Goal: Information Seeking & Learning: Learn about a topic

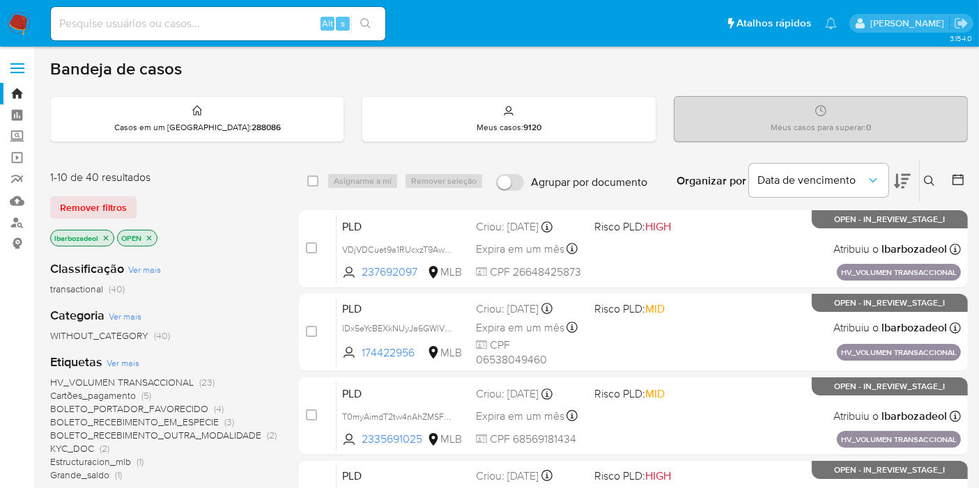
click at [254, 196] on div "Remover filtros" at bounding box center [161, 207] width 223 height 22
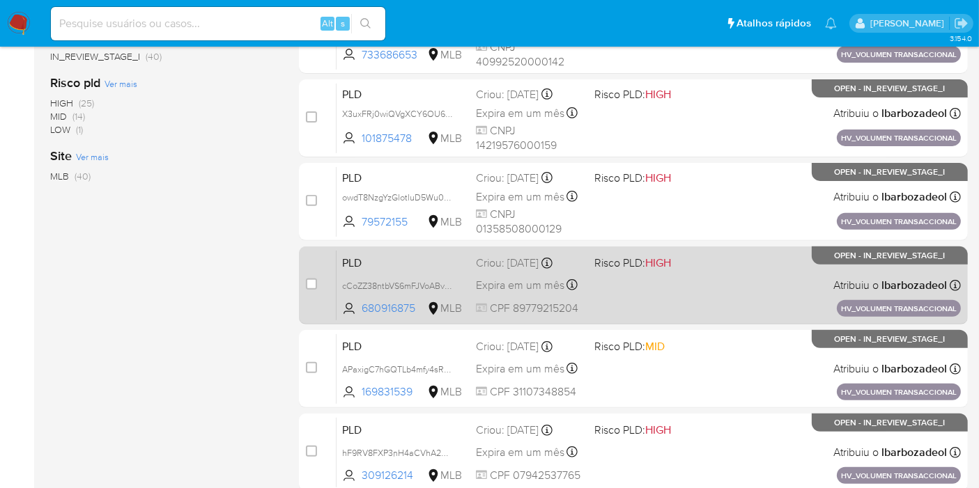
scroll to position [609, 0]
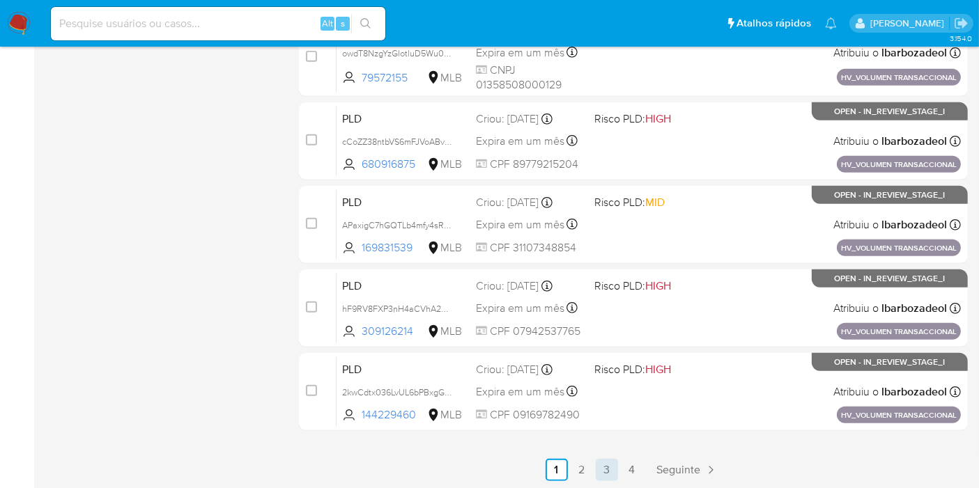
click at [608, 470] on link "3" at bounding box center [607, 470] width 22 height 22
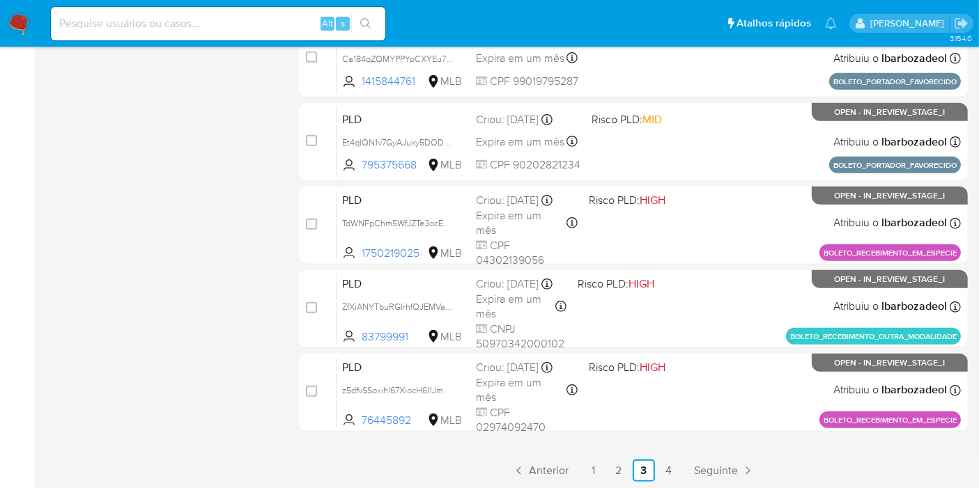
scroll to position [609, 0]
click at [667, 470] on link "4" at bounding box center [669, 470] width 22 height 22
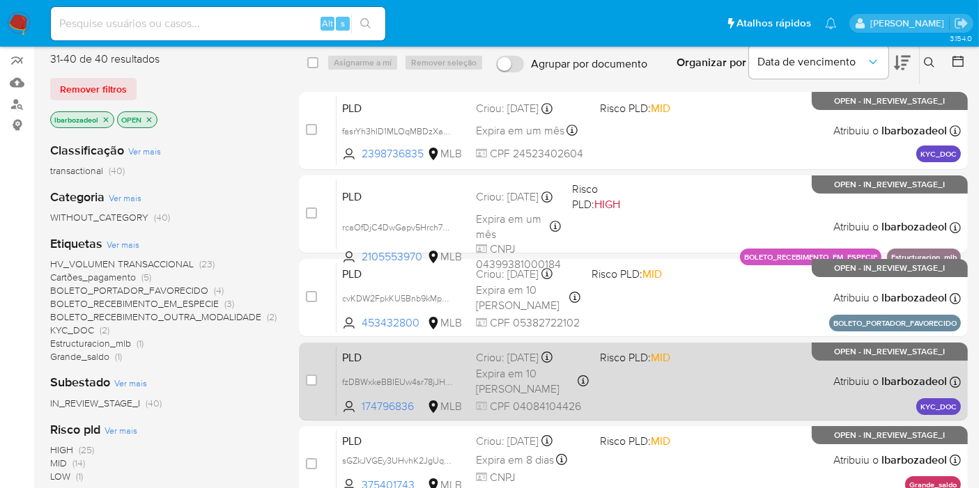
scroll to position [119, 0]
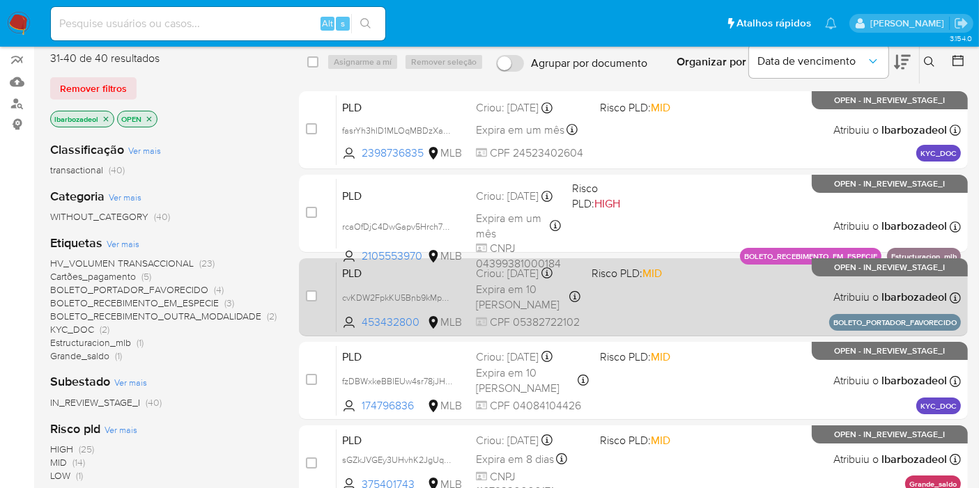
click at [669, 323] on div "PLD cvKDW2FpkKU5Bnb9kMp5ke2b 453432800 MLB Risco PLD: MID Criou: 14/07/2025 Cri…" at bounding box center [648, 297] width 624 height 70
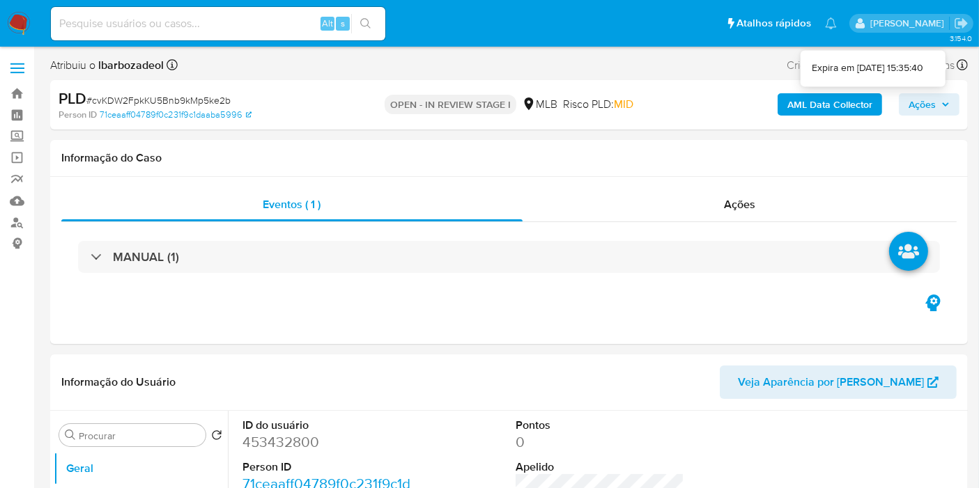
select select "10"
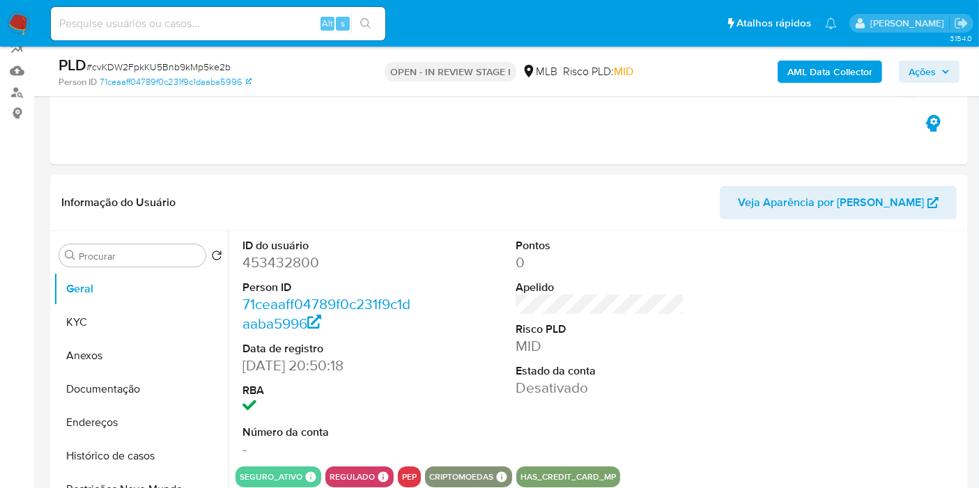
scroll to position [143, 0]
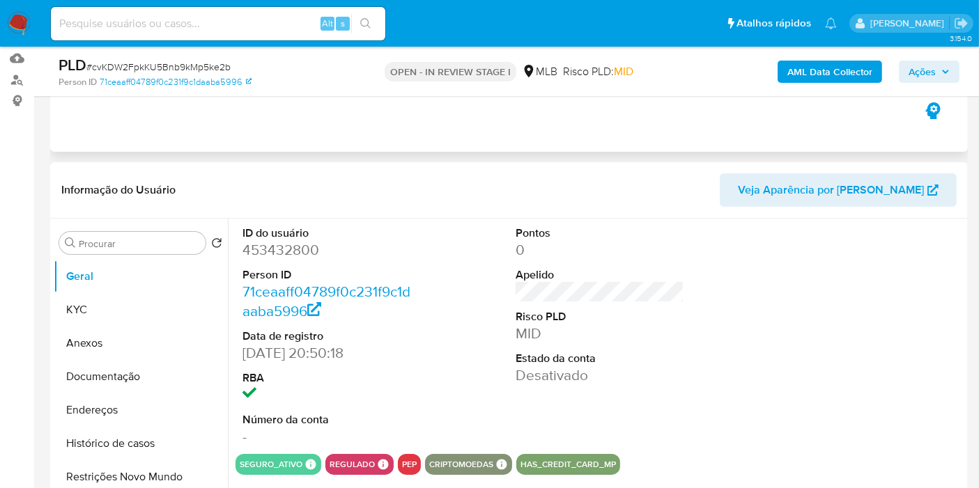
click at [960, 102] on div "Eventos ( 1 ) Ações MANUAL (1)" at bounding box center [508, 68] width 917 height 167
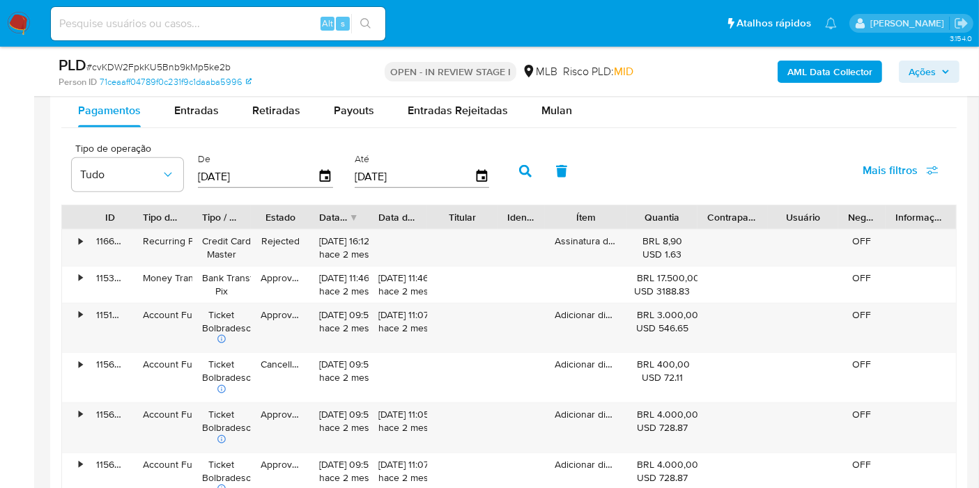
scroll to position [1465, 0]
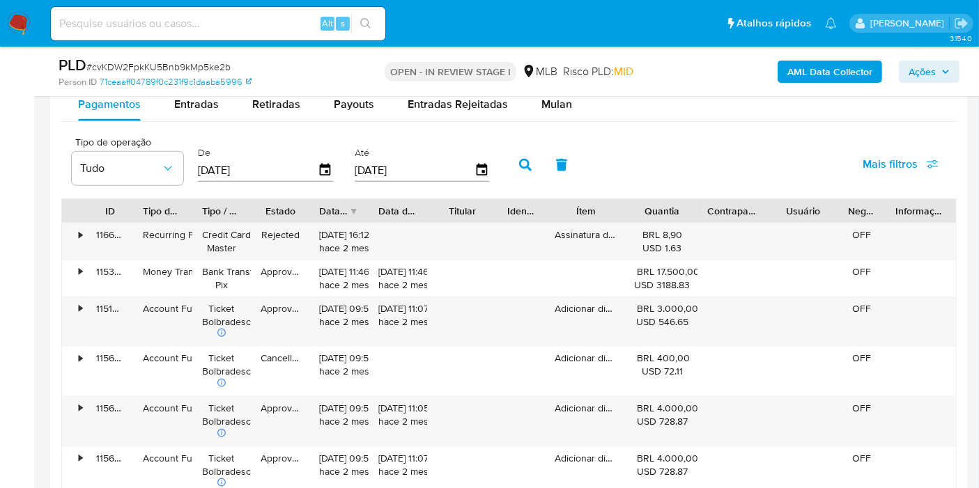
drag, startPoint x: 533, startPoint y: 104, endPoint x: 543, endPoint y: 120, distance: 18.2
click at [534, 105] on button "Mulan" at bounding box center [556, 104] width 64 height 33
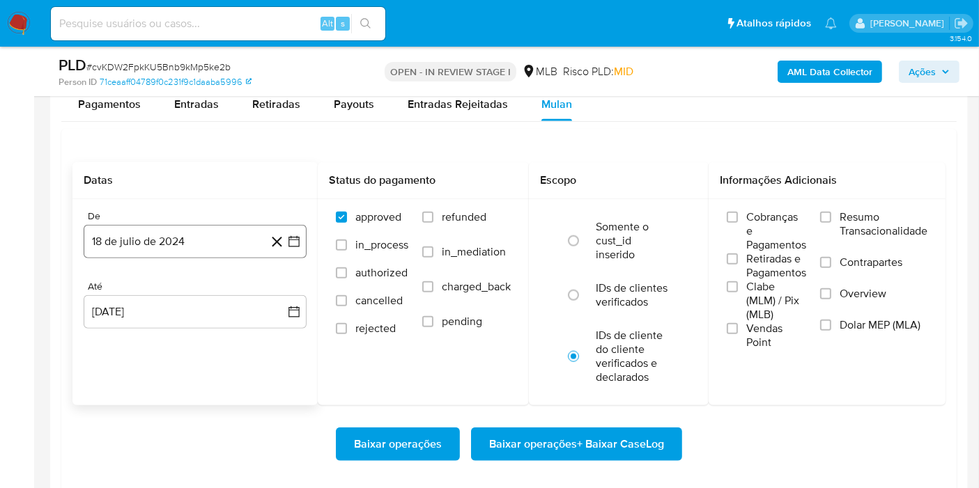
click at [171, 249] on button "18 de julio de 2024" at bounding box center [195, 241] width 223 height 33
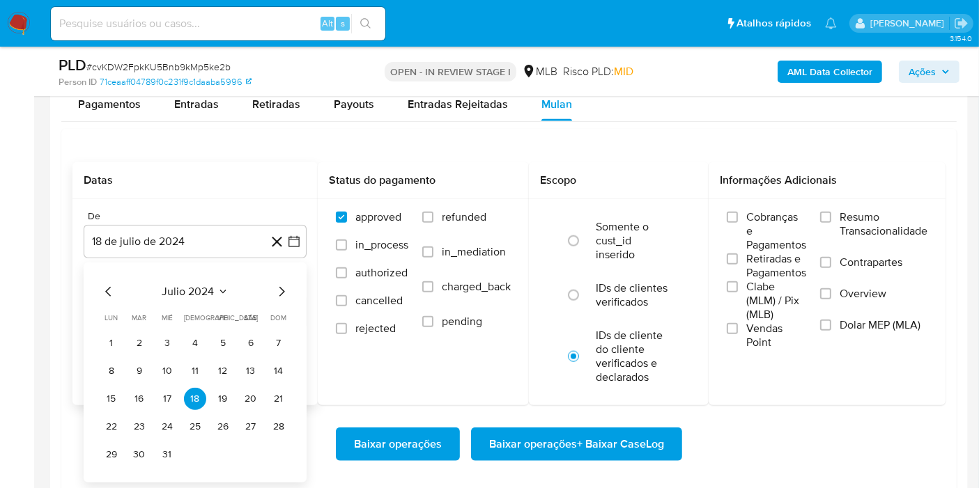
click at [195, 295] on span "julio 2024" at bounding box center [188, 292] width 52 height 14
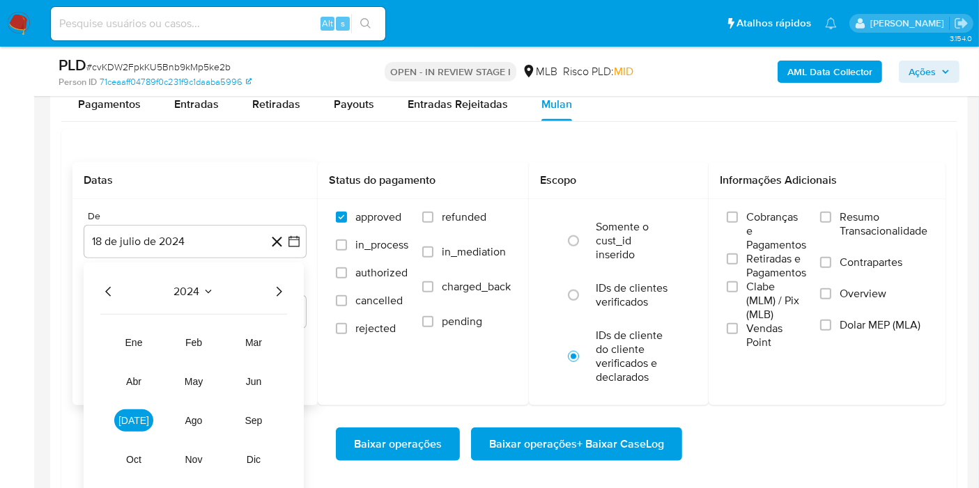
click at [279, 289] on icon "Año siguiente" at bounding box center [278, 291] width 17 height 17
click at [259, 387] on button "jun" at bounding box center [253, 382] width 39 height 22
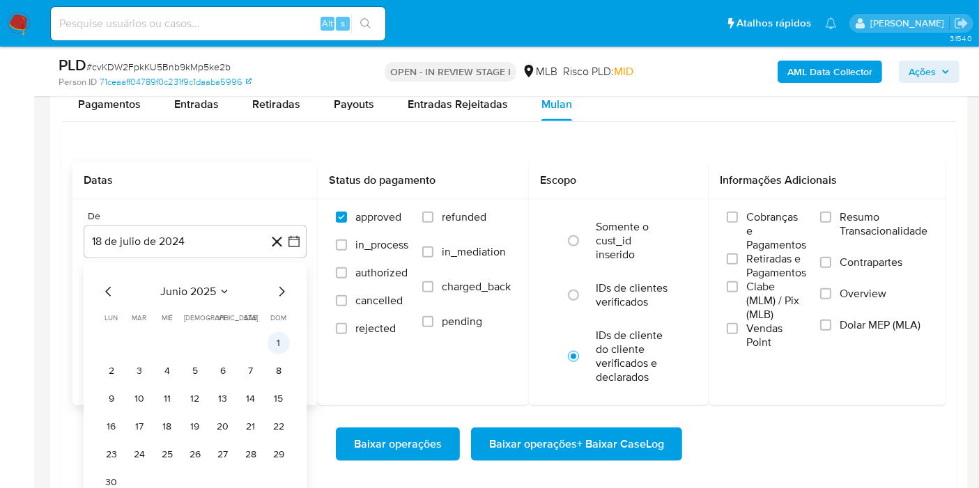
click at [278, 332] on button "1" at bounding box center [278, 343] width 22 height 22
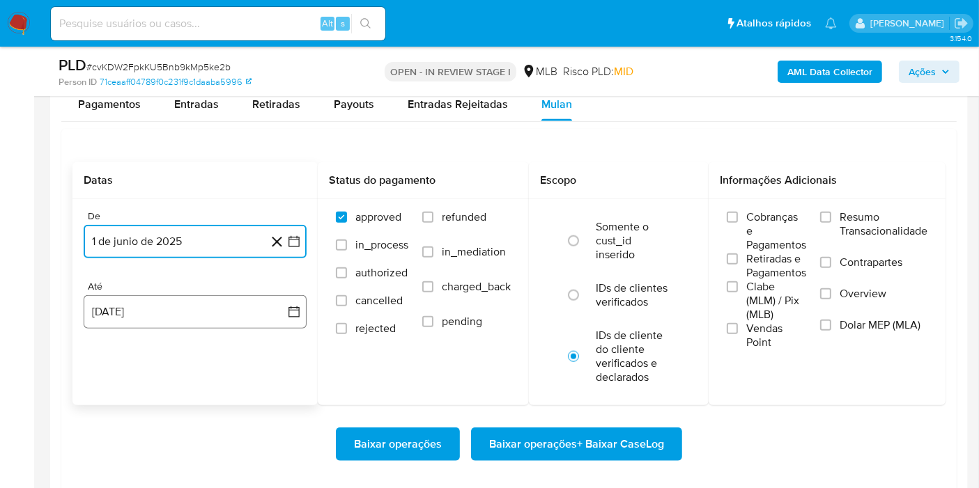
click at [219, 316] on button "18 [PERSON_NAME] de 2025" at bounding box center [195, 311] width 223 height 33
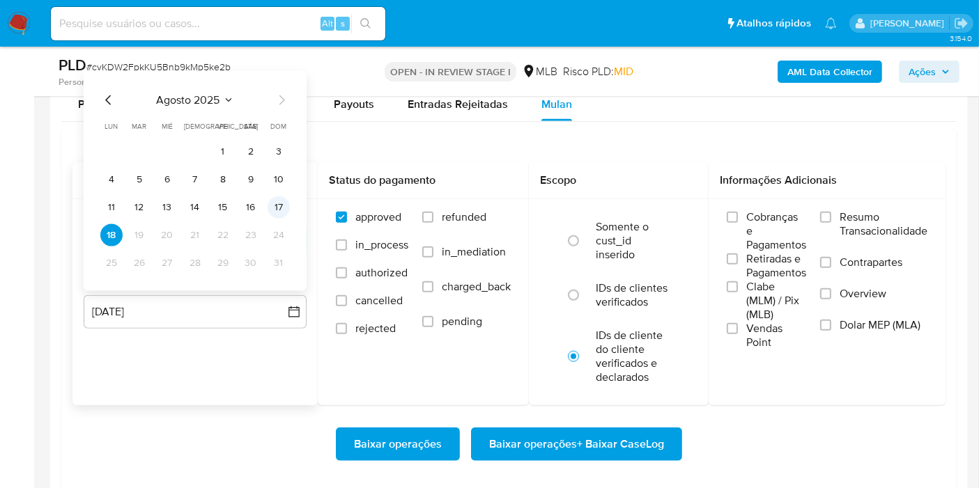
click at [280, 208] on button "17" at bounding box center [278, 207] width 22 height 22
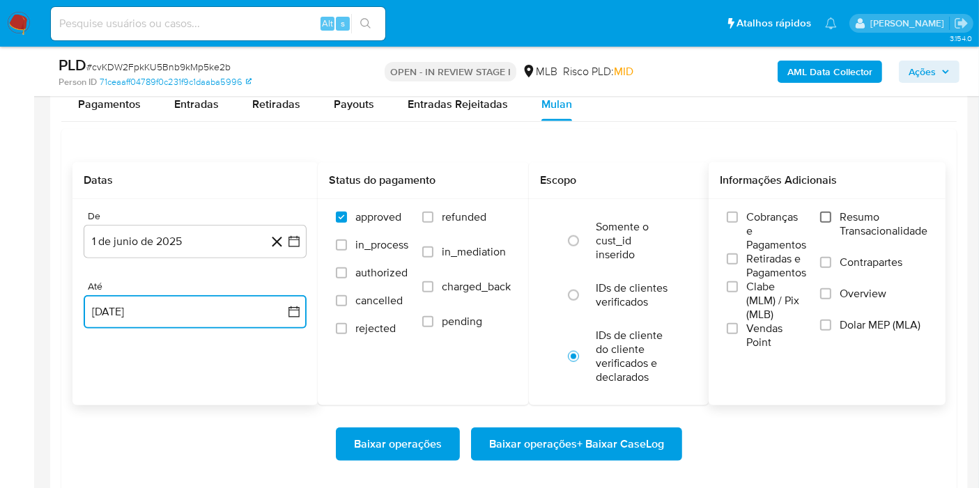
click at [829, 212] on input "Resumo Transacionalidade" at bounding box center [825, 217] width 11 height 11
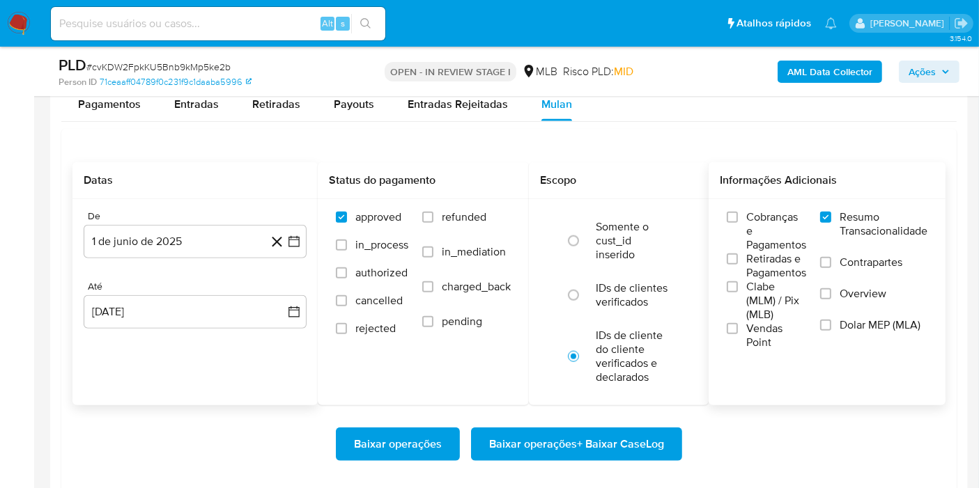
click at [548, 440] on span "Baixar operações + Baixar CaseLog" at bounding box center [576, 444] width 175 height 31
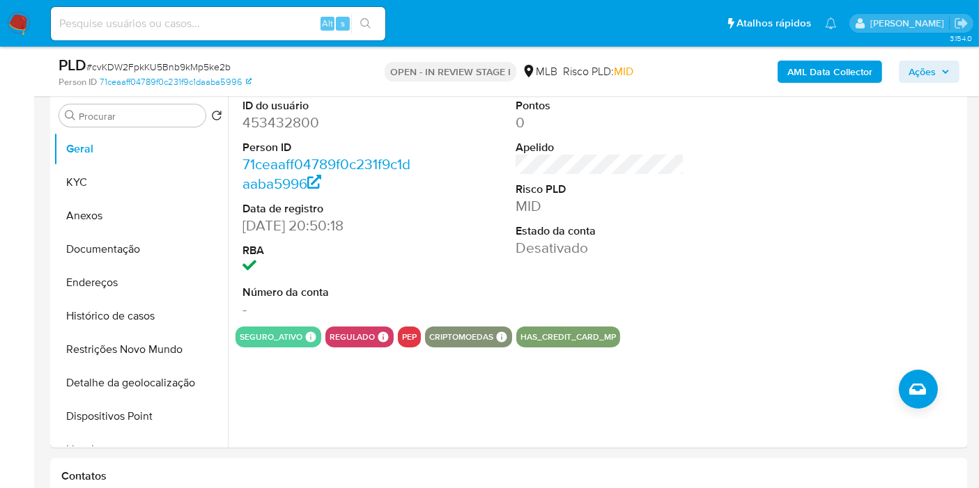
scroll to position [0, 0]
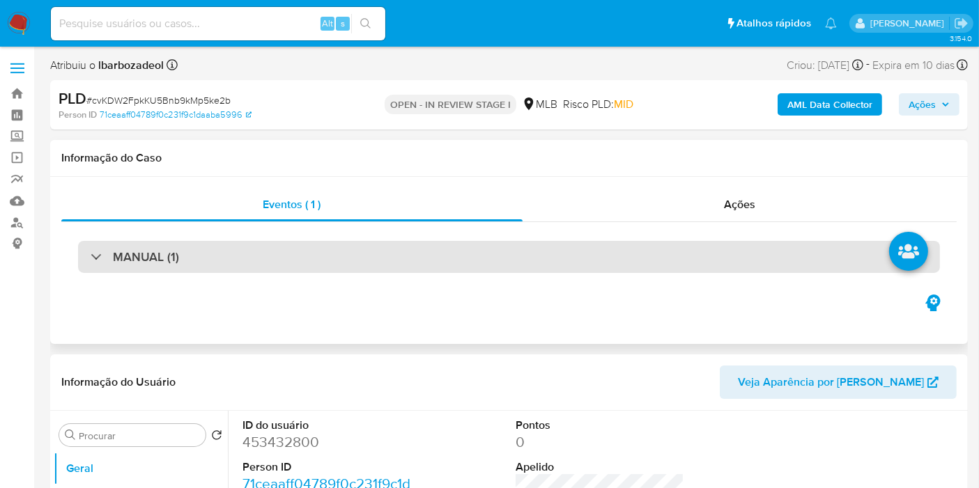
click at [607, 260] on div "MANUAL (1)" at bounding box center [509, 257] width 862 height 32
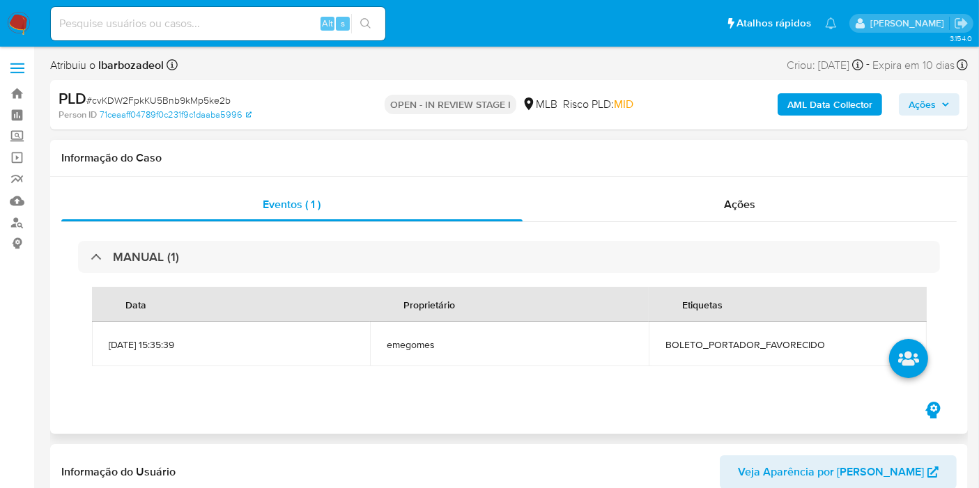
click at [696, 346] on span "BOLETO_PORTADOR_FAVORECIDO" at bounding box center [787, 345] width 244 height 13
copy span "BOLETO_PORTADOR_FAVORECIDO"
click at [938, 100] on span "Ações" at bounding box center [928, 105] width 41 height 20
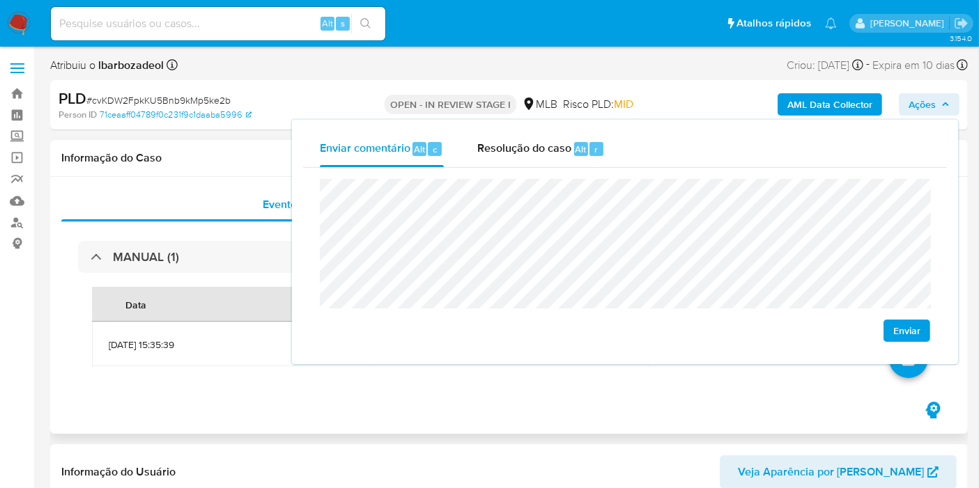
click at [194, 163] on h1 "Informação do Caso" at bounding box center [508, 158] width 895 height 14
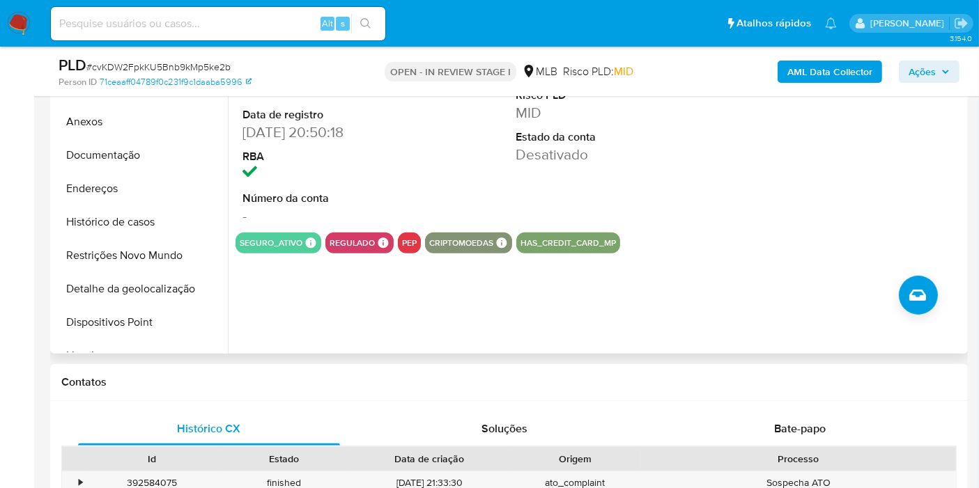
scroll to position [316, 0]
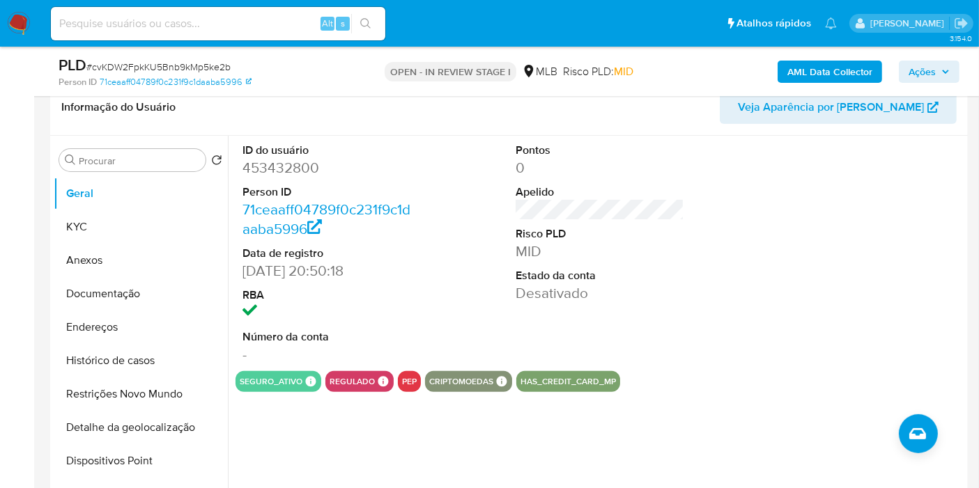
drag, startPoint x: 313, startPoint y: 195, endPoint x: 306, endPoint y: 189, distance: 8.9
drag, startPoint x: 306, startPoint y: 189, endPoint x: 245, endPoint y: 166, distance: 65.1
click at [245, 166] on dd "453432800" at bounding box center [326, 168] width 169 height 20
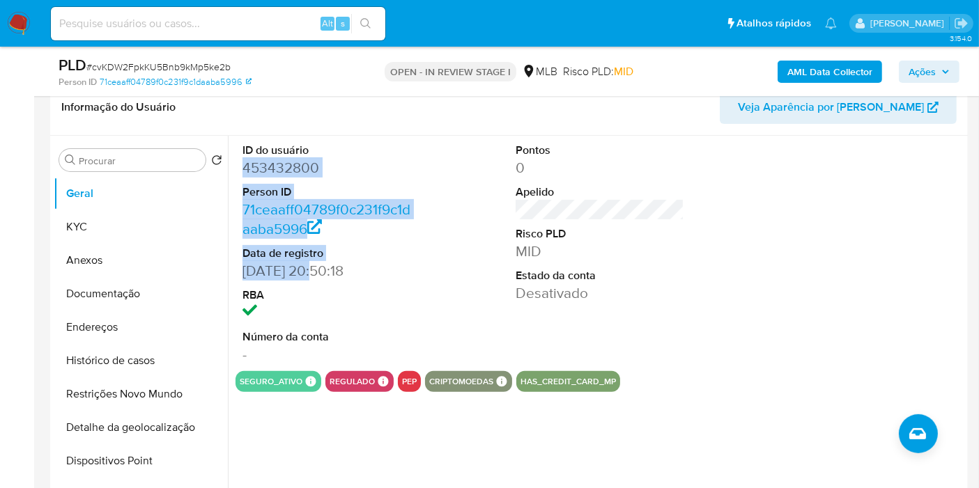
drag, startPoint x: 242, startPoint y: 170, endPoint x: 309, endPoint y: 264, distance: 115.0
click at [309, 264] on div "ID do usuário 453432800 Person ID 71ceaaff04789f0c231f9c1daaba5996 Data de regi…" at bounding box center [326, 253] width 182 height 235
copy dl "453432800 Person ID 71ceaaff04789f0c231f9c1daaba5996 Data de registro 18/07/2019"
click at [929, 66] on span "Ações" at bounding box center [921, 72] width 27 height 22
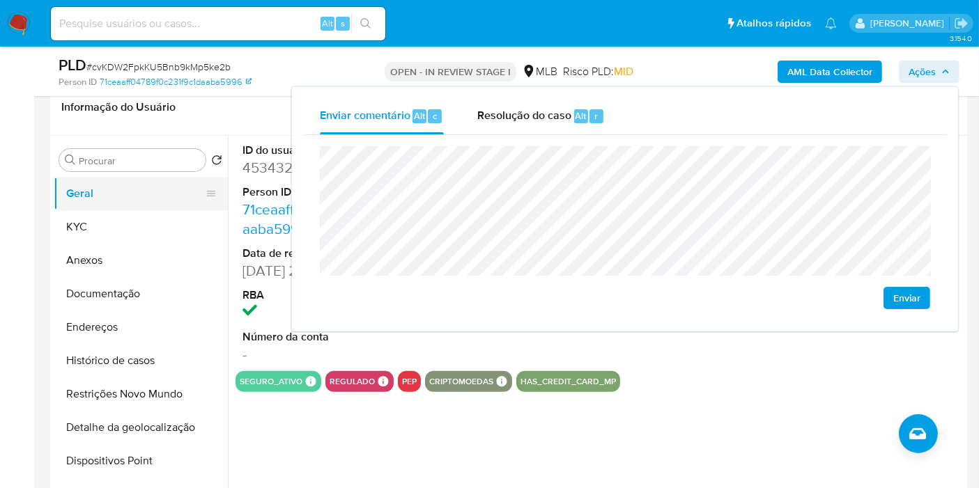
click at [129, 203] on button "Geral" at bounding box center [135, 193] width 163 height 33
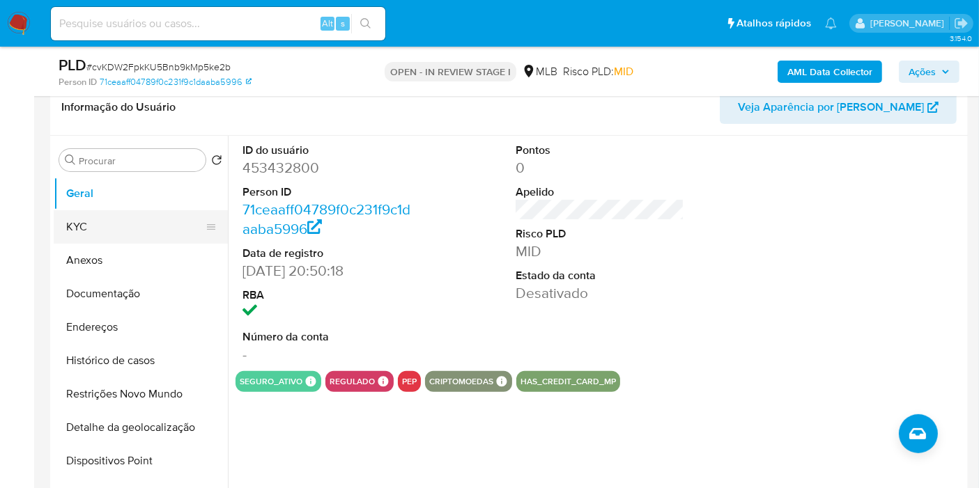
click at [135, 240] on button "KYC" at bounding box center [135, 226] width 163 height 33
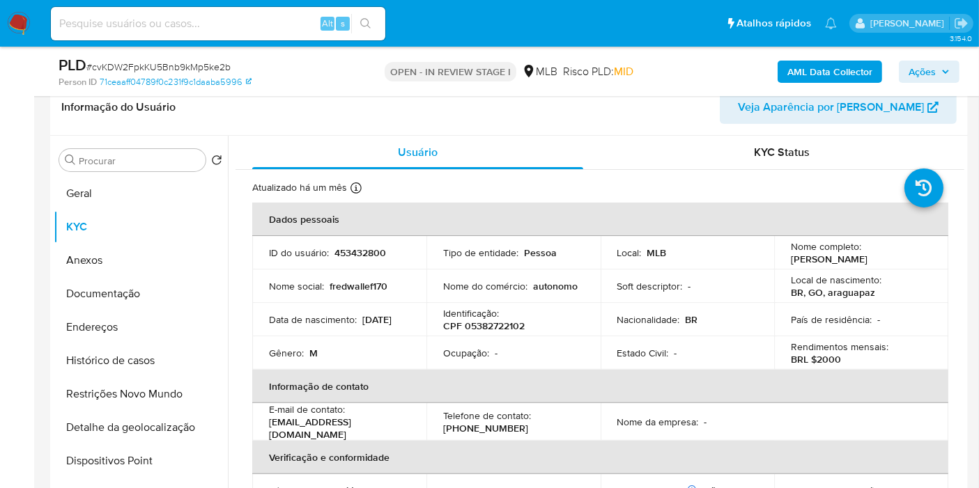
click at [515, 327] on p "CPF 05382722102" at bounding box center [483, 326] width 81 height 13
copy p "05382722102"
click at [920, 68] on span "Ações" at bounding box center [921, 72] width 27 height 22
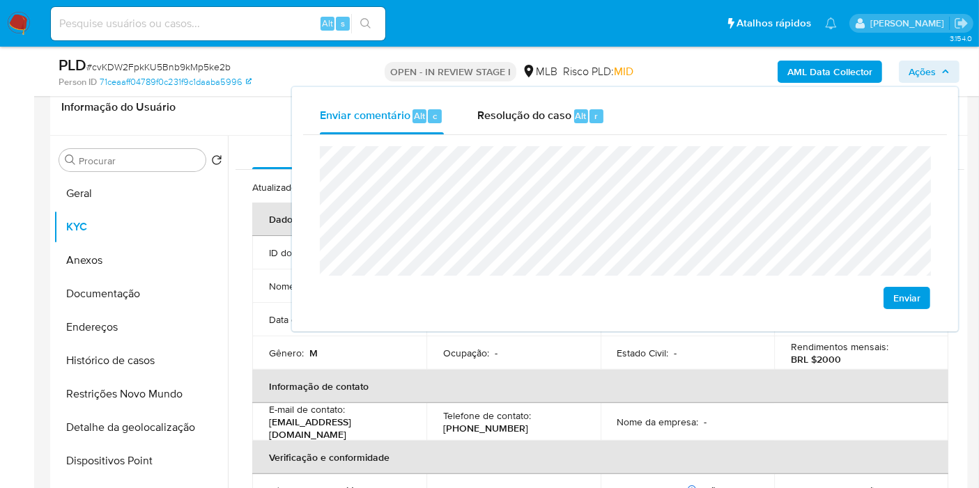
click at [458, 383] on th "Informação de contato" at bounding box center [600, 386] width 696 height 33
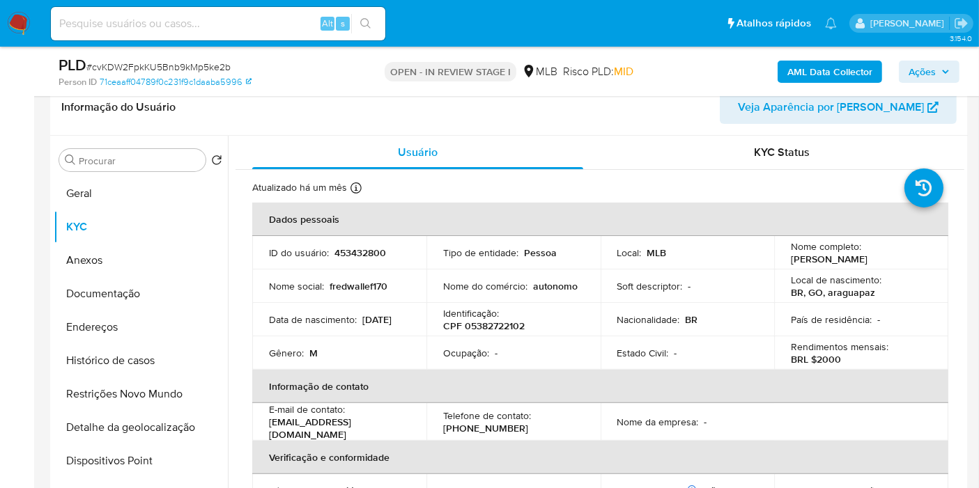
drag, startPoint x: 953, startPoint y: 62, endPoint x: 945, endPoint y: 65, distance: 8.4
click at [949, 64] on button "Ações" at bounding box center [928, 72] width 61 height 22
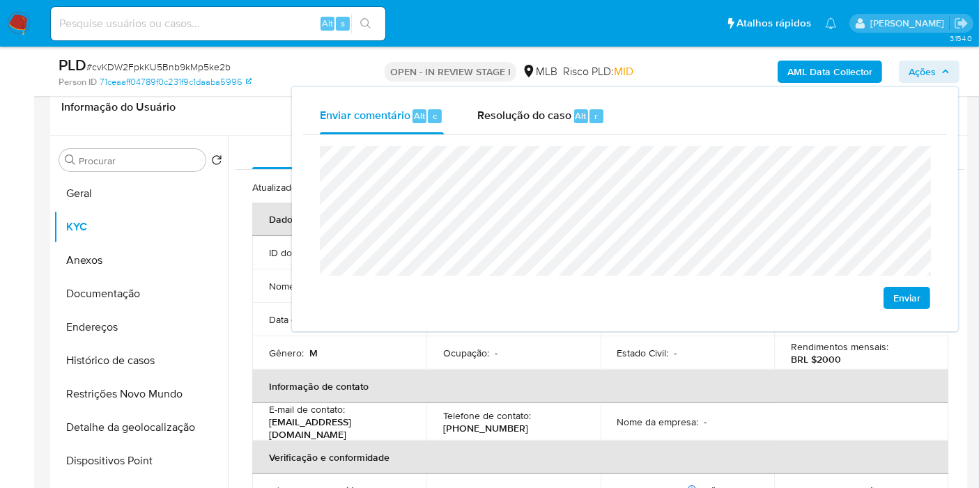
click at [318, 199] on div "Enviar" at bounding box center [625, 227] width 644 height 185
click at [262, 206] on th "Dados pessoais" at bounding box center [600, 219] width 696 height 33
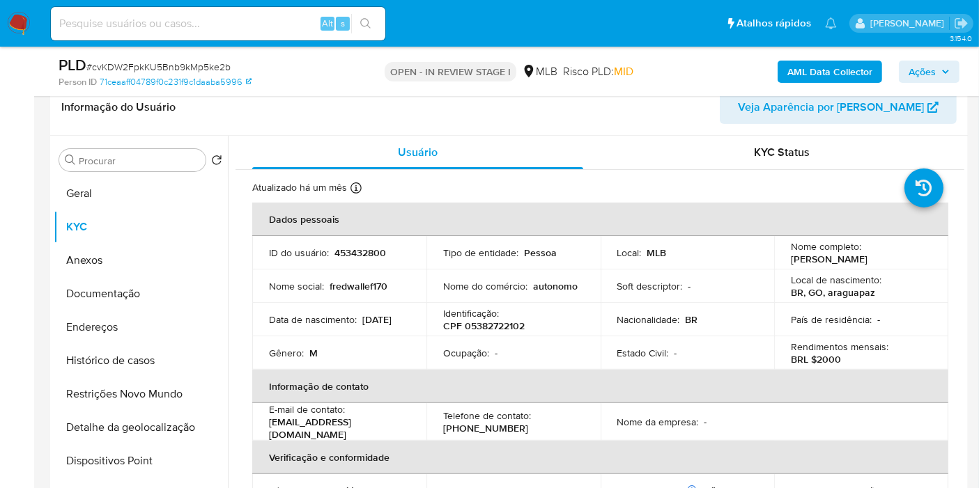
click at [360, 248] on p "453432800" at bounding box center [360, 253] width 52 height 13
copy p "453432800"
drag, startPoint x: 272, startPoint y: 196, endPoint x: 229, endPoint y: 199, distance: 43.3
click at [229, 199] on p "Atualizado: 17/07/2025 18:06:04" at bounding box center [258, 196] width 116 height 14
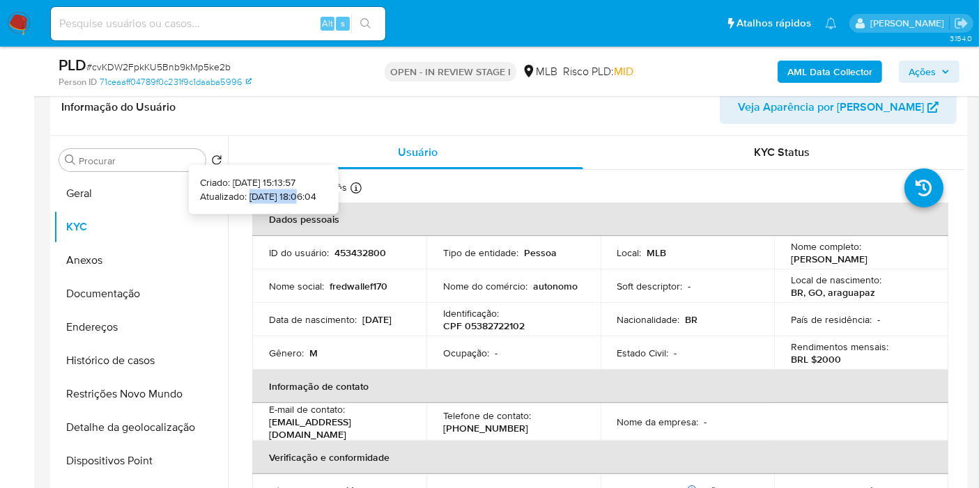
copy p "17/07/2025"
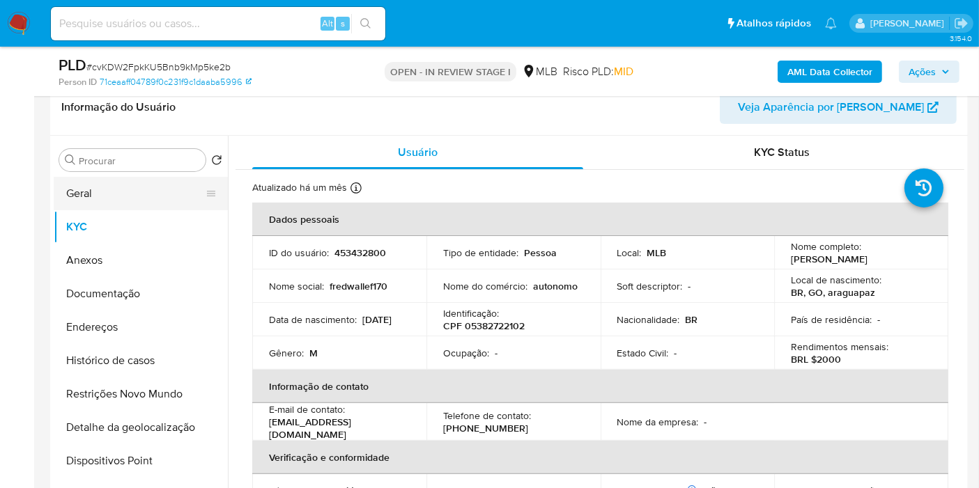
click at [171, 192] on button "Geral" at bounding box center [135, 193] width 163 height 33
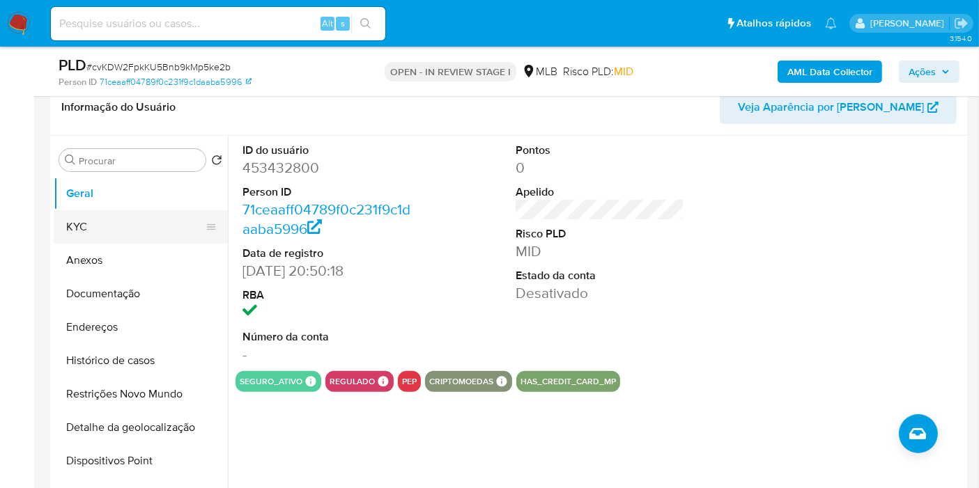
click at [164, 235] on button "KYC" at bounding box center [135, 226] width 163 height 33
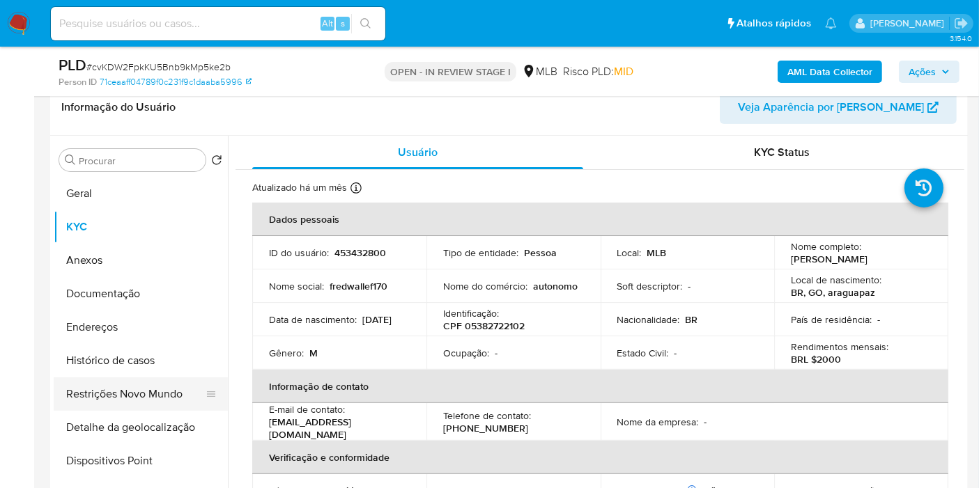
click at [139, 390] on button "Restrições Novo Mundo" at bounding box center [135, 394] width 163 height 33
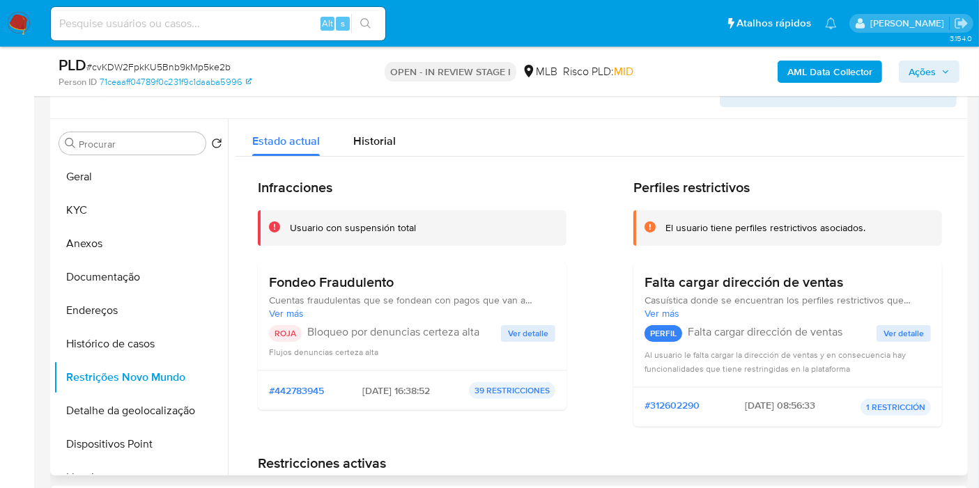
click at [524, 335] on span "Ver detalle" at bounding box center [528, 334] width 40 height 14
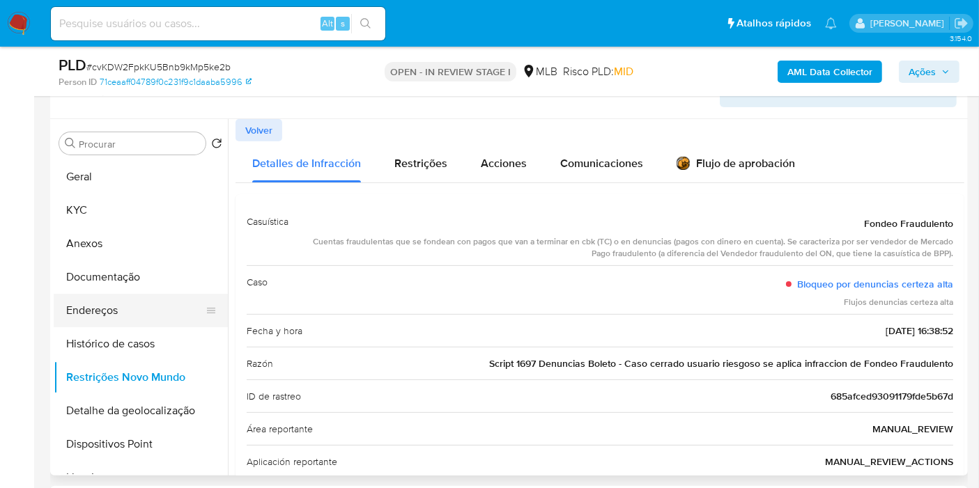
click at [131, 313] on button "Endereços" at bounding box center [135, 310] width 163 height 33
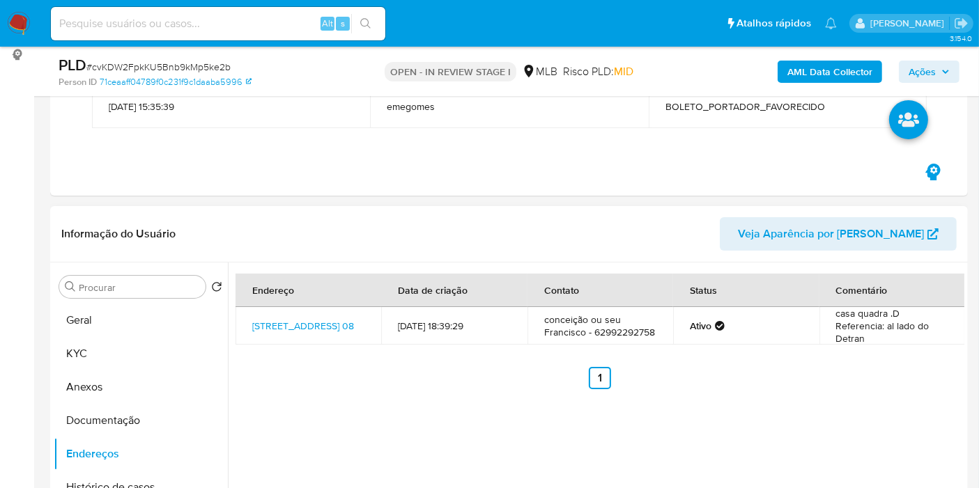
scroll to position [161, 0]
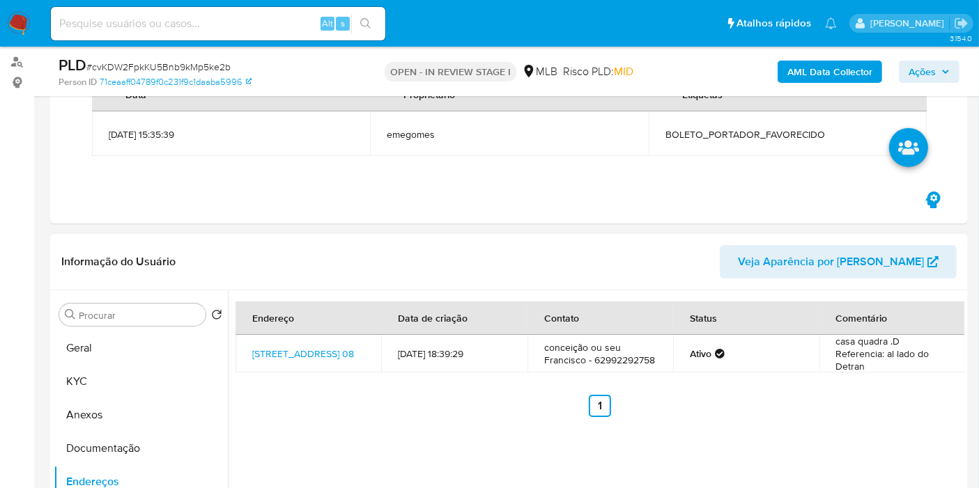
drag, startPoint x: 122, startPoint y: 451, endPoint x: 217, endPoint y: 267, distance: 206.5
click at [123, 451] on button "Documentação" at bounding box center [141, 448] width 174 height 33
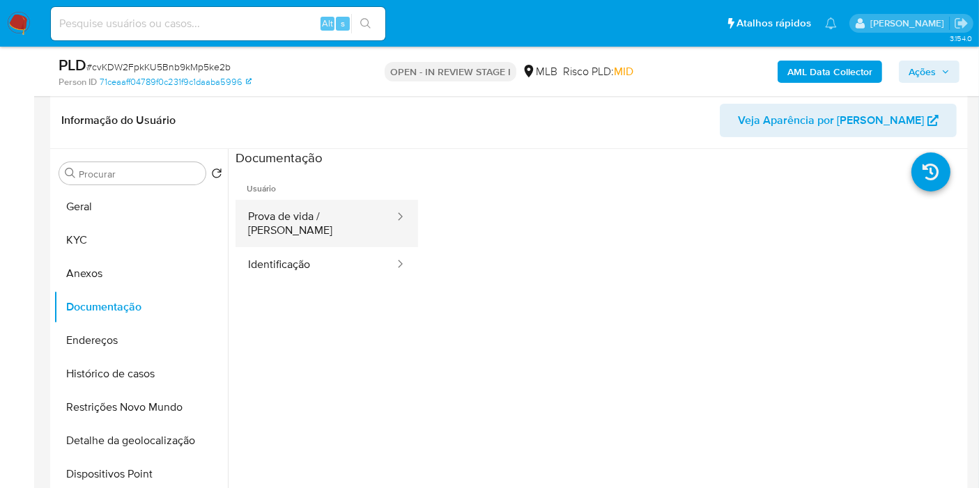
scroll to position [286, 0]
click at [325, 212] on button "Prova de vida / Selfie" at bounding box center [315, 222] width 160 height 47
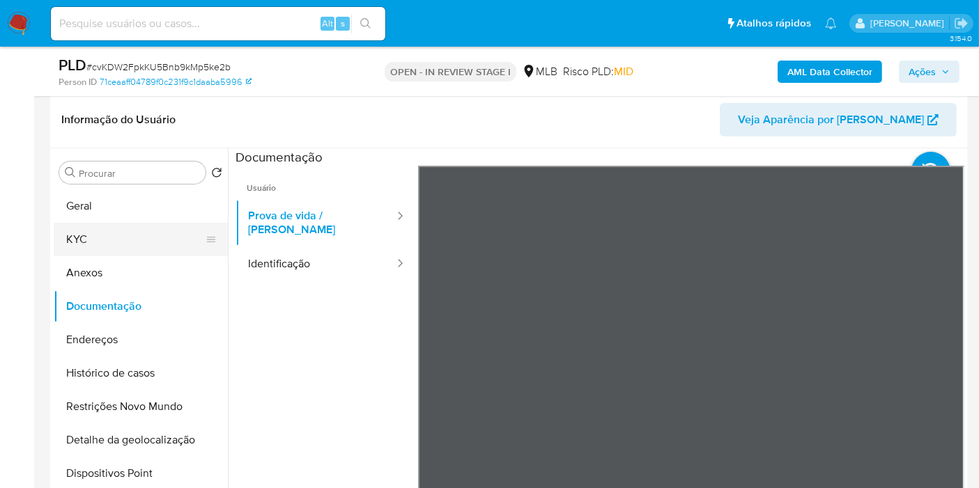
click at [160, 244] on button "KYC" at bounding box center [135, 239] width 163 height 33
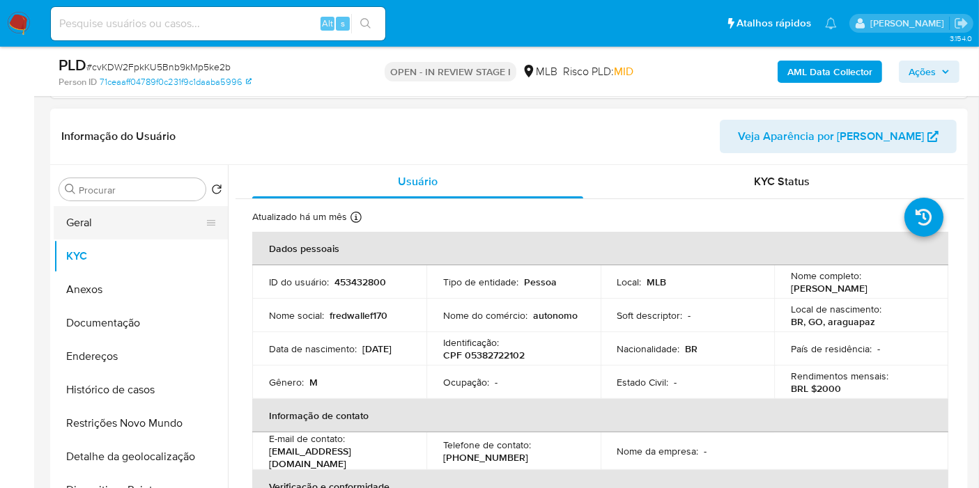
click at [165, 219] on button "Geral" at bounding box center [135, 222] width 163 height 33
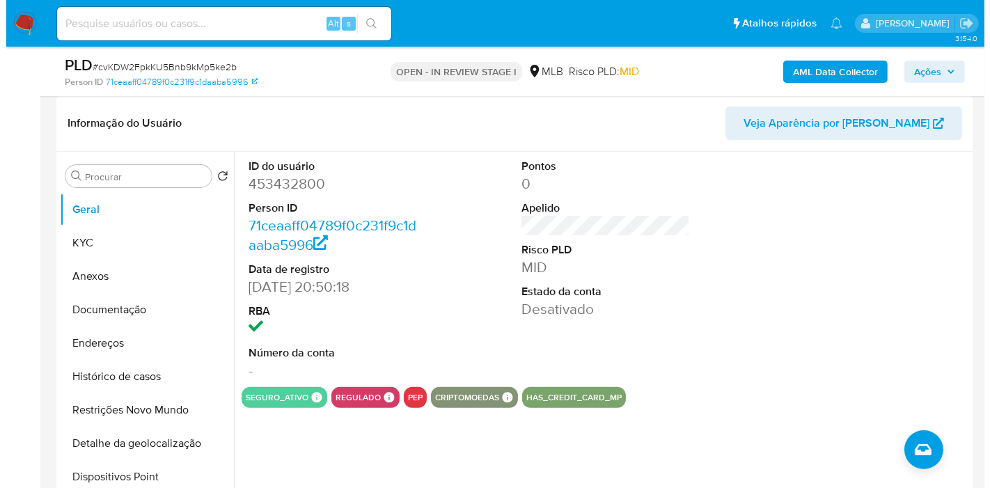
scroll to position [300, 0]
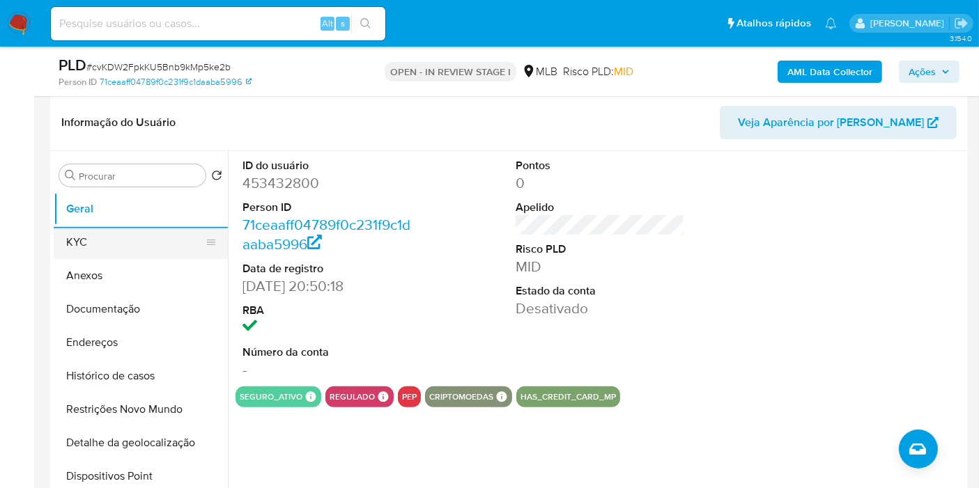
click at [93, 235] on button "KYC" at bounding box center [135, 242] width 163 height 33
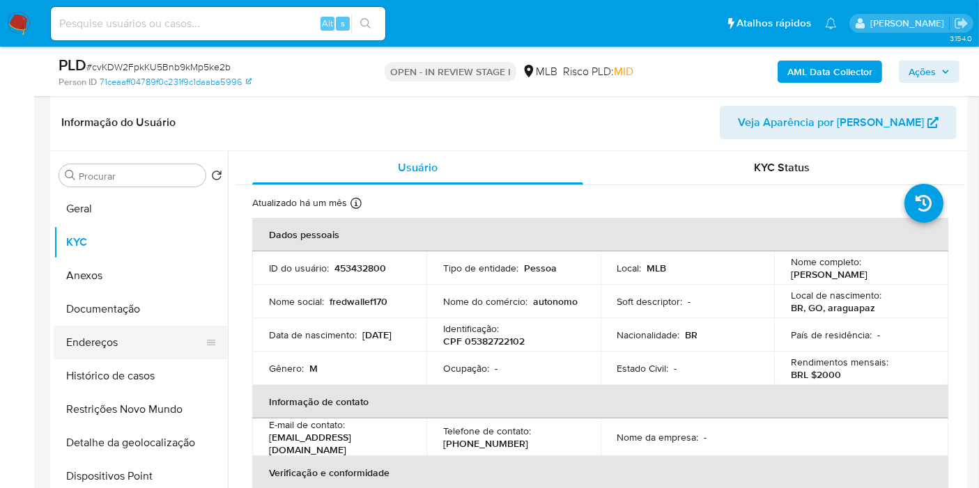
click at [149, 339] on button "Endereços" at bounding box center [135, 342] width 163 height 33
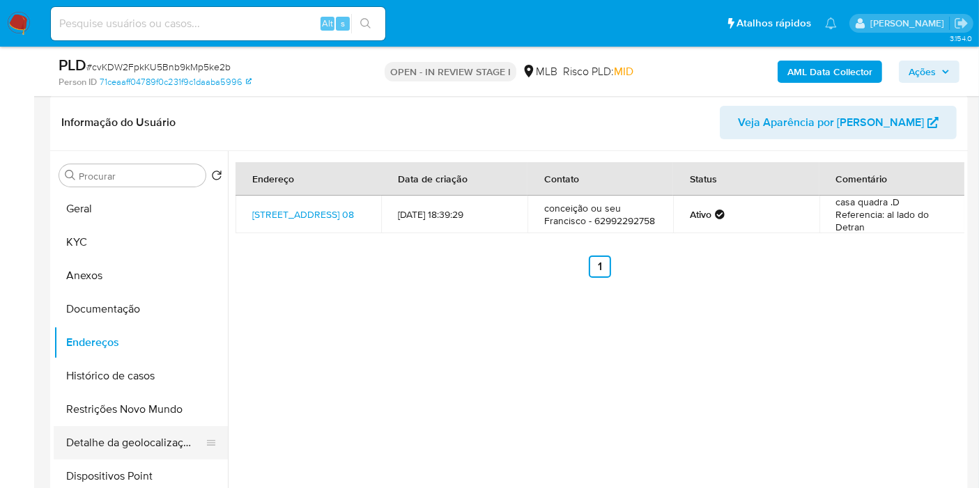
click at [173, 446] on button "Detalhe da geolocalização" at bounding box center [135, 442] width 163 height 33
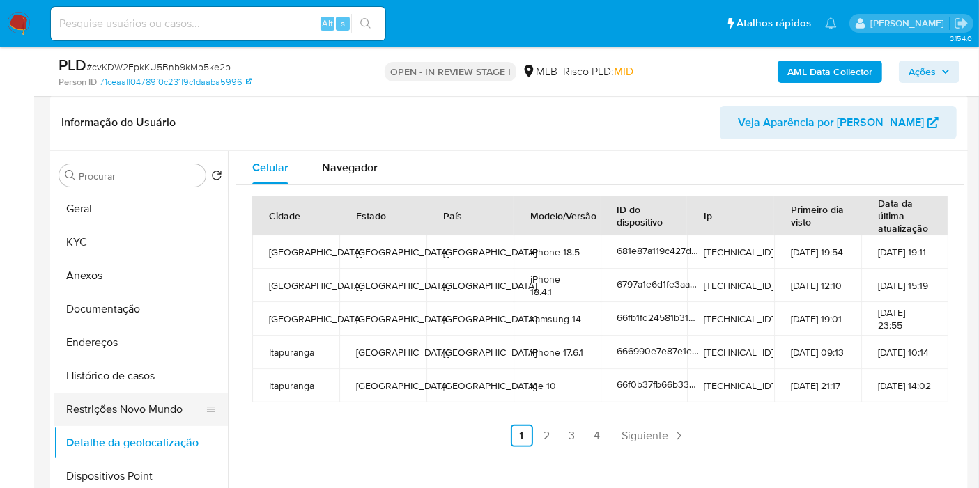
click at [90, 422] on button "Restrições Novo Mundo" at bounding box center [135, 409] width 163 height 33
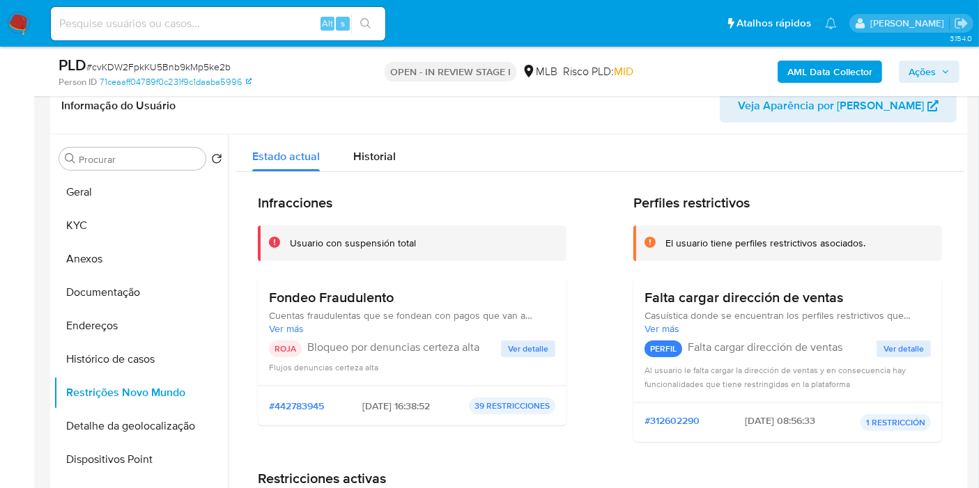
drag, startPoint x: 157, startPoint y: 457, endPoint x: 352, endPoint y: 414, distance: 199.6
click at [157, 458] on button "Dispositivos Point" at bounding box center [141, 459] width 174 height 33
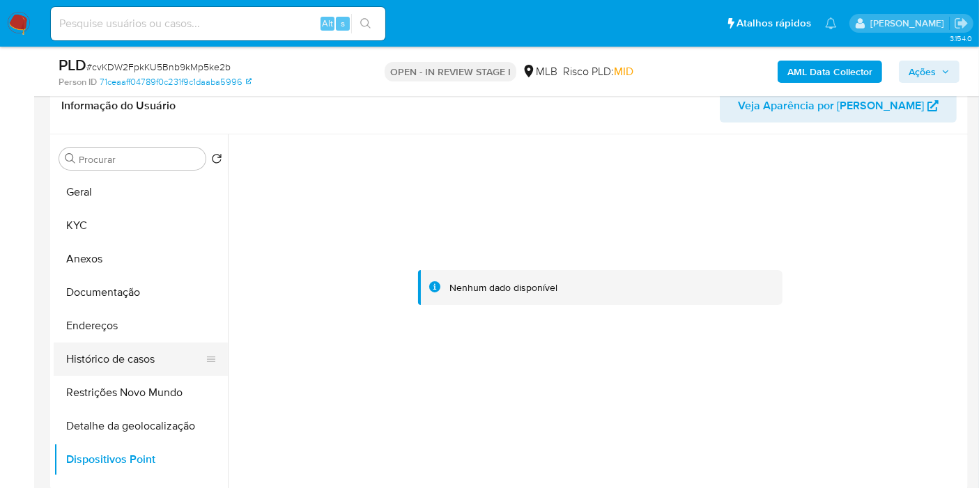
click at [167, 349] on button "Histórico de casos" at bounding box center [135, 359] width 163 height 33
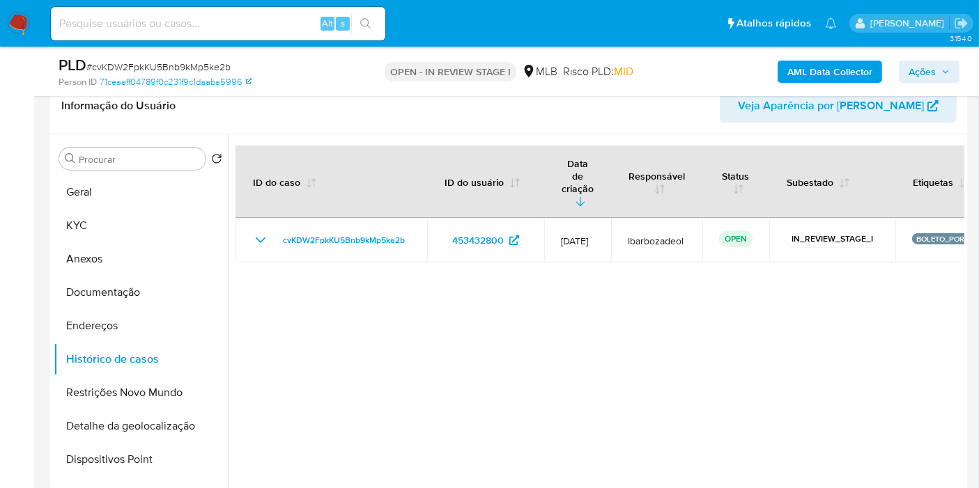
drag, startPoint x: 146, startPoint y: 259, endPoint x: 559, endPoint y: 173, distance: 421.3
click at [153, 259] on button "Anexos" at bounding box center [141, 258] width 174 height 33
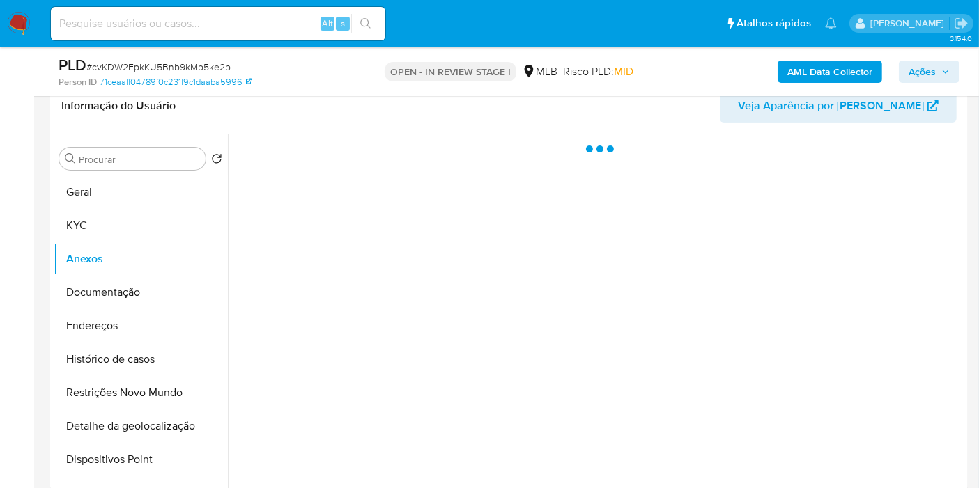
click at [926, 78] on span "Ações" at bounding box center [921, 72] width 27 height 22
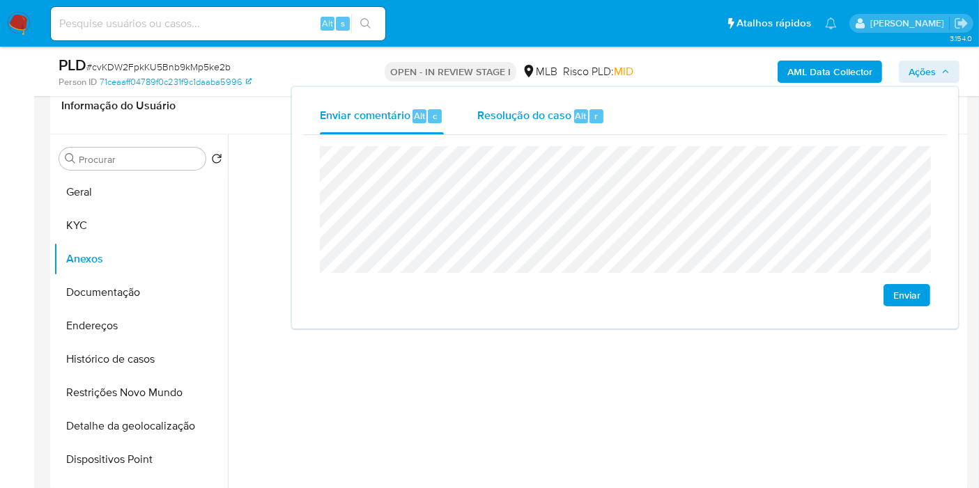
click at [559, 130] on div "Resolução do caso Alt r" at bounding box center [540, 116] width 127 height 36
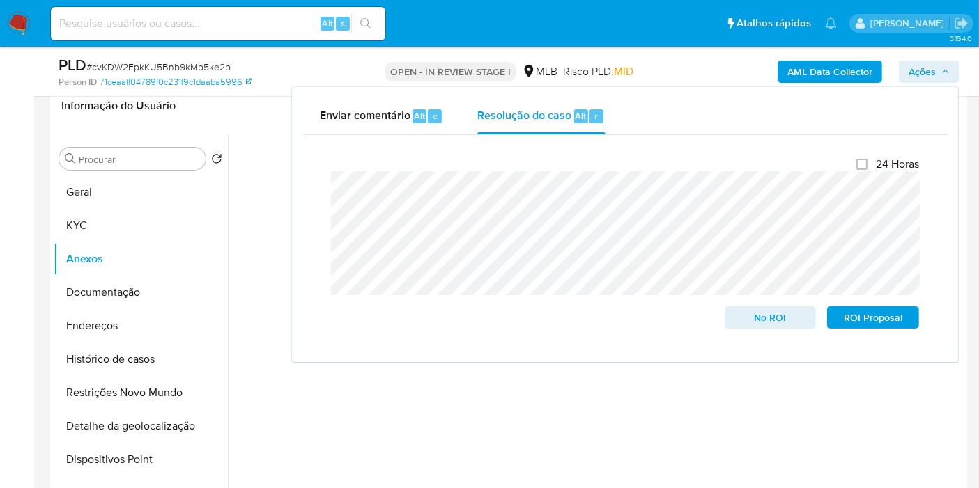
click at [811, 68] on b "AML Data Collector" at bounding box center [829, 72] width 85 height 22
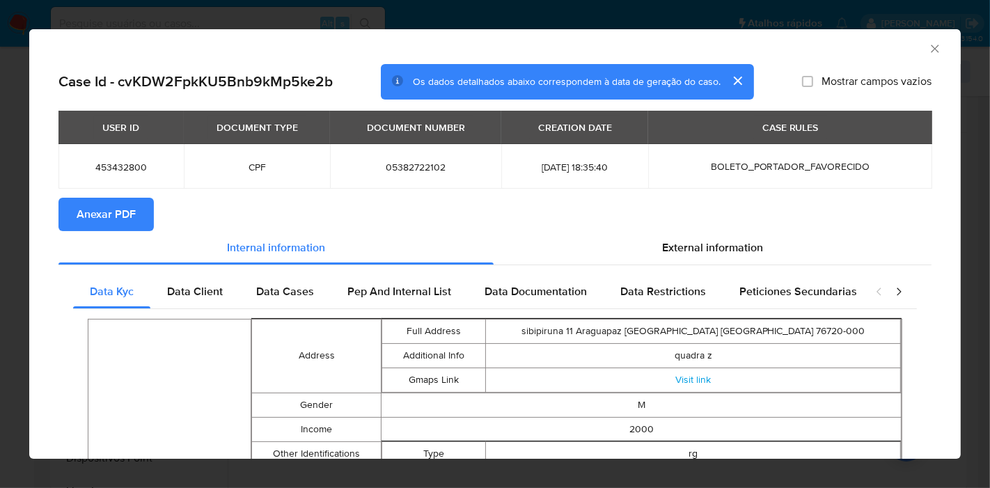
click at [120, 213] on span "Anexar PDF" at bounding box center [106, 214] width 59 height 31
click at [928, 44] on icon "Fechar a janela" at bounding box center [935, 49] width 14 height 14
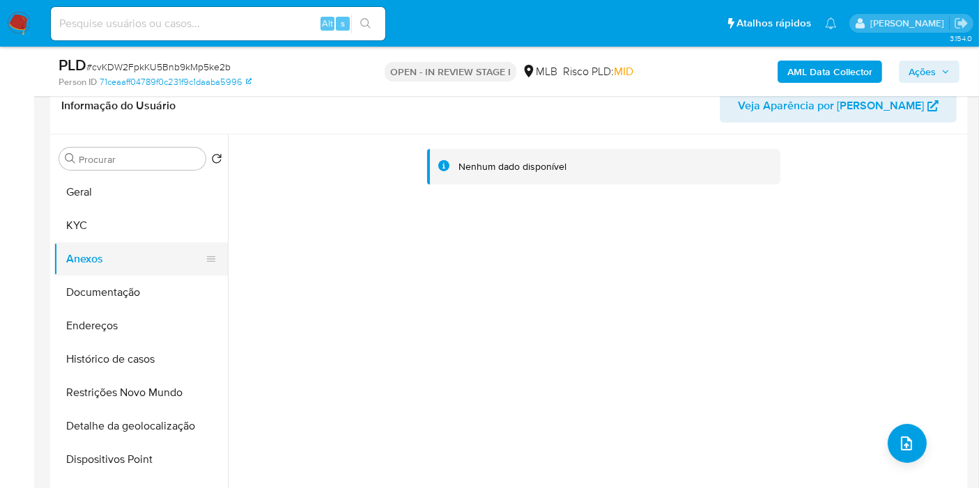
click at [137, 283] on button "Documentação" at bounding box center [141, 292] width 174 height 33
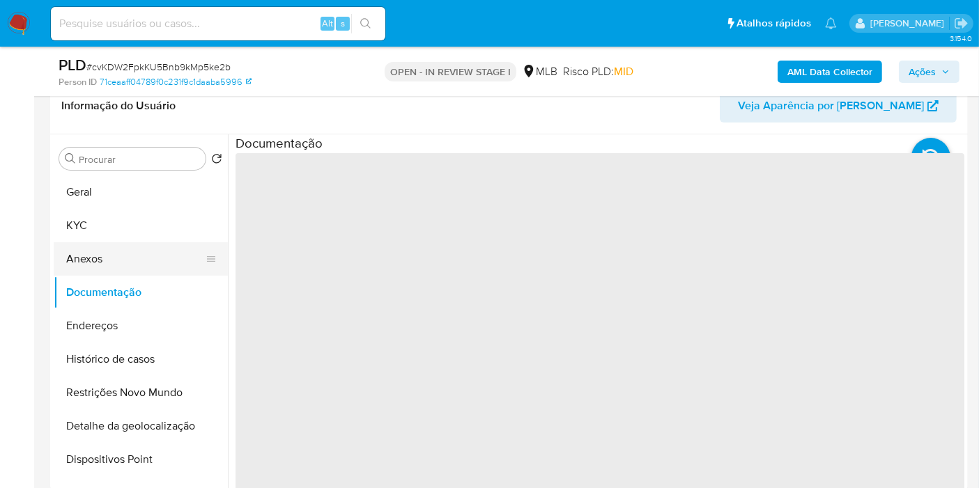
click at [131, 268] on button "Anexos" at bounding box center [135, 258] width 163 height 33
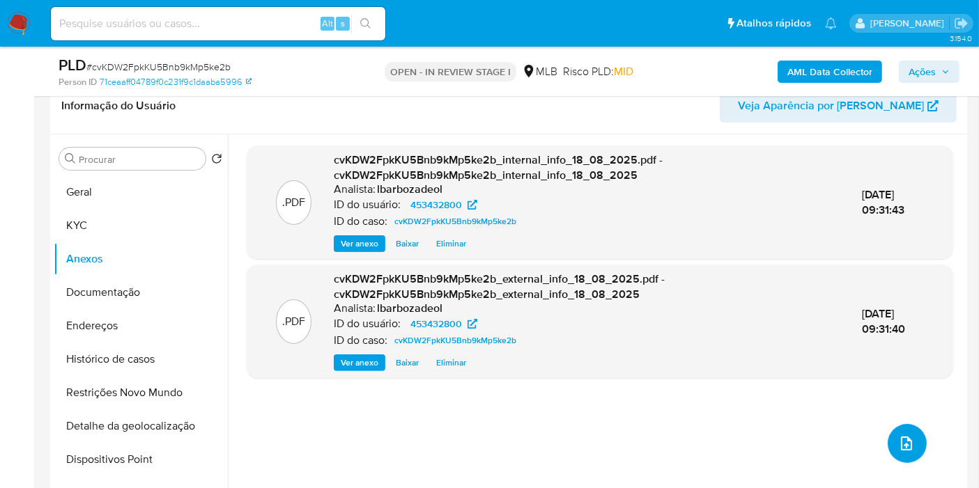
click at [904, 442] on icon "upload-file" at bounding box center [906, 443] width 17 height 17
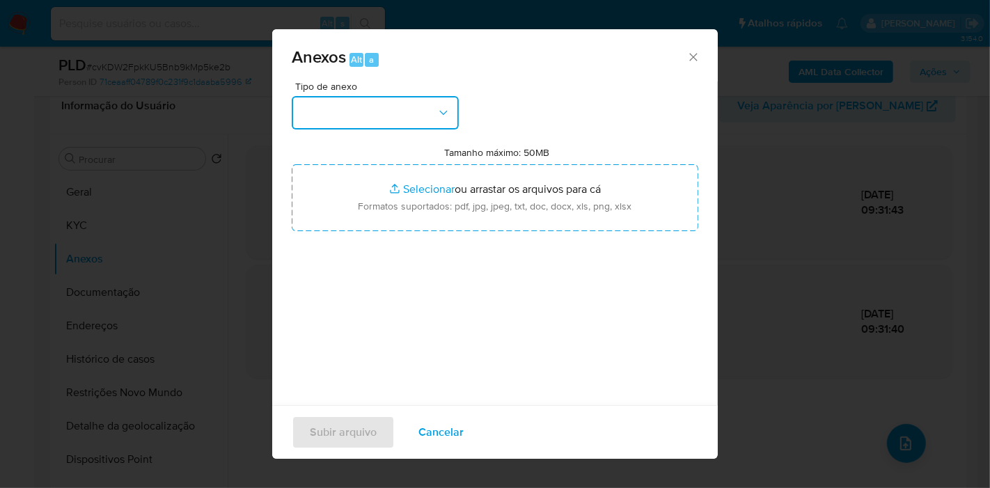
drag, startPoint x: 389, startPoint y: 119, endPoint x: 389, endPoint y: 130, distance: 10.4
click at [389, 118] on button "button" at bounding box center [375, 112] width 167 height 33
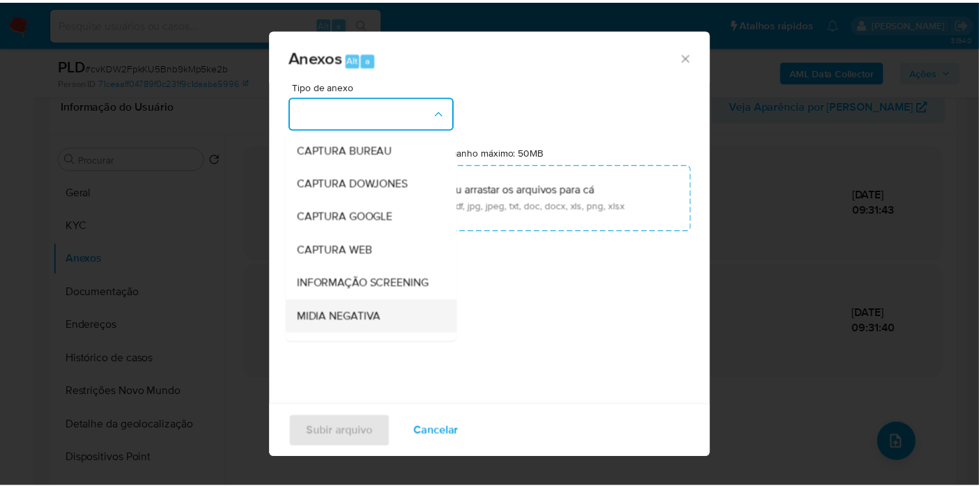
scroll to position [214, 0]
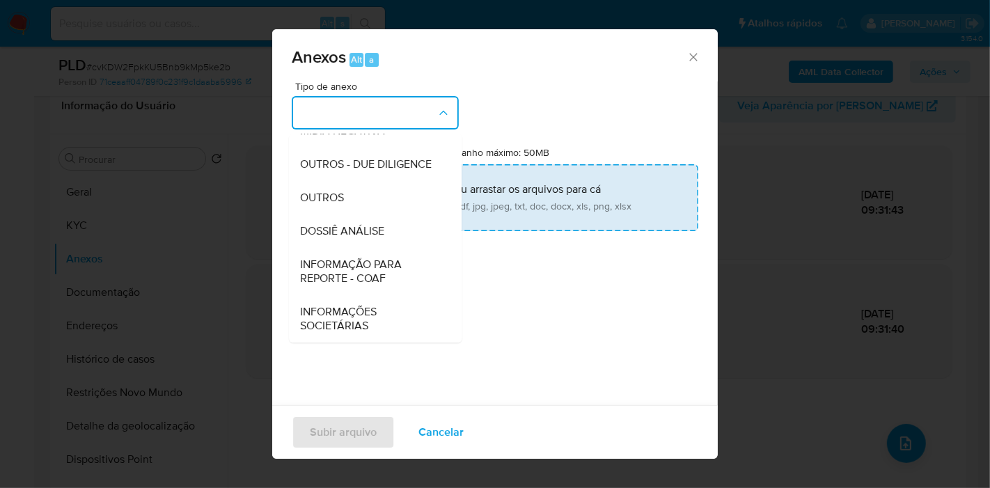
drag, startPoint x: 391, startPoint y: 232, endPoint x: 414, endPoint y: 194, distance: 43.7
click at [391, 233] on div "DOSSIÊ ANÁLISE" at bounding box center [371, 231] width 142 height 33
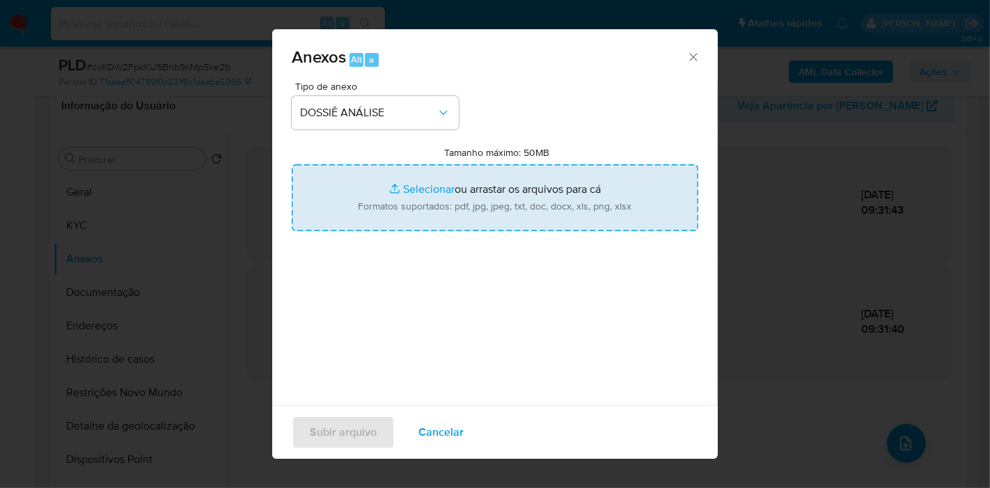
click at [414, 194] on input "Tamanho máximo: 50MB Selecionar arquivos" at bounding box center [495, 197] width 407 height 67
type input "C:\fakepath\SAR - XXXX - CPF 05382722102 - FRED WALLEF ALMEIDA SILVA.pdf"
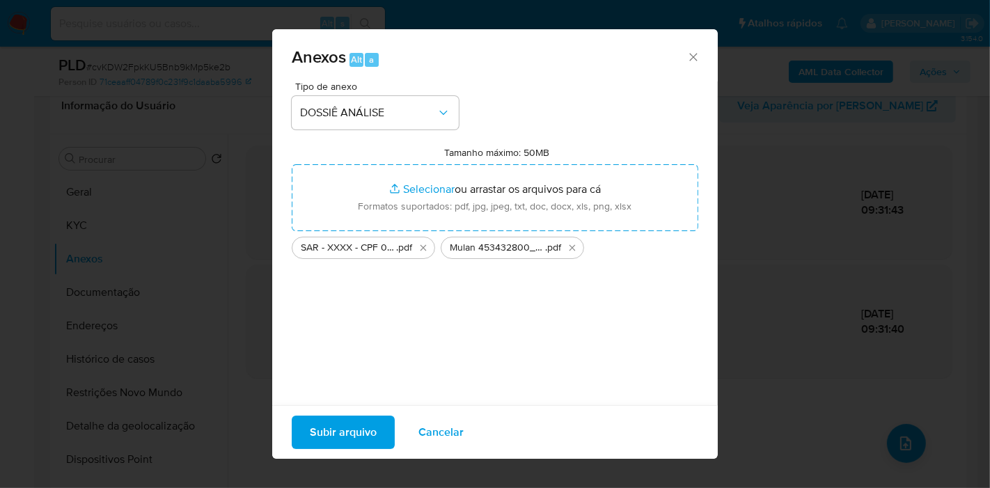
click at [350, 440] on span "Subir arquivo" at bounding box center [343, 432] width 67 height 31
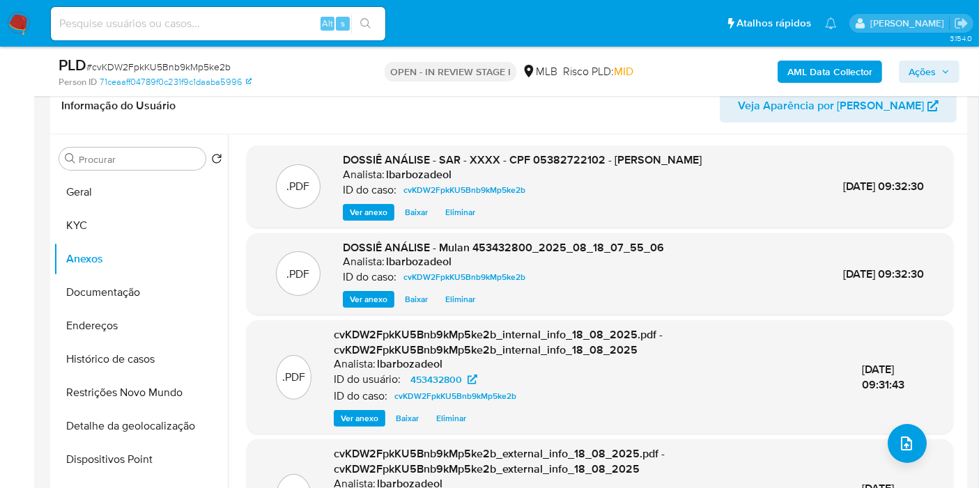
click at [935, 72] on span "Ações" at bounding box center [921, 72] width 27 height 22
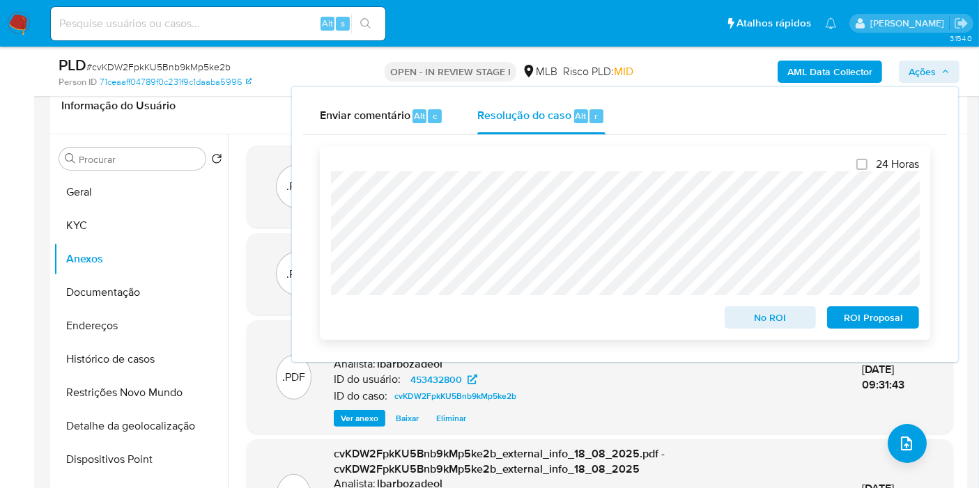
click at [854, 318] on span "ROI Proposal" at bounding box center [873, 318] width 72 height 20
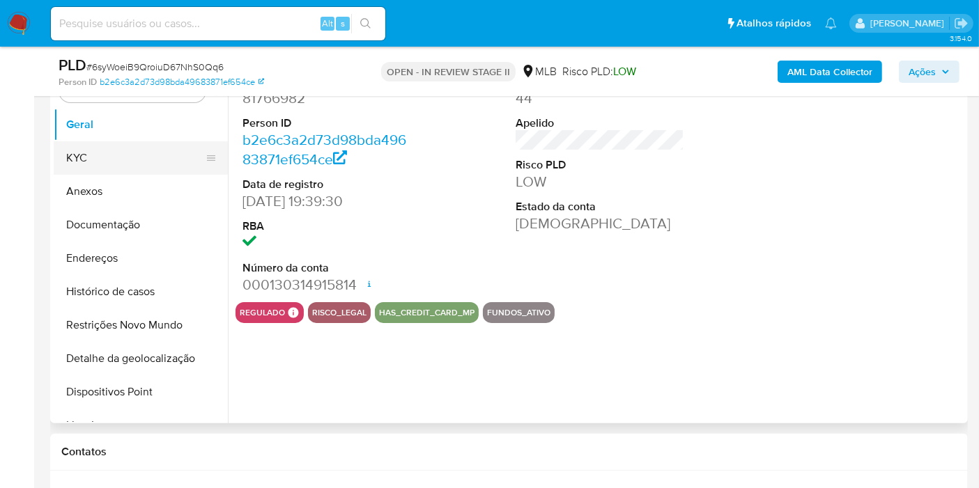
scroll to position [293, 0]
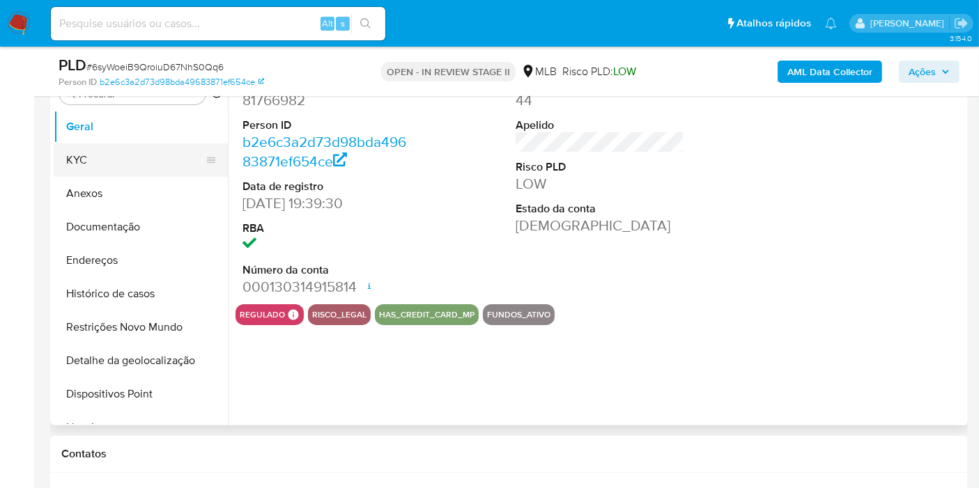
click at [130, 157] on button "KYC" at bounding box center [135, 159] width 163 height 33
select select "10"
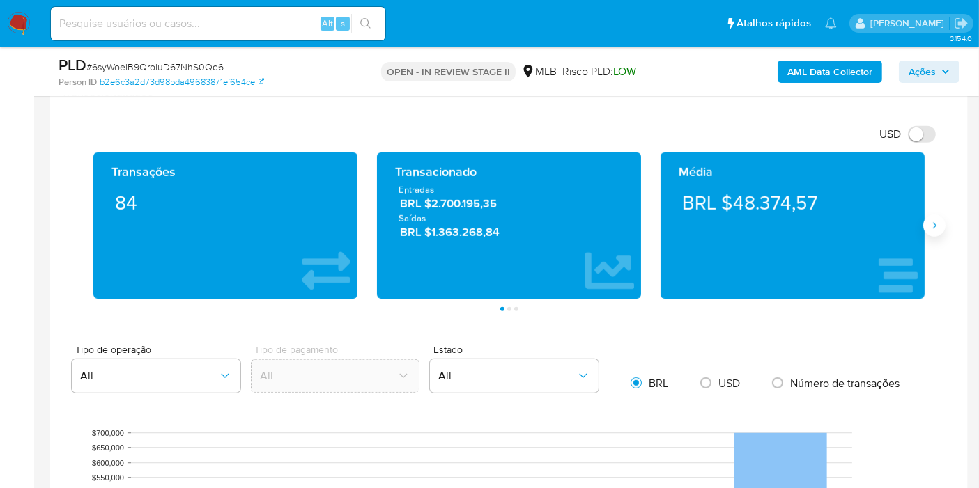
scroll to position [829, 0]
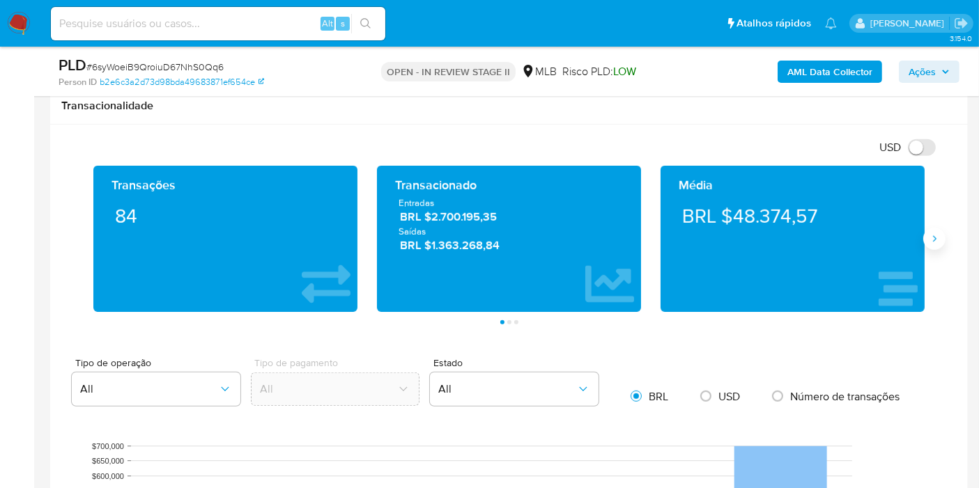
click at [938, 233] on icon "Siguiente" at bounding box center [933, 238] width 11 height 11
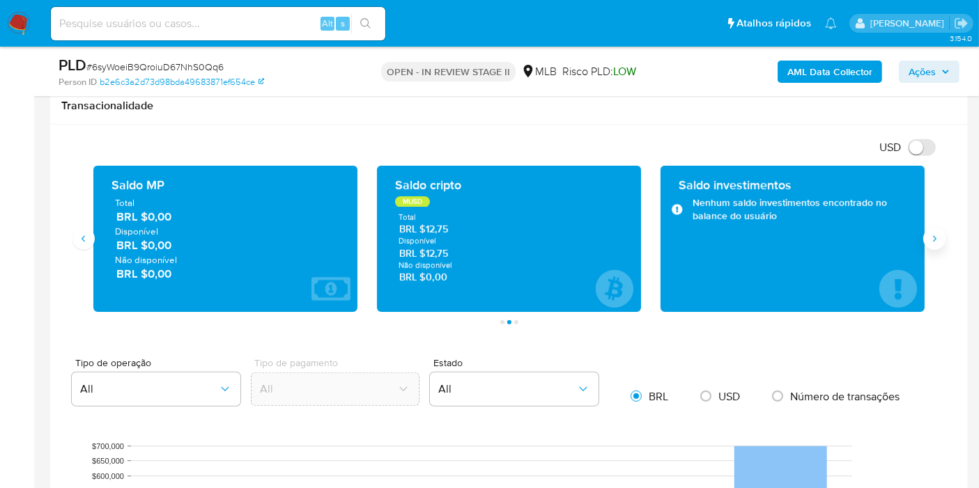
click at [938, 235] on icon "Siguiente" at bounding box center [933, 238] width 11 height 11
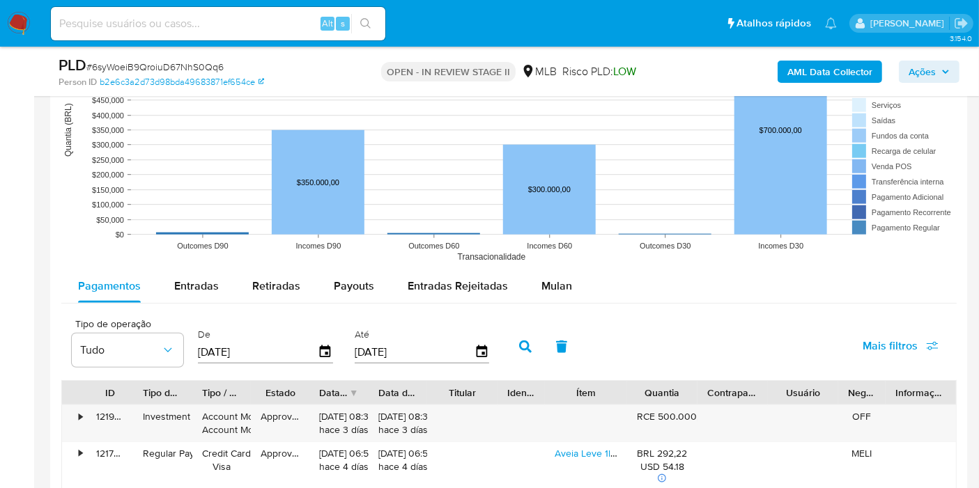
scroll to position [1282, 0]
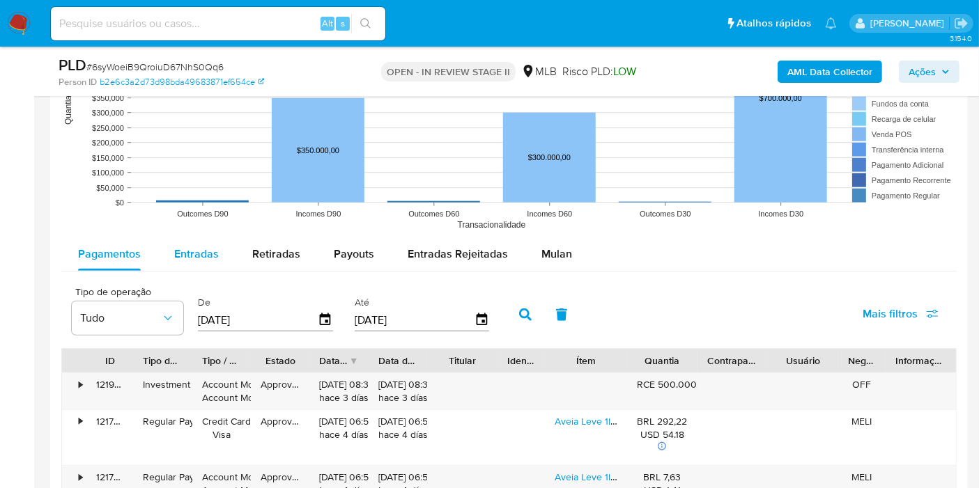
click at [213, 254] on span "Entradas" at bounding box center [196, 254] width 45 height 16
select select "10"
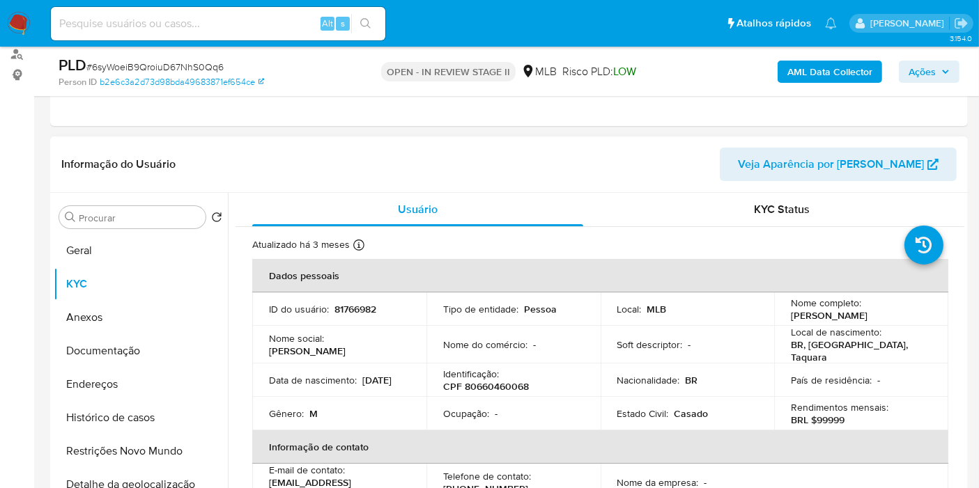
scroll to position [187, 0]
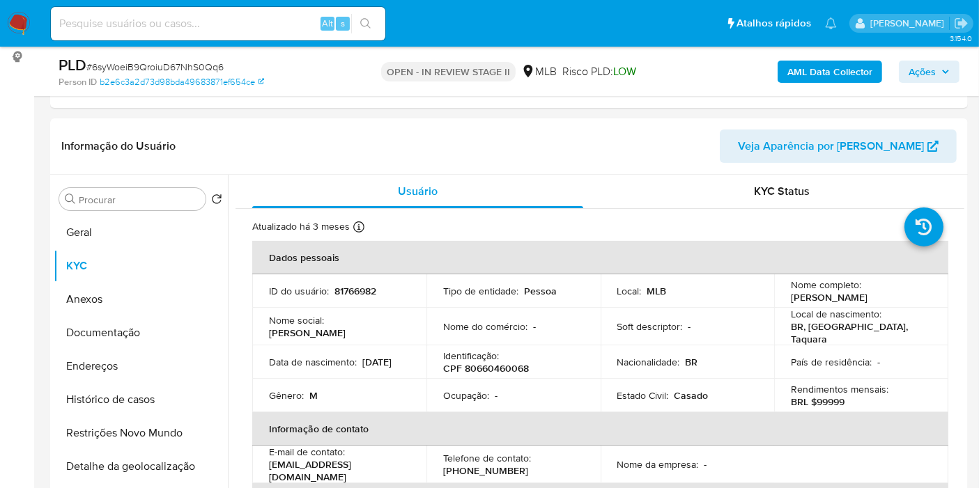
click at [365, 289] on p "81766982" at bounding box center [355, 291] width 42 height 13
copy p "81766982"
drag, startPoint x: 136, startPoint y: 205, endPoint x: 130, endPoint y: 228, distance: 23.7
click at [136, 205] on div "Procurar" at bounding box center [132, 199] width 146 height 22
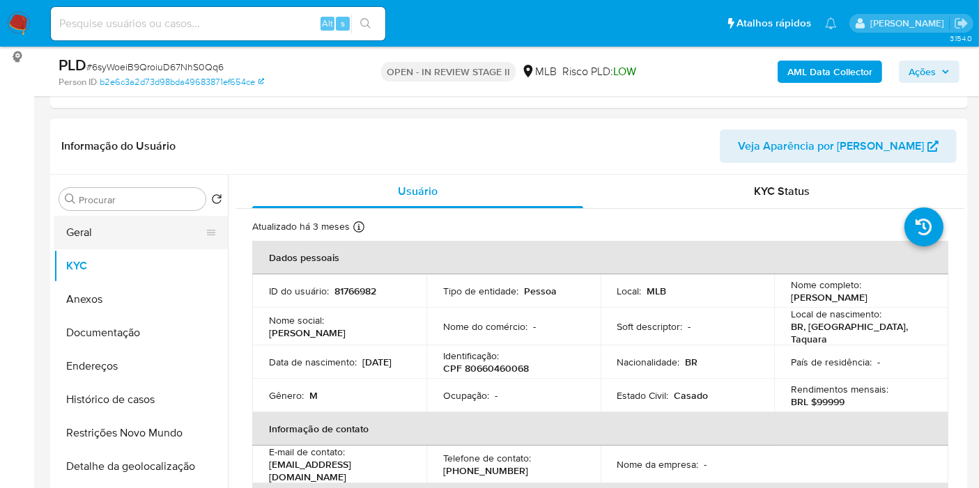
click at [130, 228] on button "Geral" at bounding box center [135, 232] width 163 height 33
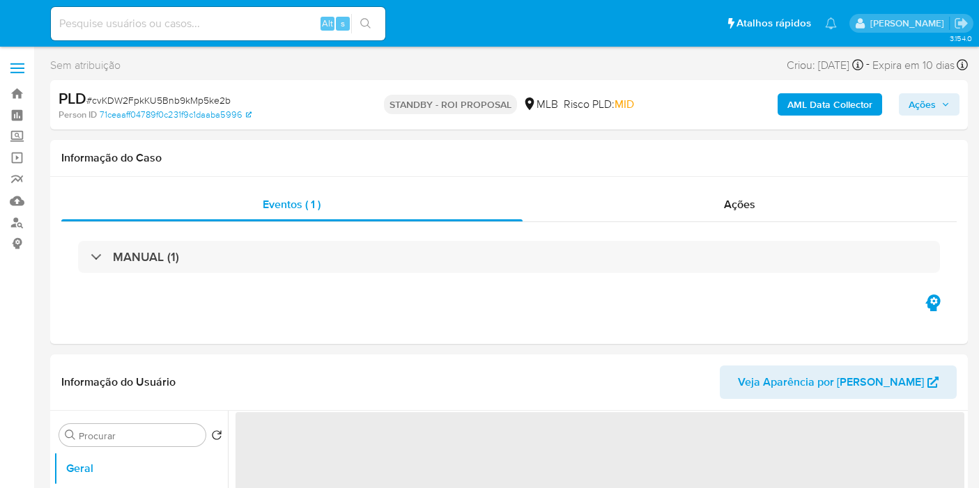
select select "10"
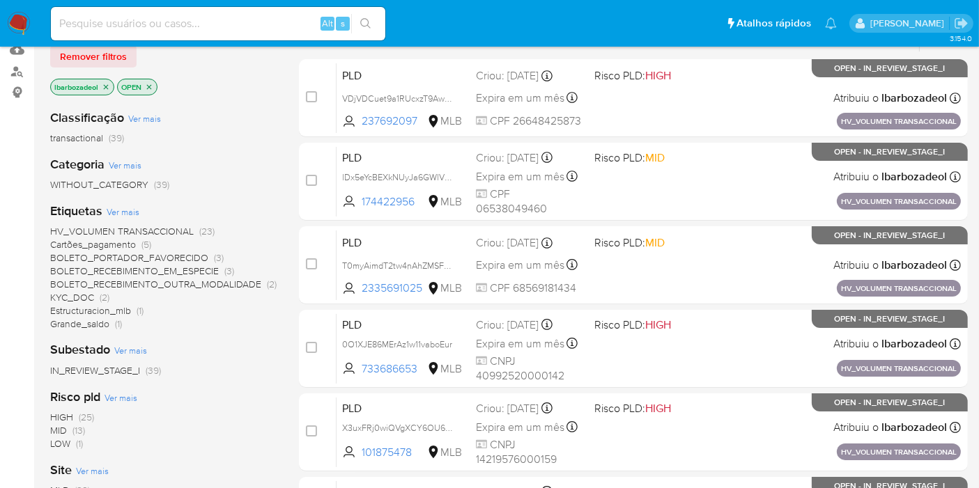
scroll to position [609, 0]
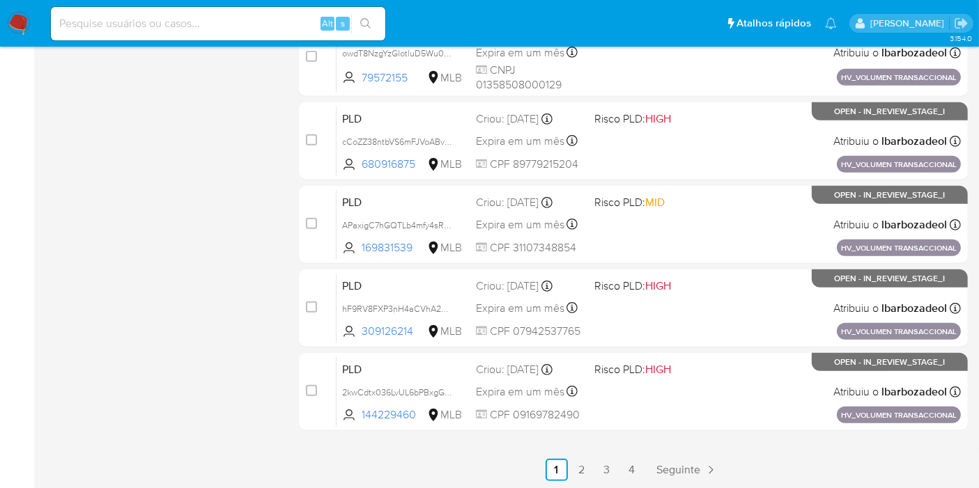
click at [632, 465] on link "4" at bounding box center [632, 470] width 22 height 22
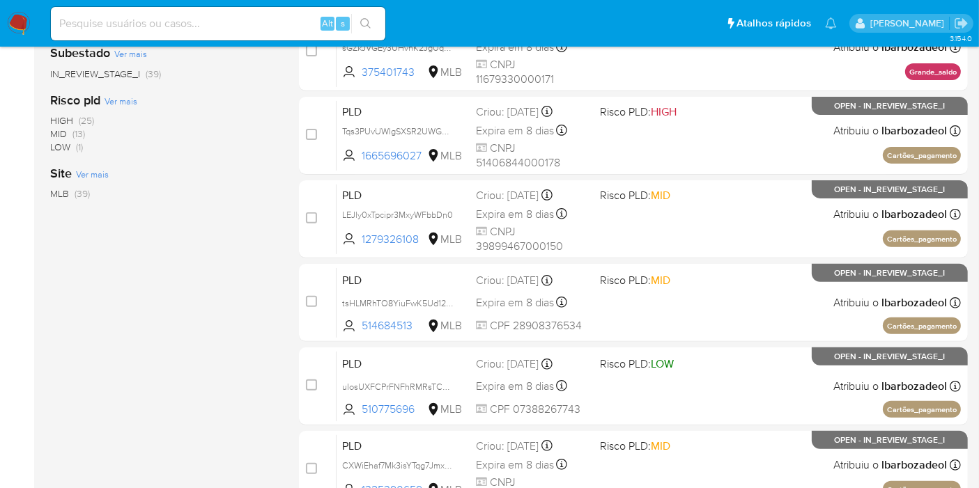
scroll to position [450, 0]
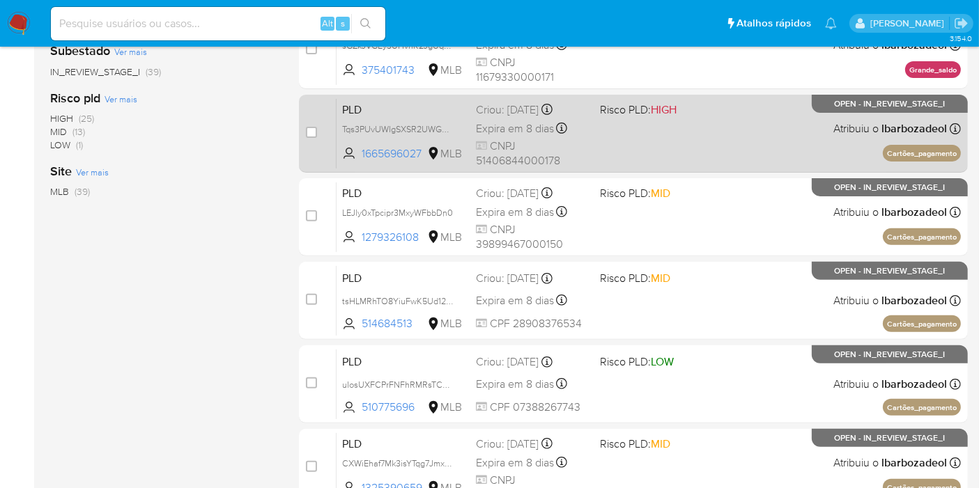
click at [697, 158] on div "PLD Tqs3PUvUWIgSXSR2UWGnvFZk 1665696027 MLB Risco PLD: HIGH Criou: [DATE] Criou…" at bounding box center [648, 133] width 624 height 70
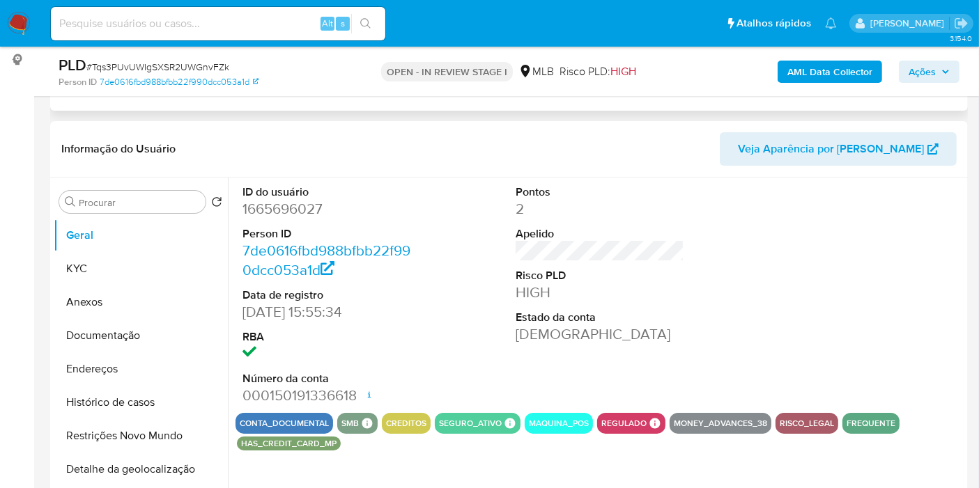
select select "10"
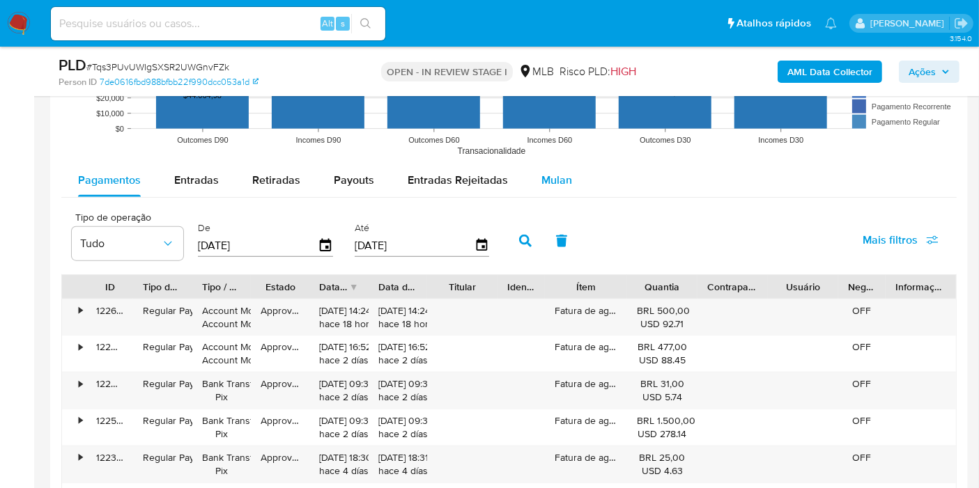
scroll to position [1484, 0]
click at [556, 178] on span "Mulan" at bounding box center [556, 179] width 31 height 16
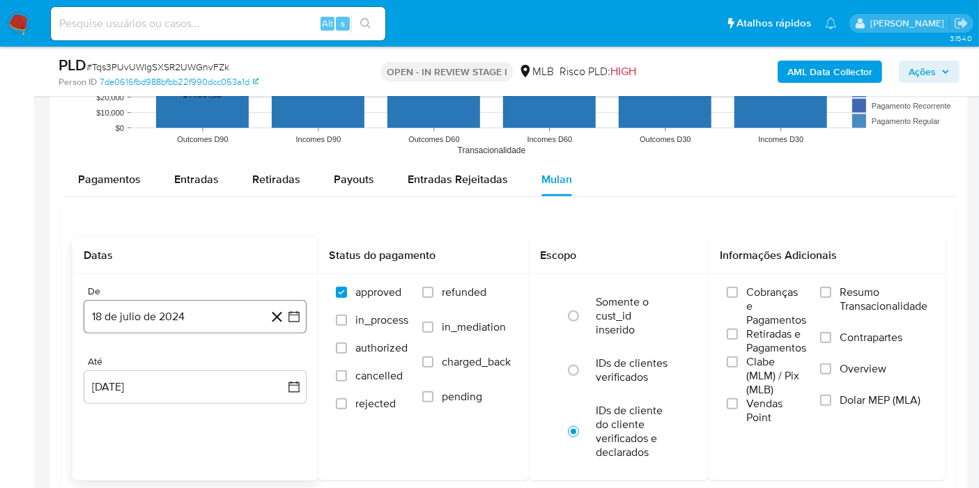
click at [171, 309] on button "18 de julio de 2024" at bounding box center [195, 316] width 223 height 33
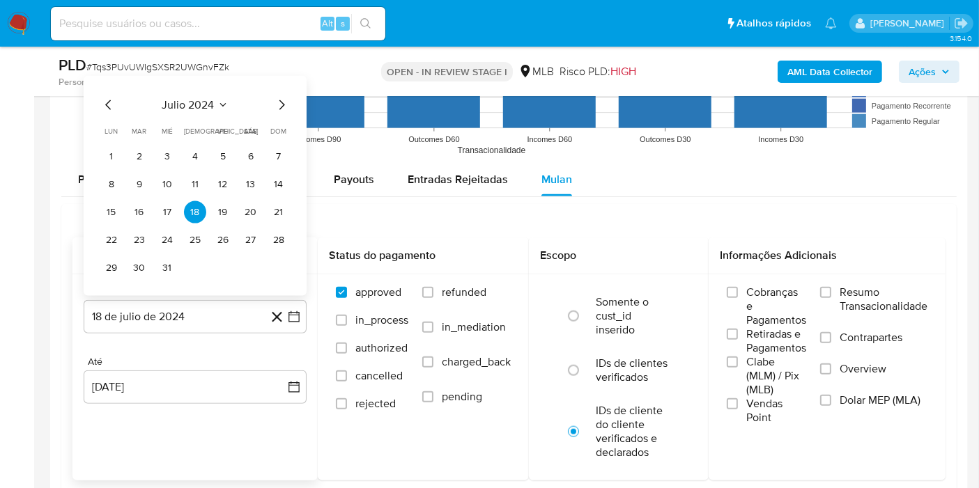
click at [182, 99] on span "julio 2024" at bounding box center [188, 105] width 52 height 14
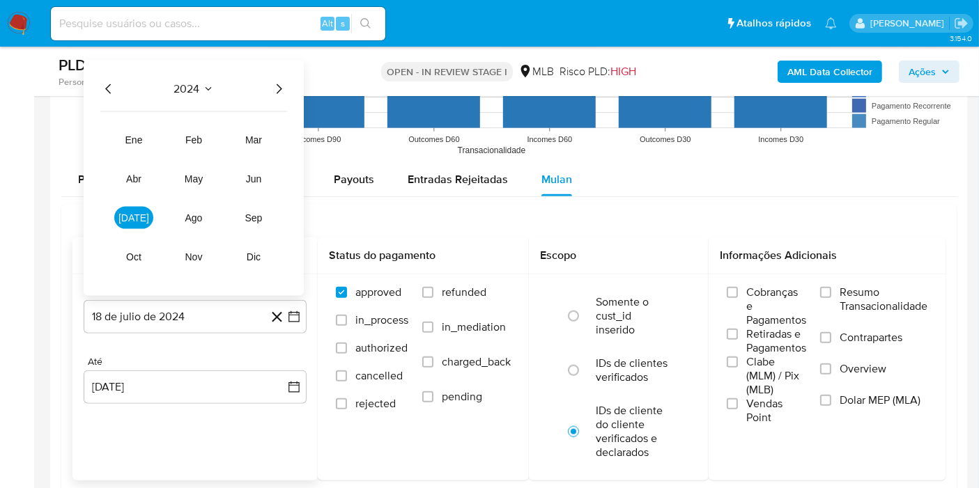
drag, startPoint x: 275, startPoint y: 84, endPoint x: 242, endPoint y: 163, distance: 85.9
click at [270, 93] on icon "Año siguiente" at bounding box center [278, 89] width 17 height 17
click at [249, 177] on span "jun" at bounding box center [254, 178] width 16 height 11
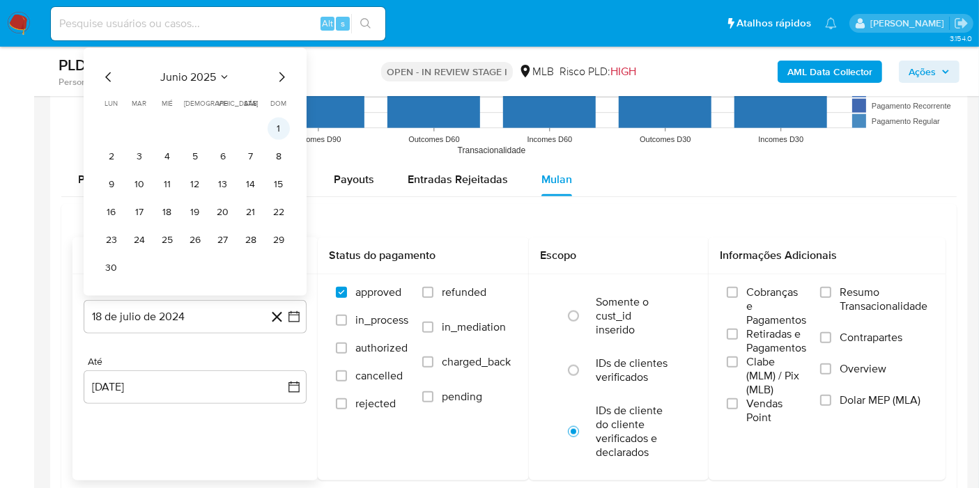
click at [277, 120] on button "1" at bounding box center [278, 129] width 22 height 22
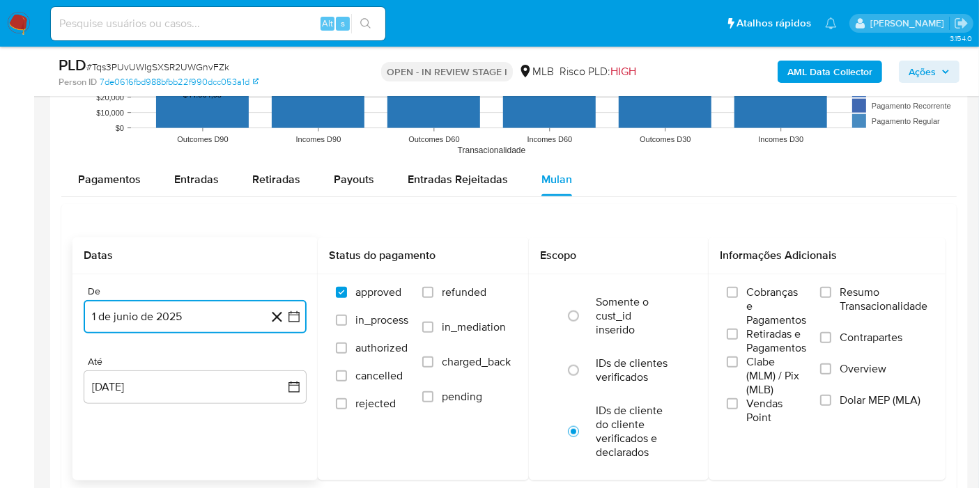
drag, startPoint x: 206, startPoint y: 378, endPoint x: 202, endPoint y: 366, distance: 12.6
click at [206, 378] on button "18 [PERSON_NAME] de 2025" at bounding box center [195, 387] width 223 height 33
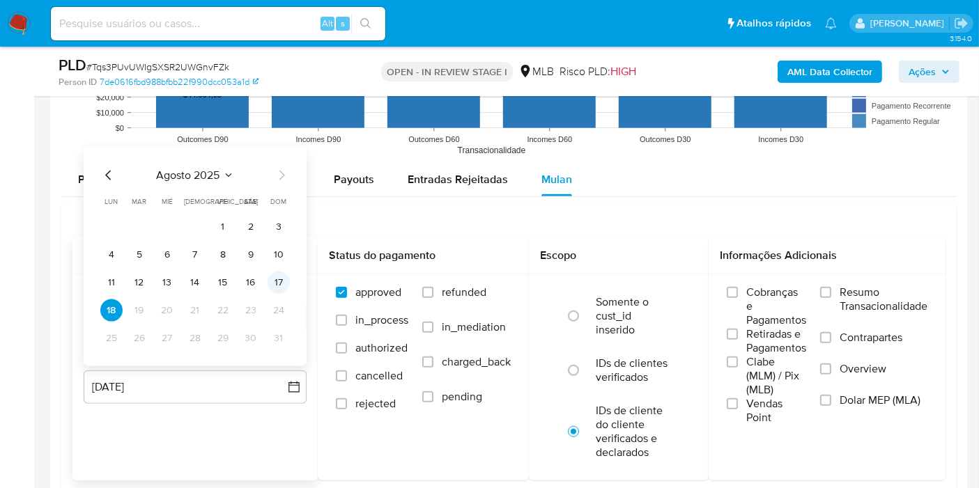
click at [279, 286] on button "17" at bounding box center [278, 283] width 22 height 22
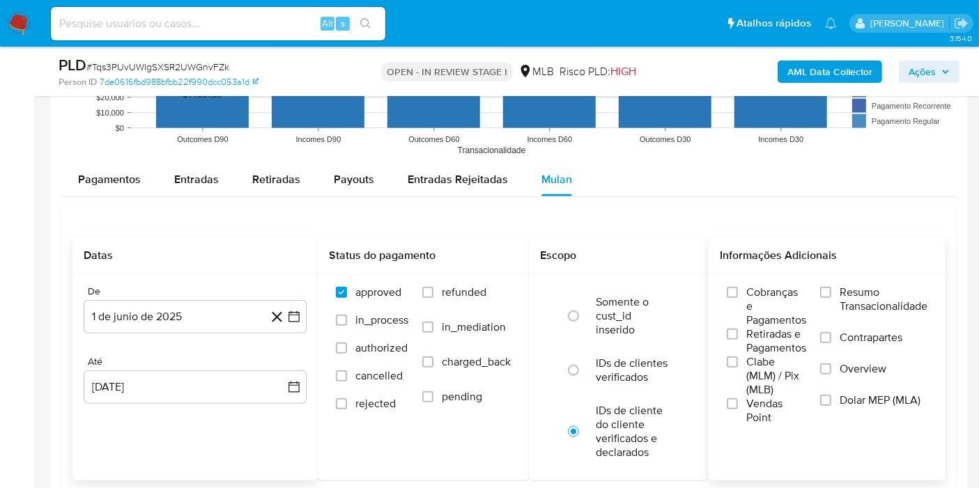
click at [853, 300] on span "Resumo Transacionalidade" at bounding box center [883, 300] width 88 height 28
click at [831, 298] on input "Resumo Transacionalidade" at bounding box center [825, 292] width 11 height 11
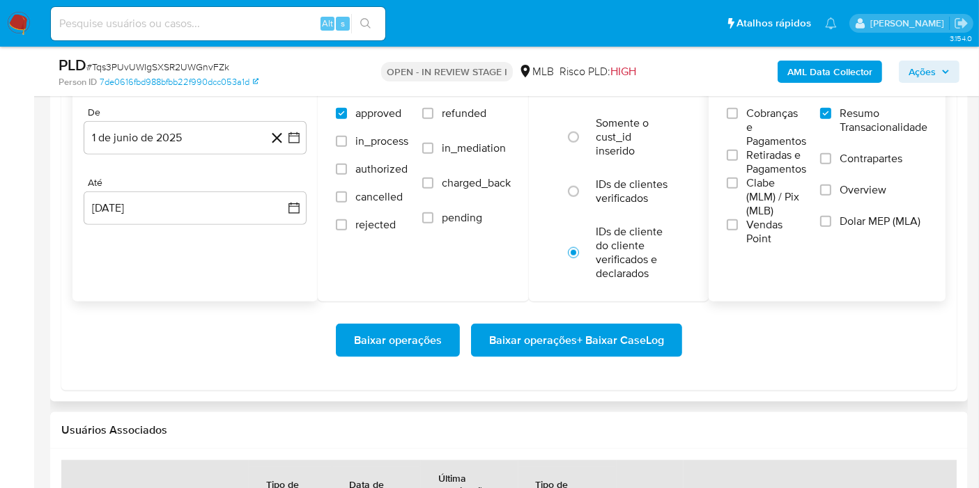
click at [617, 334] on span "Baixar operações + Baixar CaseLog" at bounding box center [576, 340] width 175 height 31
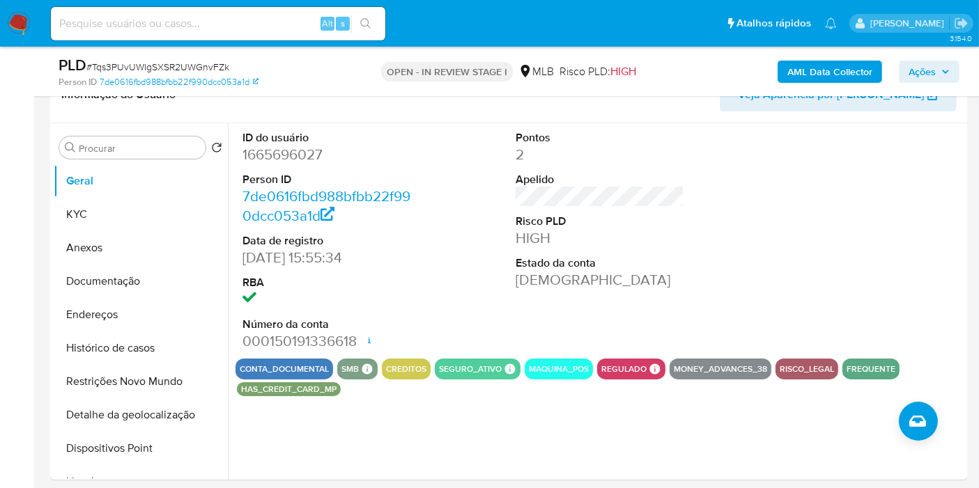
scroll to position [95, 0]
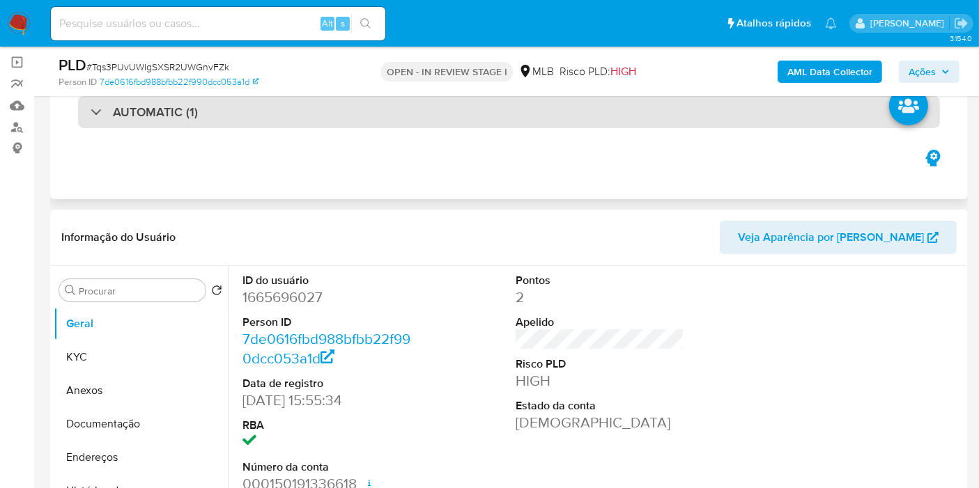
click at [439, 126] on div "AUTOMATIC (1)" at bounding box center [509, 112] width 862 height 32
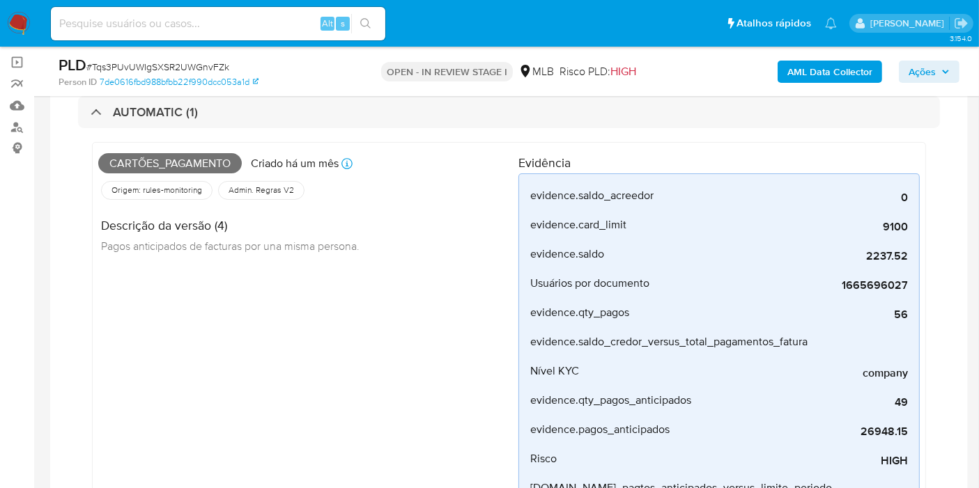
click at [166, 162] on span "Cartões_pagamento" at bounding box center [169, 163] width 143 height 21
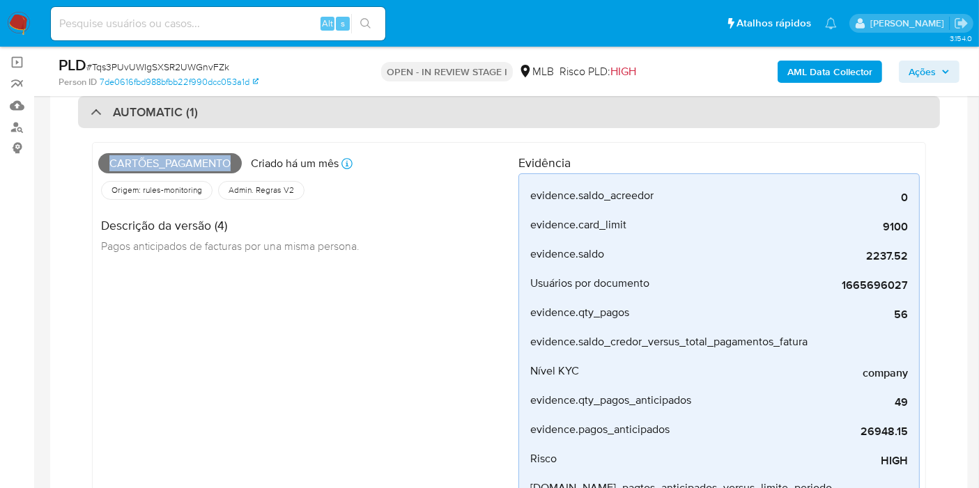
copy span "Cartões_pagamento"
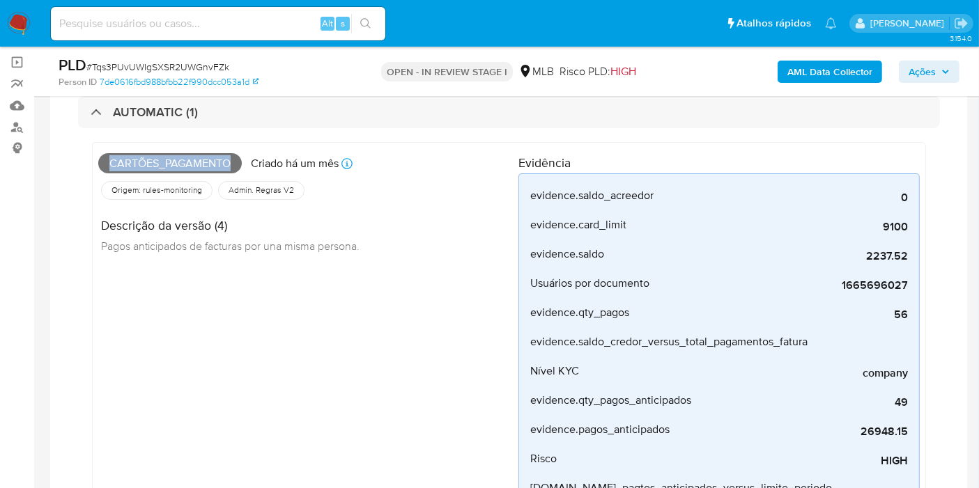
click at [937, 80] on span "Ações" at bounding box center [928, 72] width 41 height 20
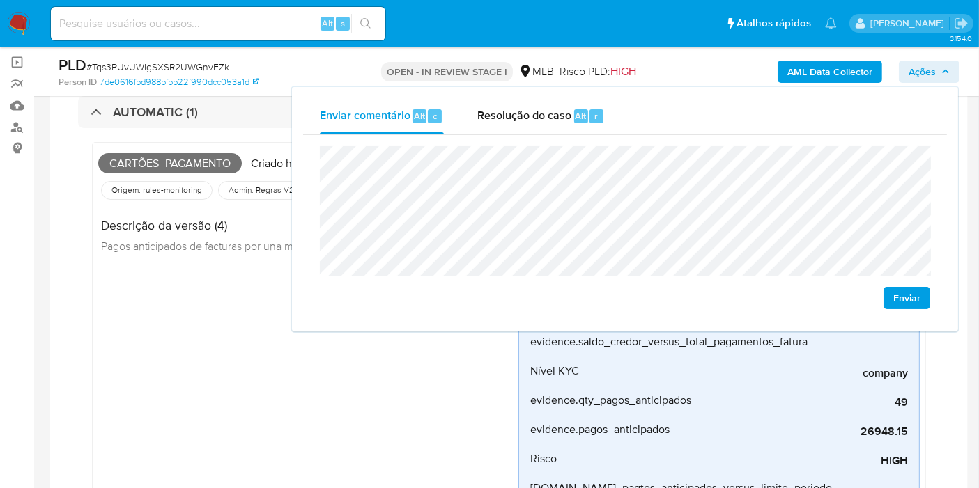
click at [149, 242] on span "Pagos anticipados de facturas por una misma persona." at bounding box center [230, 245] width 258 height 15
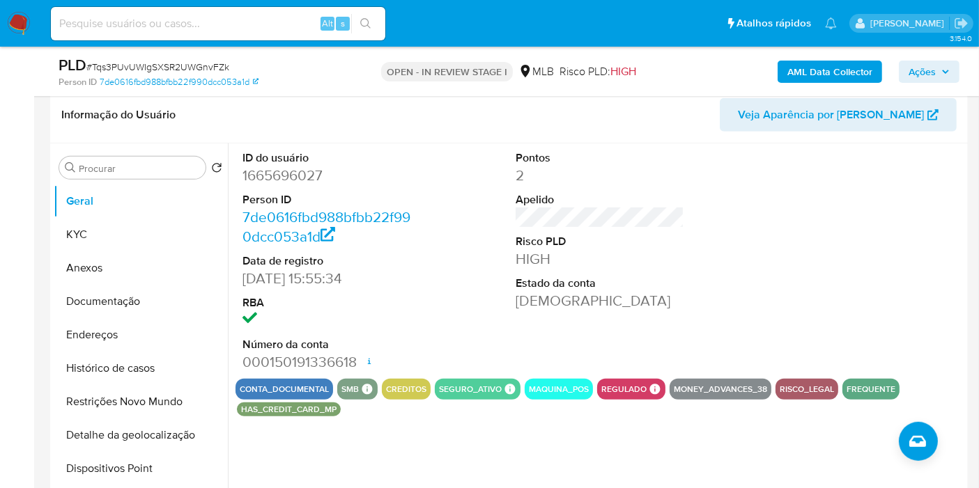
scroll to position [669, 0]
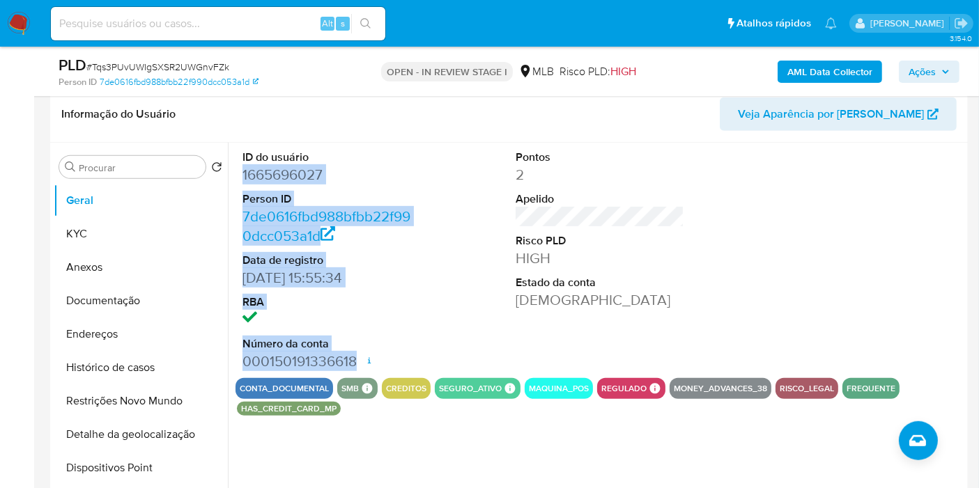
drag, startPoint x: 250, startPoint y: 176, endPoint x: 359, endPoint y: 357, distance: 211.2
click at [359, 358] on dl "ID do usuário 1665696027 Person ID 7de0616fbd988bfbb22f990dcc053a1d Data de reg…" at bounding box center [326, 260] width 169 height 221
copy dl "1665696027 Person ID 7de0616fbd988bfbb22f990dcc053a1d Data de registro 03/02/20…"
click at [913, 74] on span "Ações" at bounding box center [921, 72] width 27 height 22
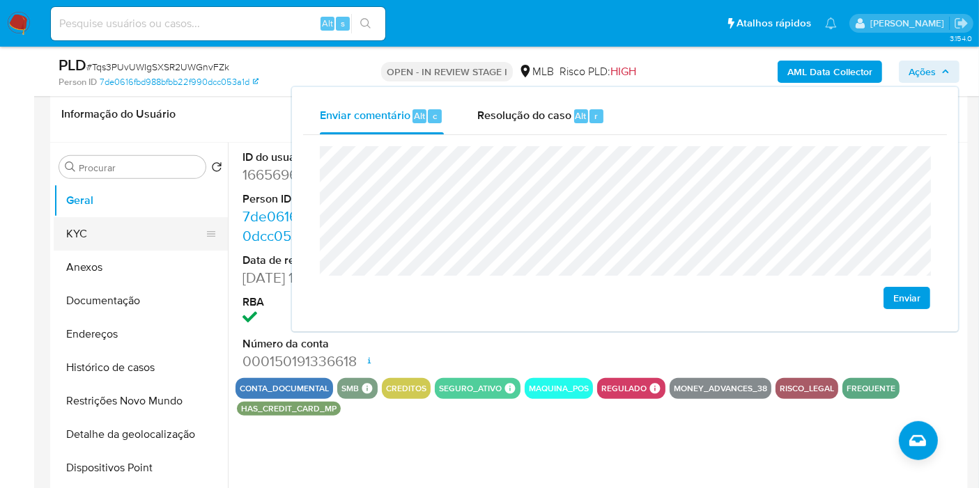
click at [99, 233] on button "KYC" at bounding box center [135, 233] width 163 height 33
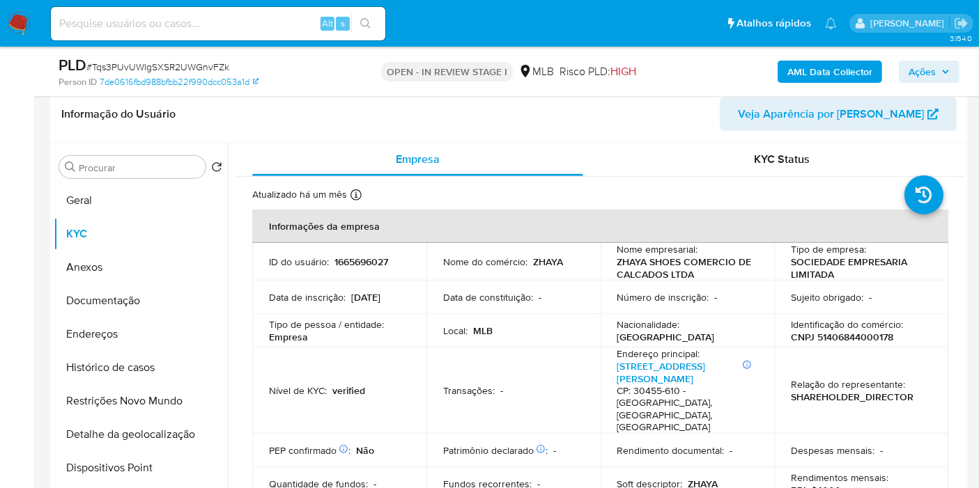
click at [841, 335] on p "CNPJ 51406844000178" at bounding box center [842, 337] width 102 height 13
copy p "51406844000178"
click at [920, 70] on span "Ações" at bounding box center [921, 72] width 27 height 22
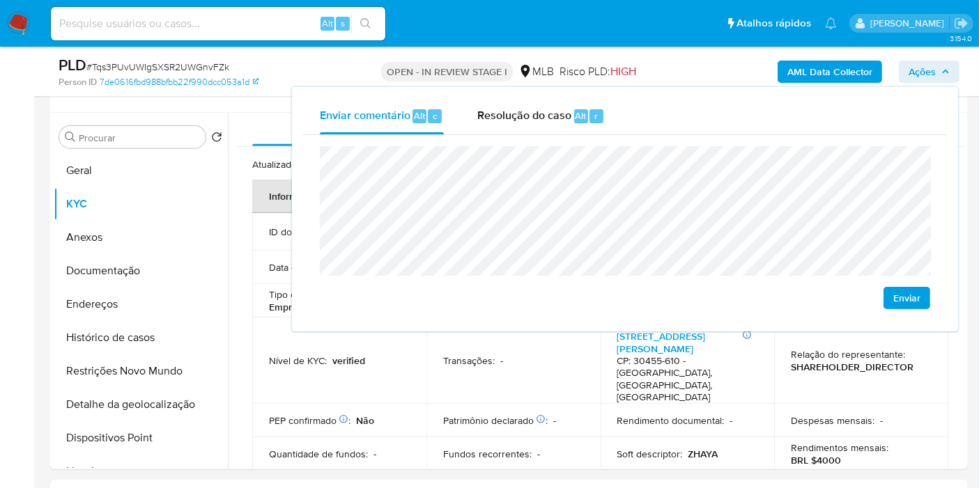
scroll to position [700, 0]
click at [270, 267] on p "Data de inscrição :" at bounding box center [307, 266] width 77 height 13
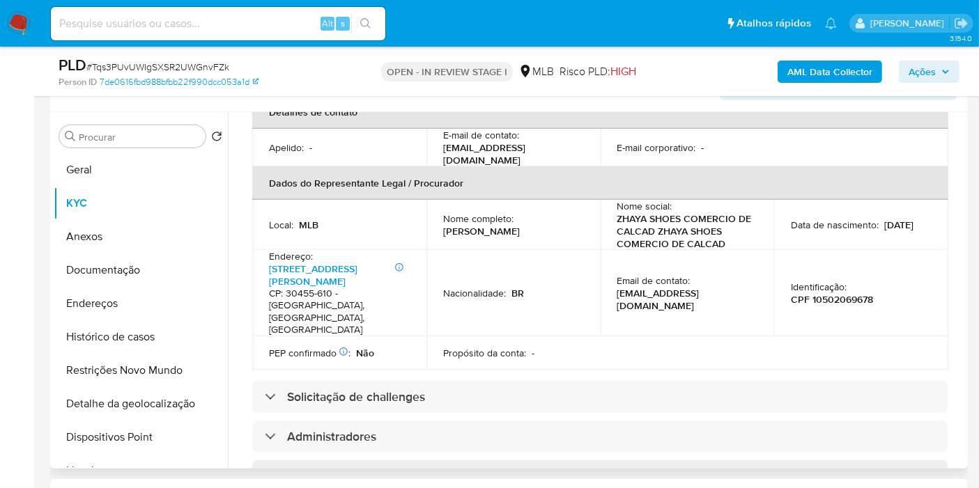
scroll to position [413, 0]
click at [827, 293] on p "CPF 10502069678" at bounding box center [832, 299] width 82 height 13
copy p "10502069678"
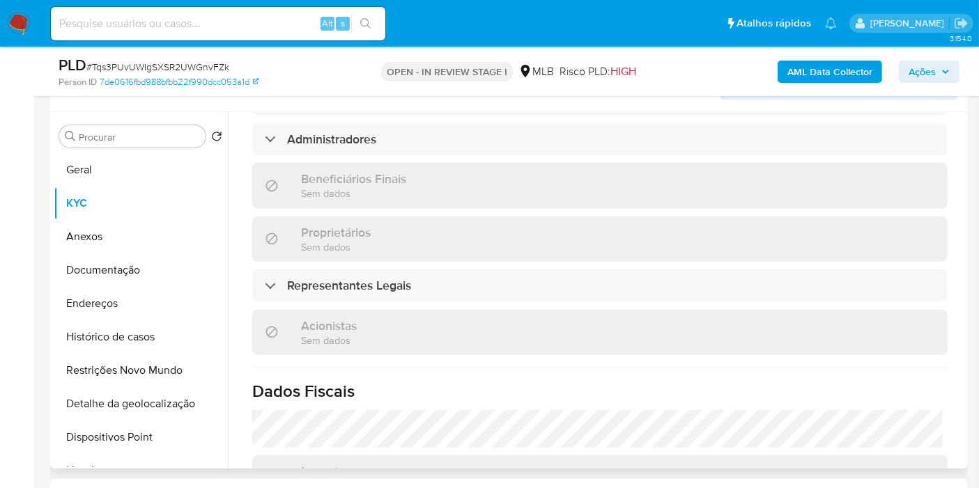
scroll to position [708, 0]
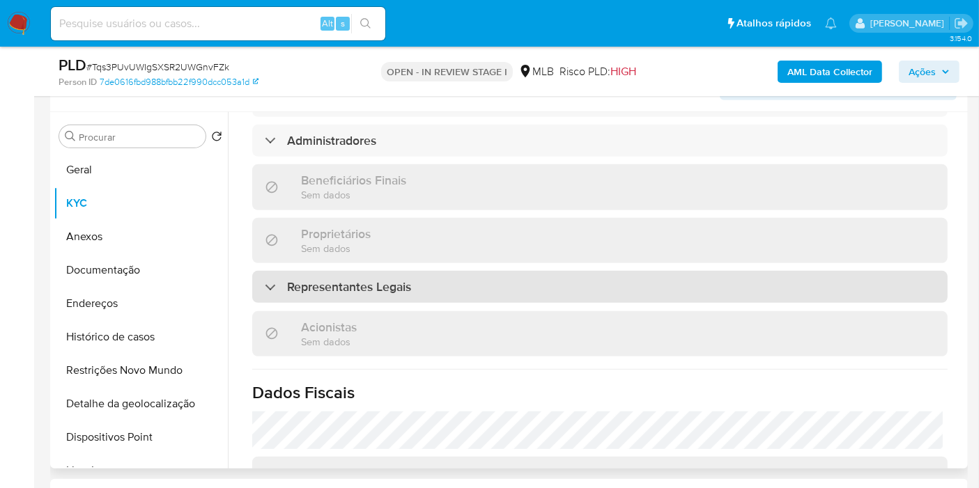
click at [465, 271] on div "Representantes Legais" at bounding box center [599, 287] width 695 height 32
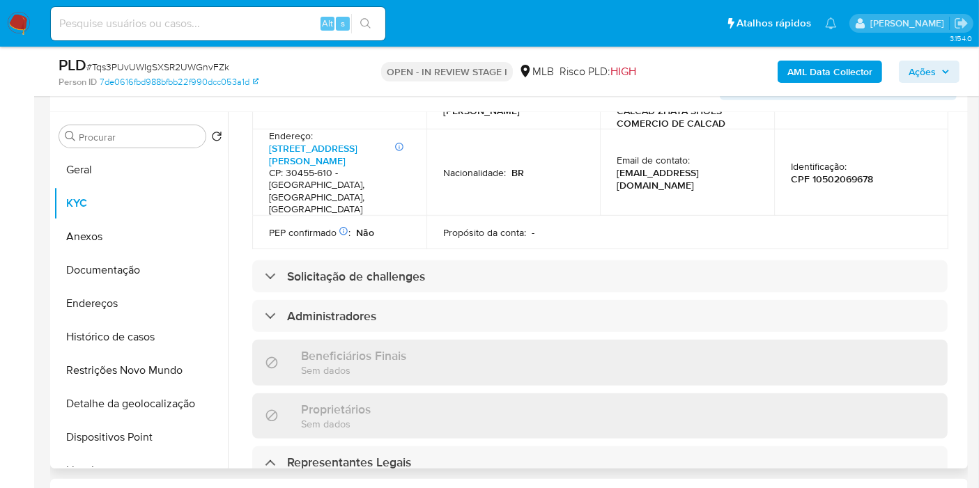
scroll to position [534, 0]
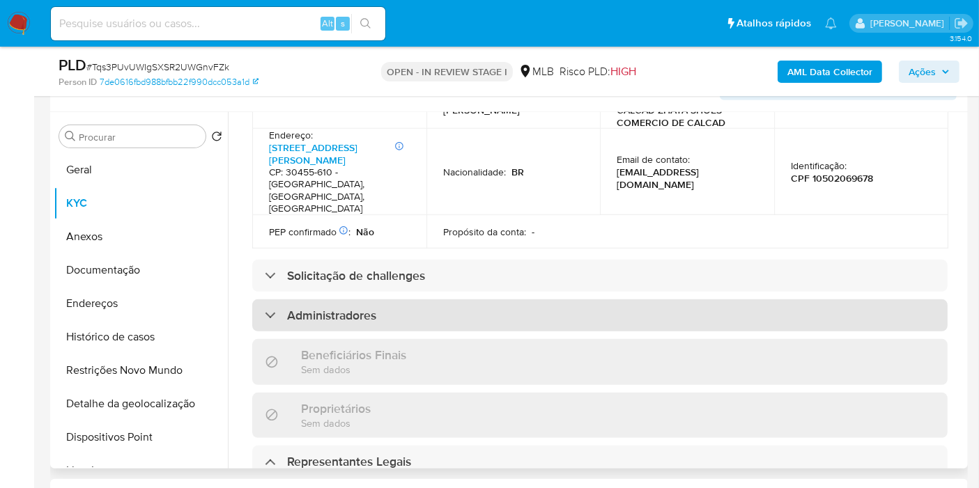
click at [458, 299] on div "Administradores" at bounding box center [599, 315] width 695 height 32
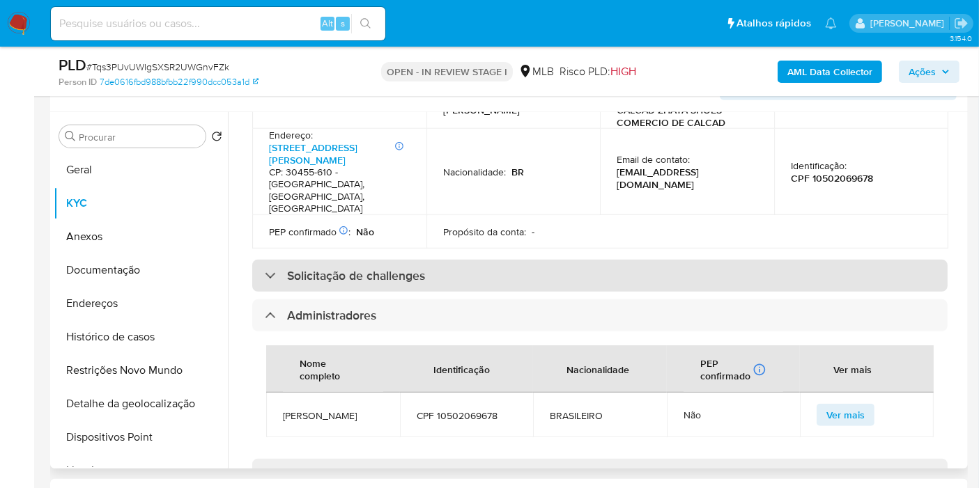
click at [470, 260] on div "Solicitação de challenges" at bounding box center [599, 276] width 695 height 32
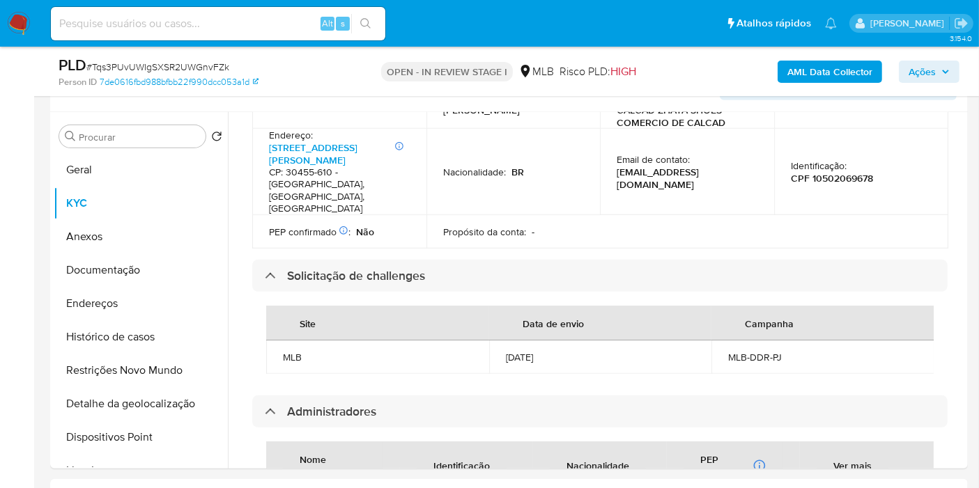
click at [905, 77] on button "Ações" at bounding box center [928, 72] width 61 height 22
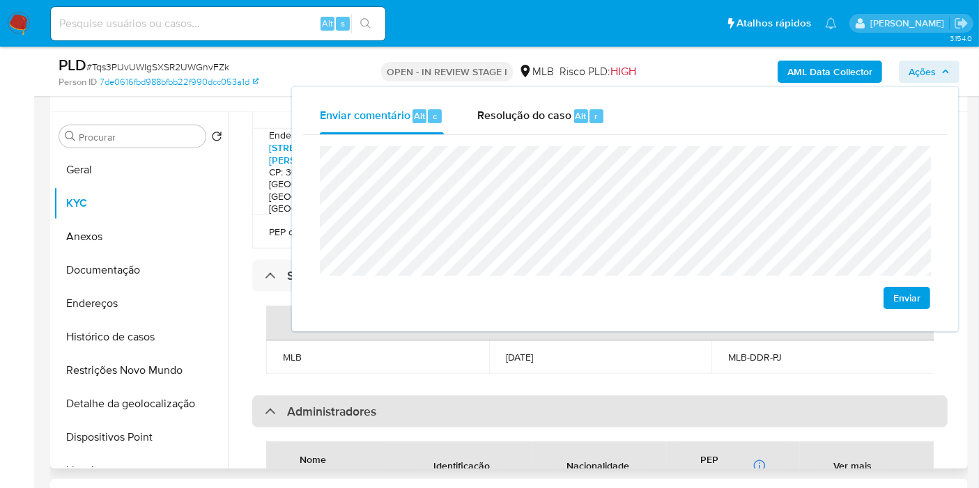
click at [559, 396] on div "Administradores" at bounding box center [599, 412] width 695 height 32
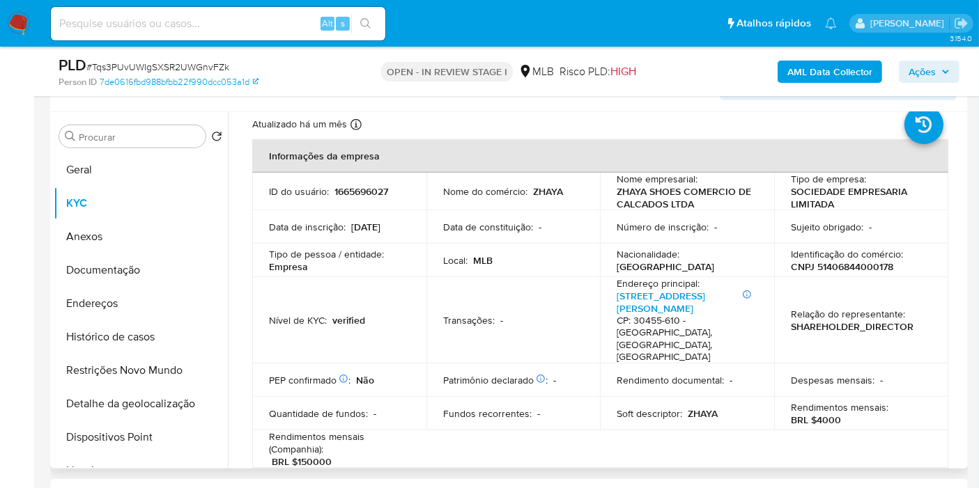
scroll to position [40, 0]
drag, startPoint x: 296, startPoint y: 435, endPoint x: 347, endPoint y: 436, distance: 50.9
click at [347, 436] on div "Rendimentos mensais (Companhia) : BRL $150000" at bounding box center [339, 449] width 141 height 38
copy p "150000"
click at [929, 66] on span "Ações" at bounding box center [921, 72] width 27 height 22
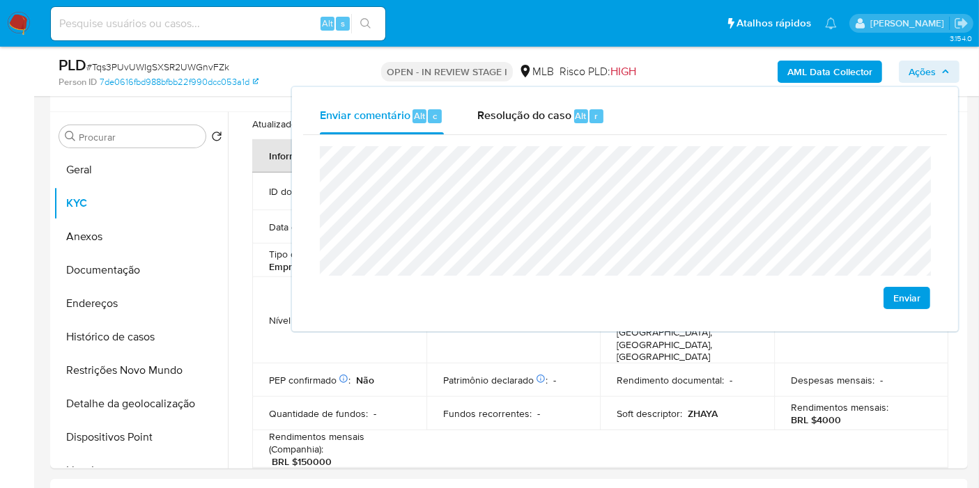
click at [0, 0] on lt-span "econômica" at bounding box center [0, 0] width 0 height 0
click at [317, 199] on div "Enviar" at bounding box center [625, 227] width 644 height 185
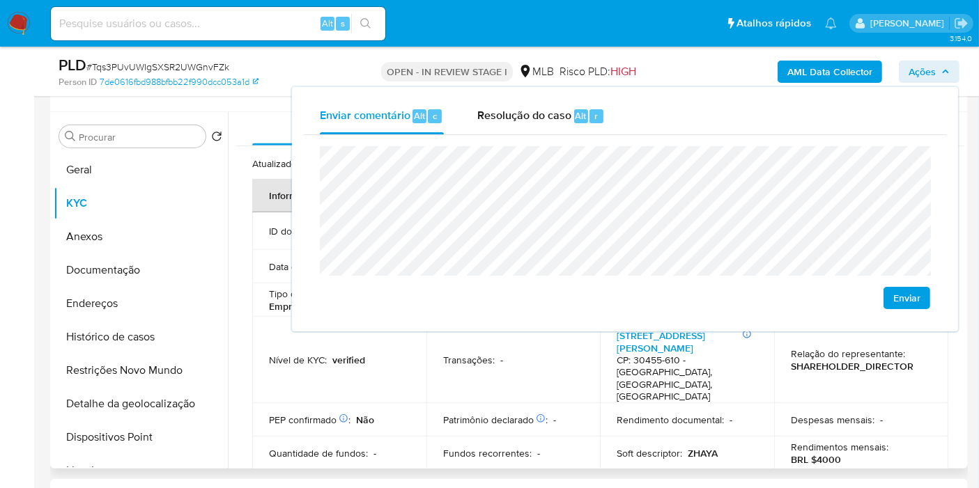
click at [244, 105] on div "Informação do Usuário Veja Aparência por Pessoa" at bounding box center [508, 84] width 917 height 56
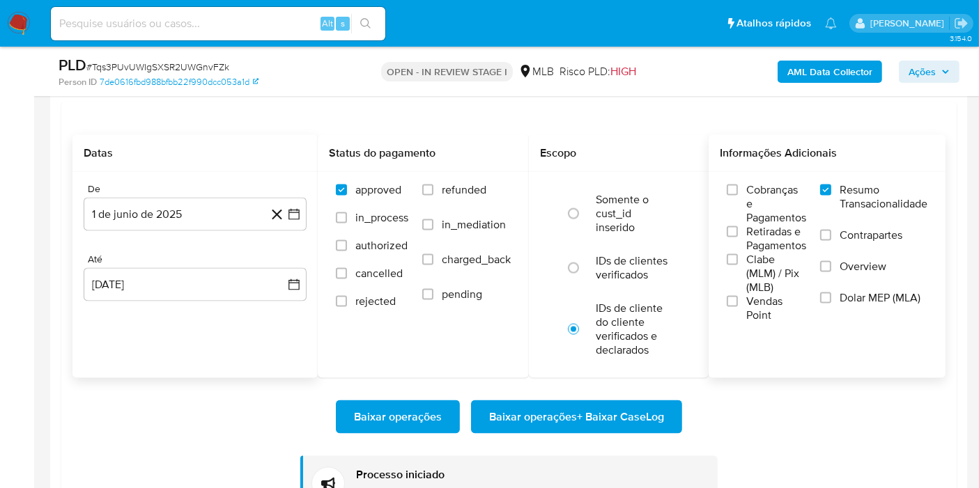
scroll to position [2041, 0]
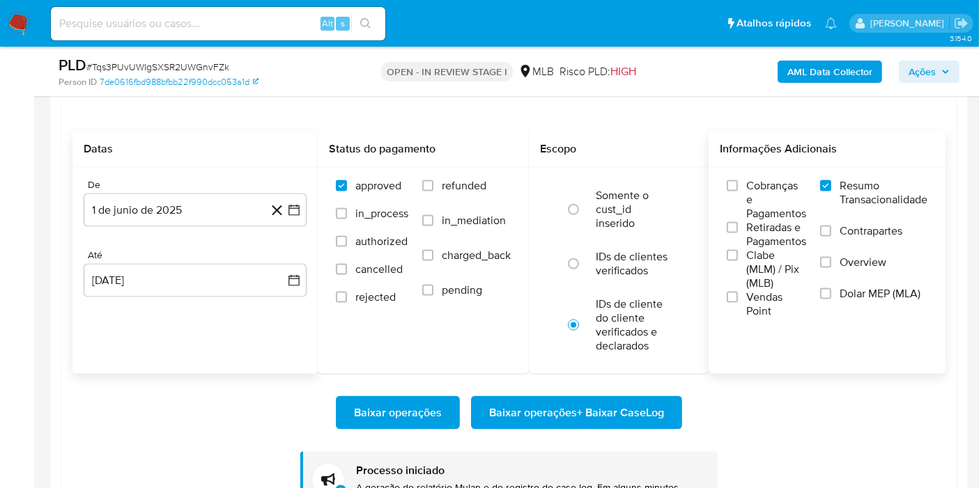
click at [596, 405] on span "Baixar operações + Baixar CaseLog" at bounding box center [576, 413] width 175 height 31
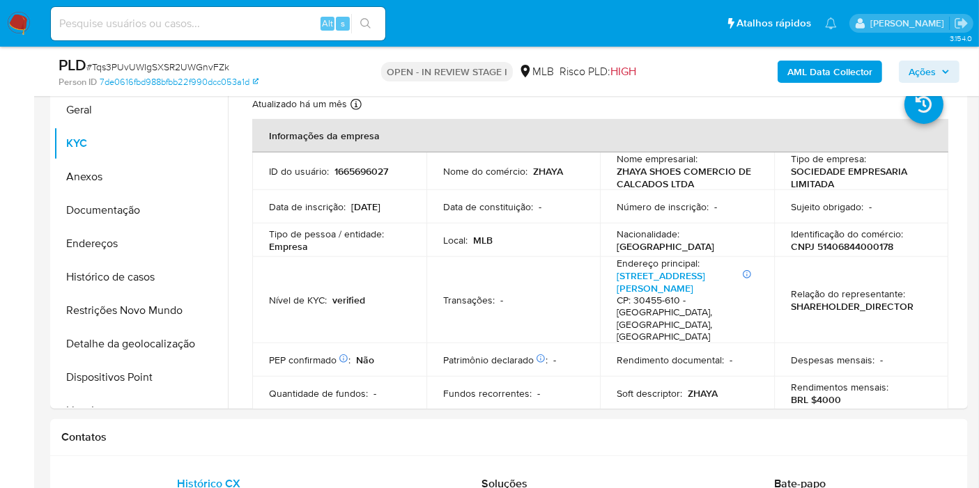
scroll to position [475, 0]
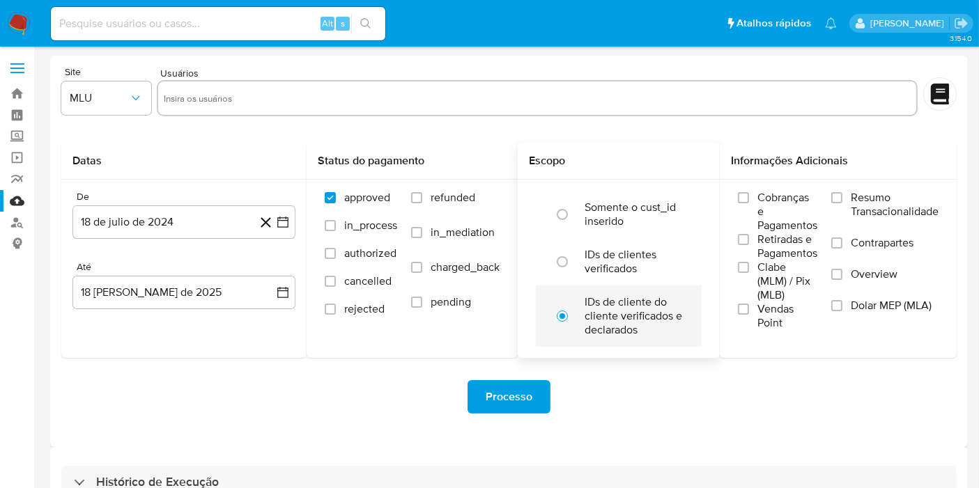
scroll to position [38, 0]
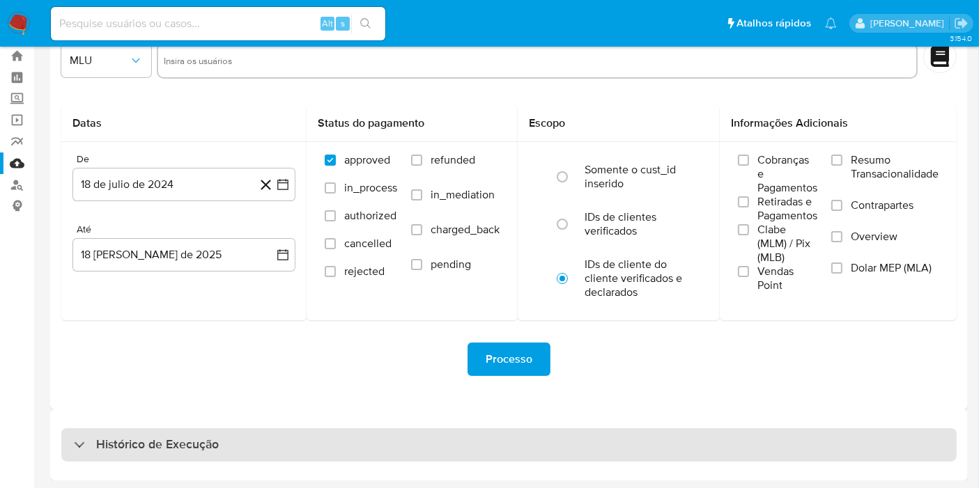
click at [678, 435] on div "Histórico de Execução" at bounding box center [508, 444] width 895 height 33
select select "10"
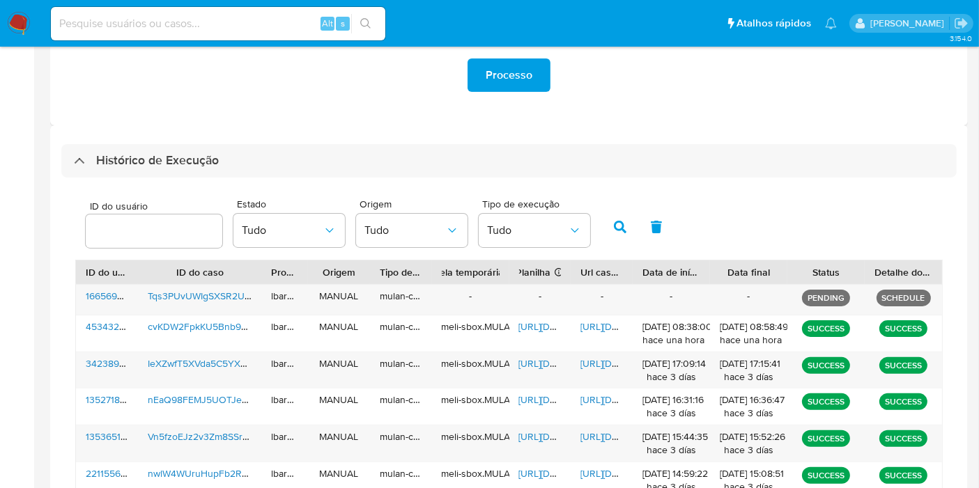
scroll to position [343, 0]
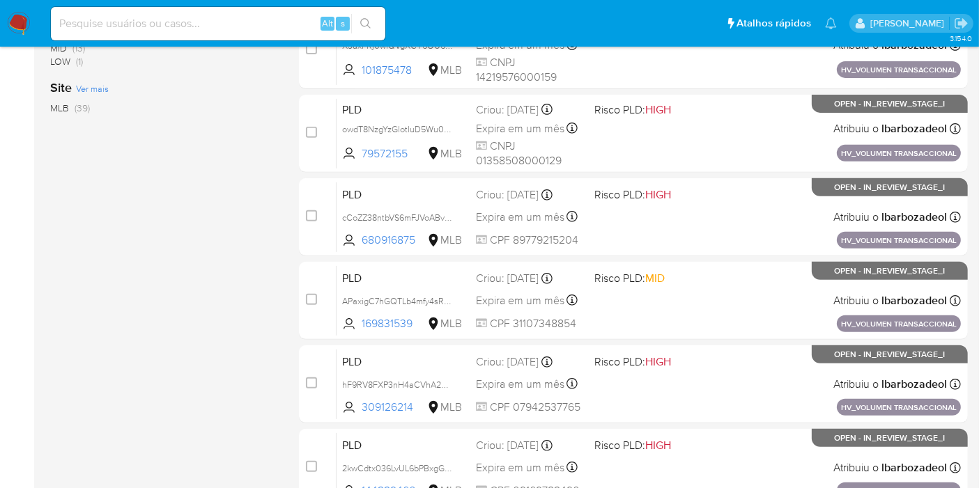
scroll to position [609, 0]
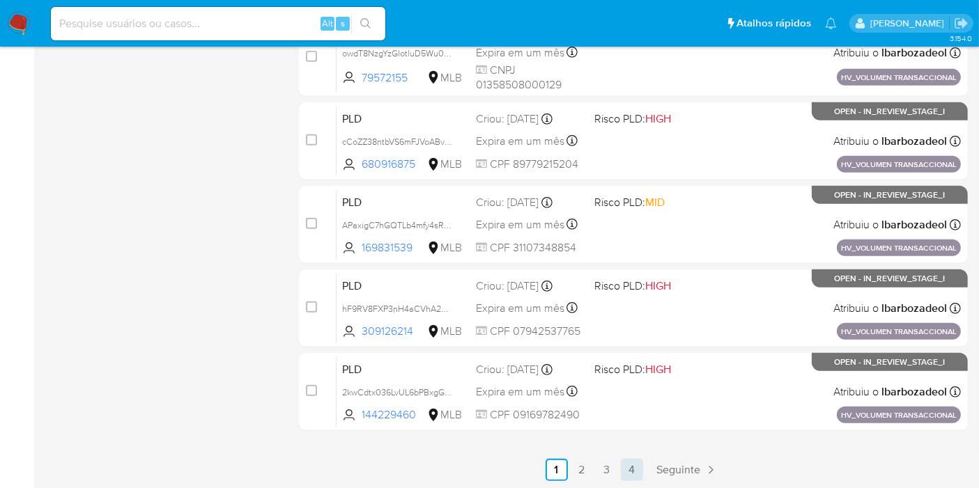
click at [630, 468] on link "4" at bounding box center [632, 470] width 22 height 22
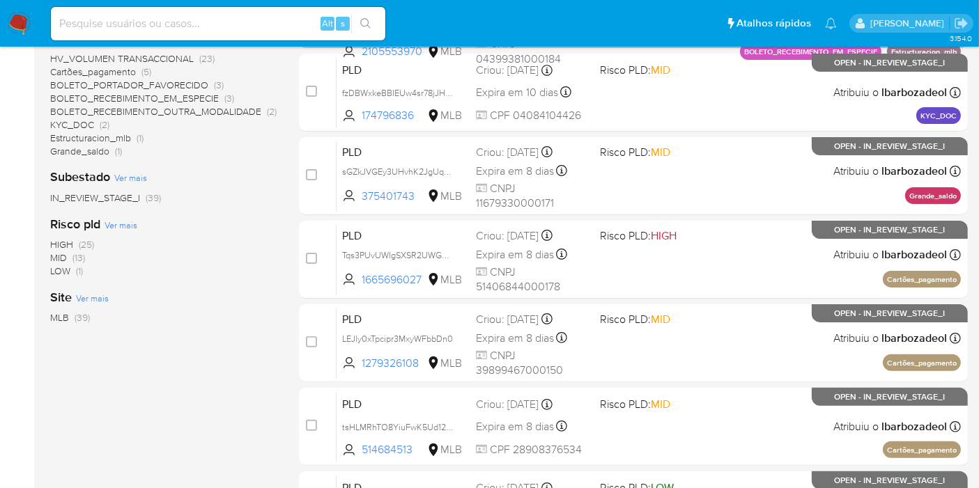
scroll to position [306, 0]
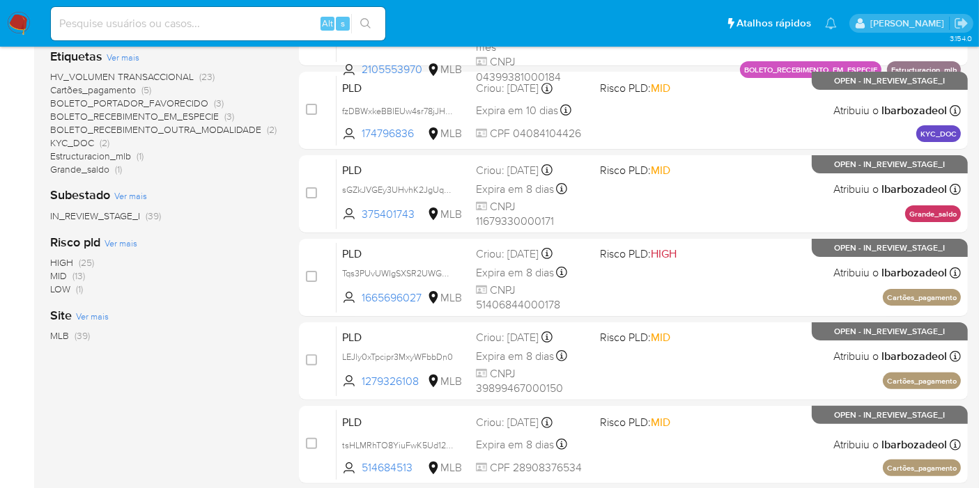
click at [61, 262] on span "HIGH" at bounding box center [61, 263] width 23 height 14
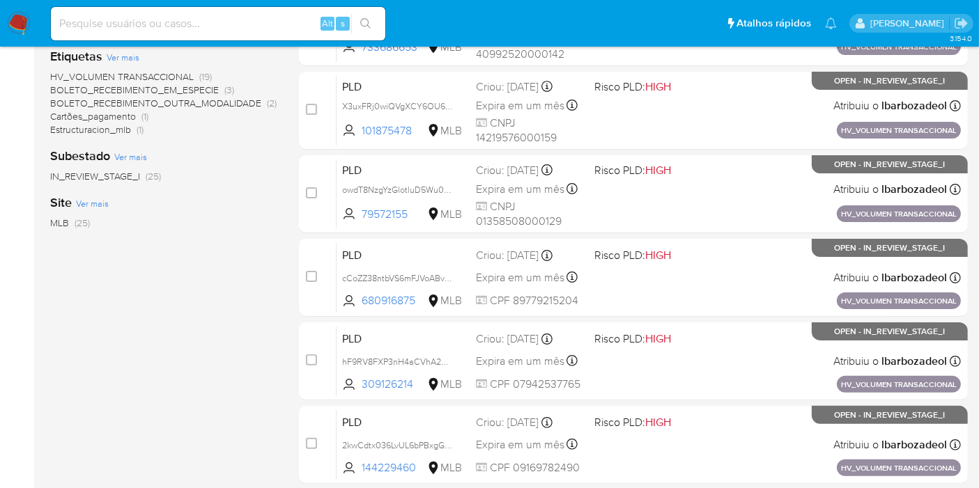
scroll to position [609, 0]
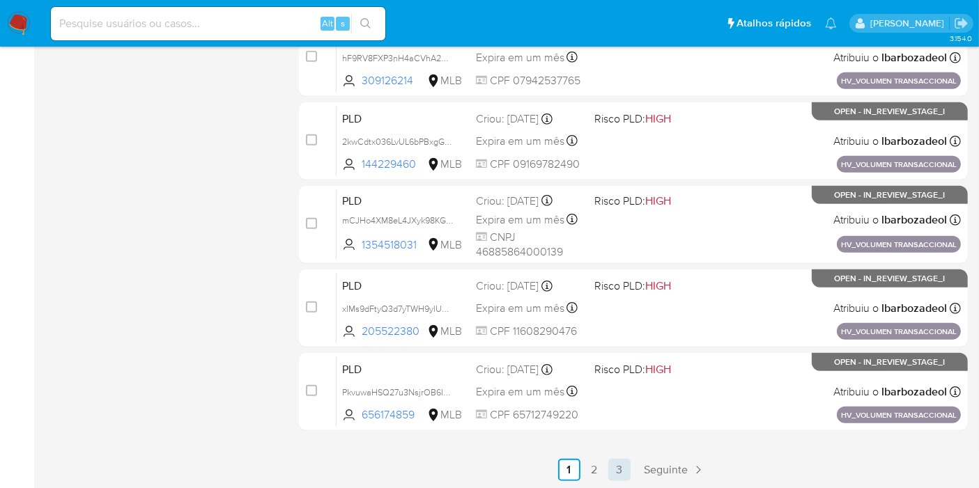
click at [617, 472] on link "3" at bounding box center [619, 470] width 22 height 22
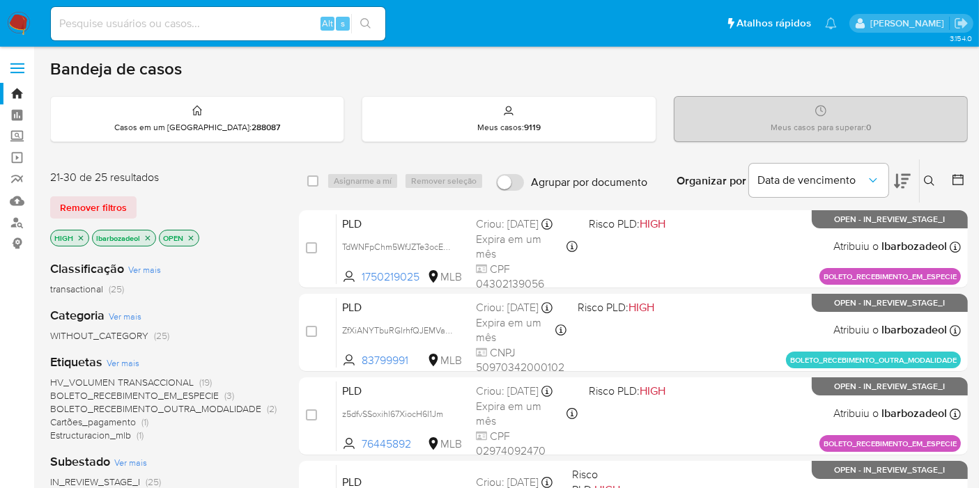
scroll to position [1, 0]
click at [81, 235] on icon "close-filter" at bounding box center [81, 237] width 5 height 5
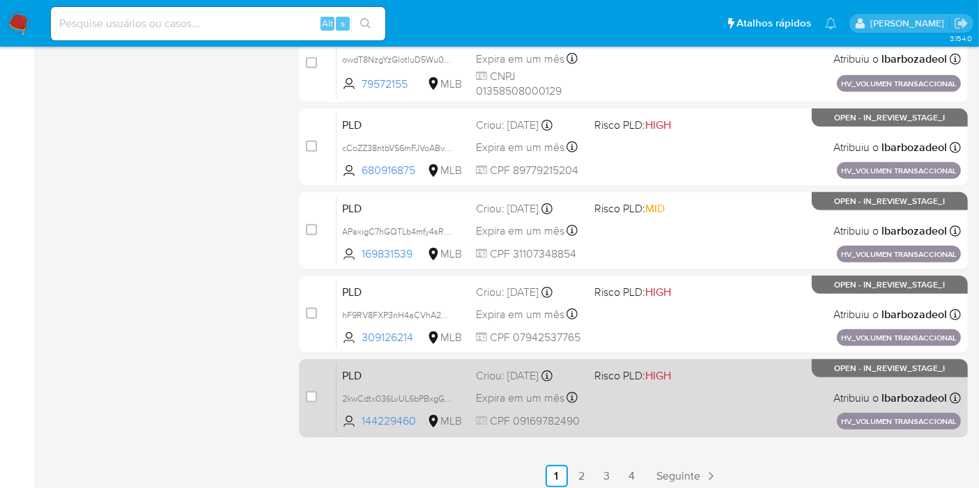
scroll to position [609, 0]
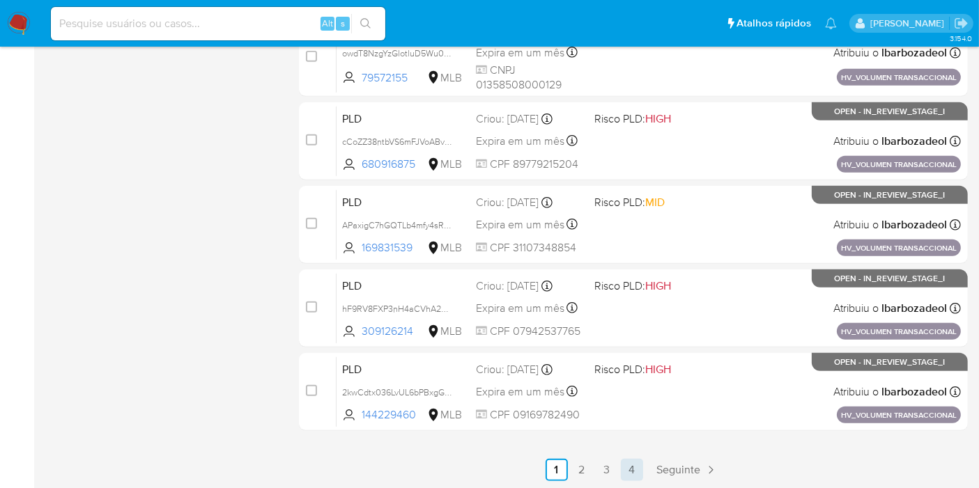
click at [628, 465] on link "4" at bounding box center [632, 470] width 22 height 22
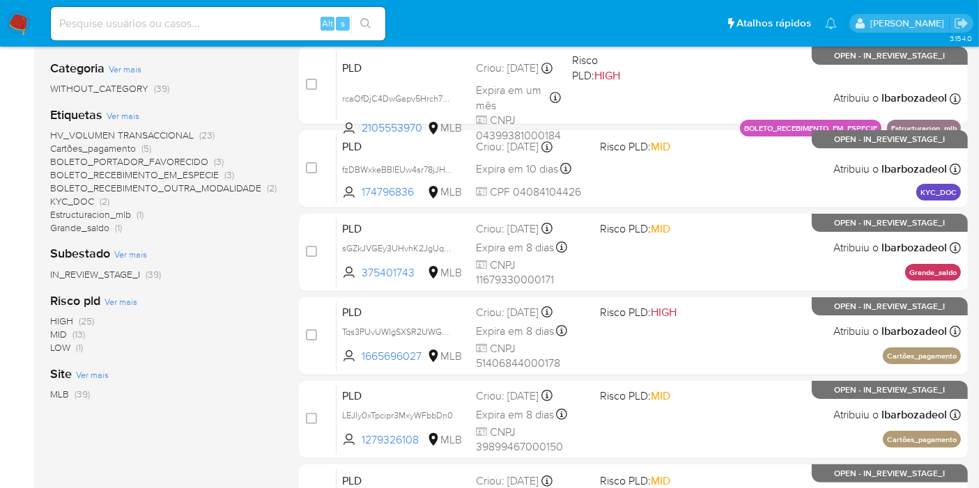
scroll to position [251, 0]
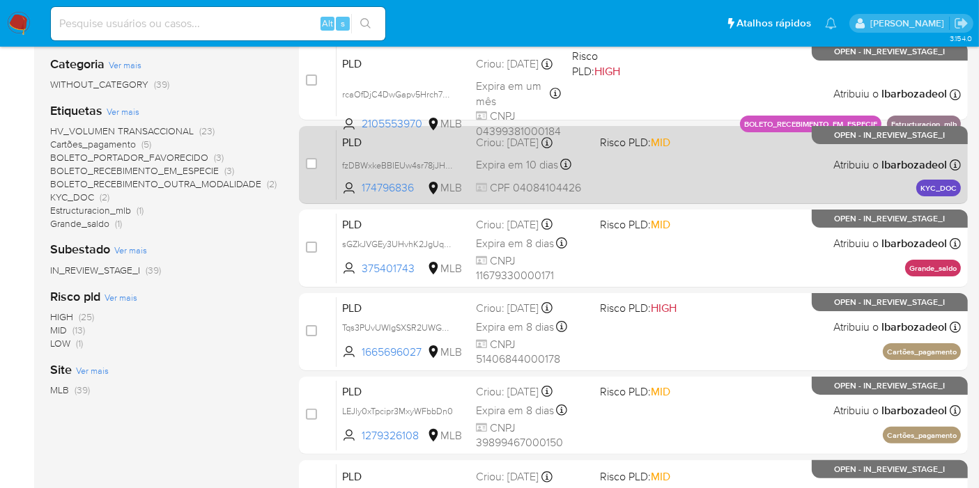
click at [724, 175] on div "PLD fzDBWxkeBBIEUw4sr78jJHzW 174796836 MLB Risco PLD: MID Criou: 14/07/2025 Cri…" at bounding box center [648, 165] width 624 height 70
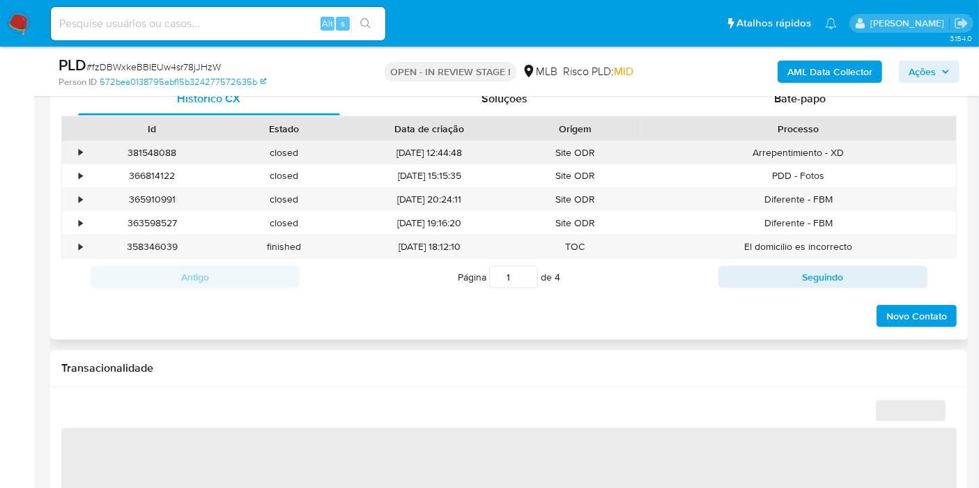
scroll to position [699, 0]
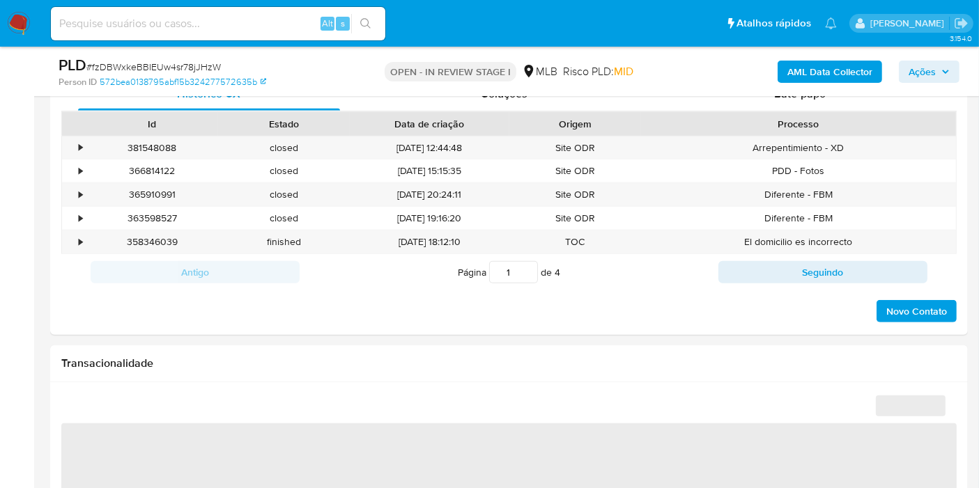
select select "10"
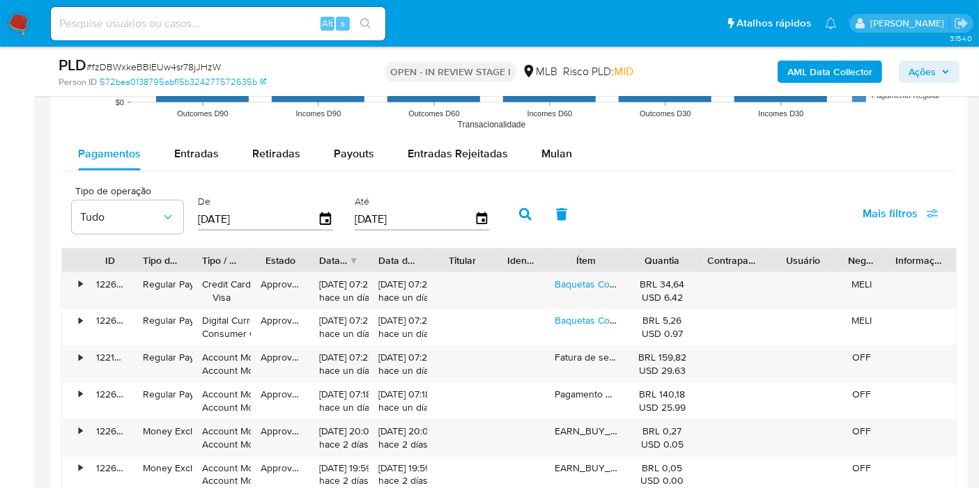
scroll to position [1510, 0]
click at [560, 146] on span "Mulan" at bounding box center [556, 154] width 31 height 16
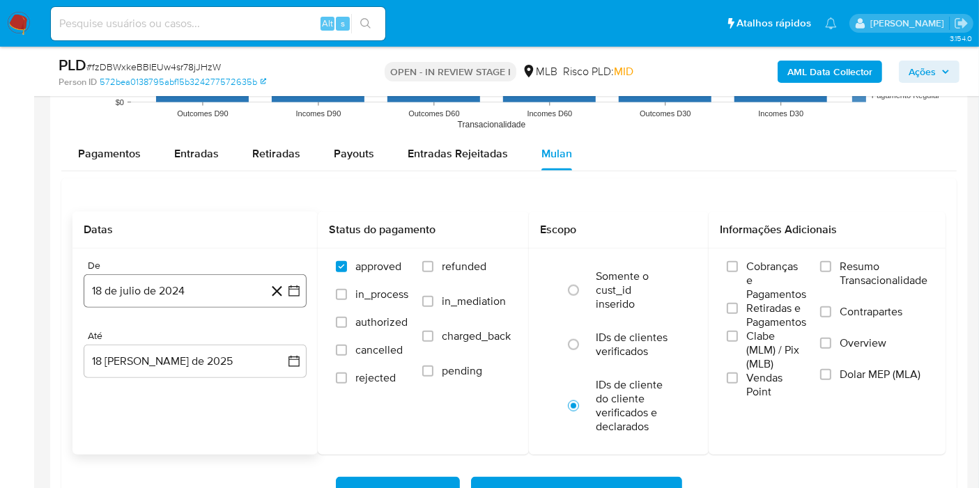
click at [209, 295] on button "18 de julio de 2024" at bounding box center [195, 290] width 223 height 33
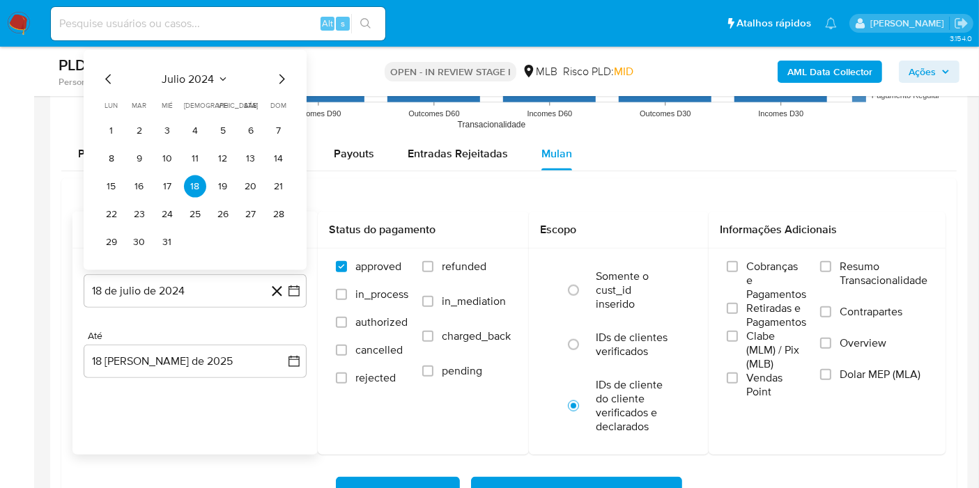
click at [195, 77] on span "julio 2024" at bounding box center [188, 79] width 52 height 14
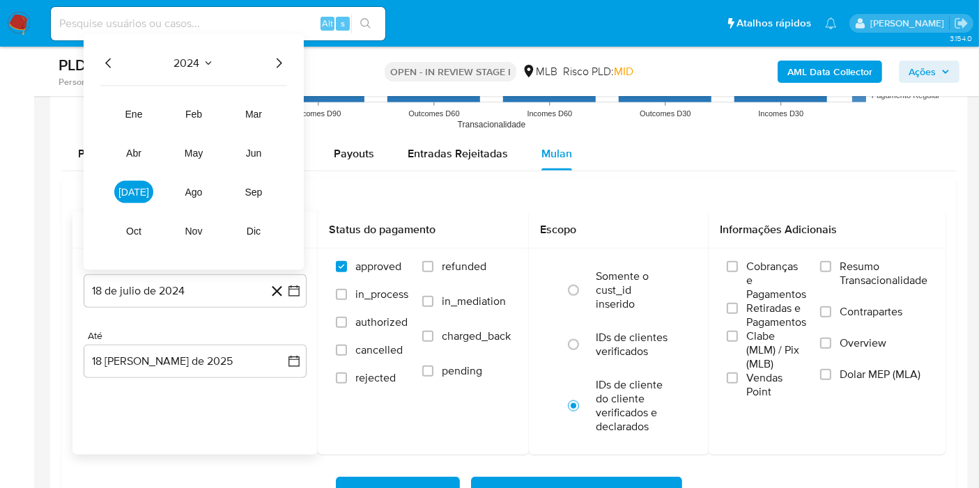
click at [280, 61] on icon "Año siguiente" at bounding box center [280, 63] width 6 height 10
click at [257, 148] on span "jun" at bounding box center [254, 153] width 16 height 11
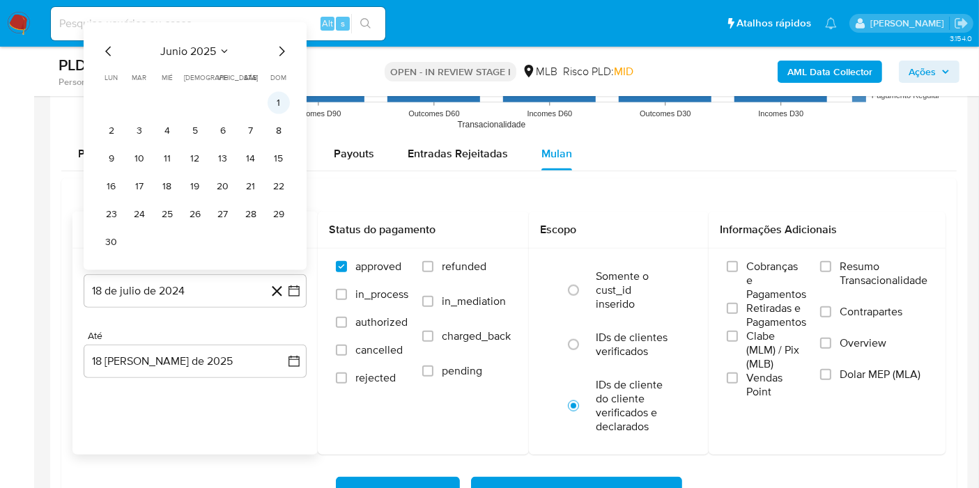
click at [277, 95] on button "1" at bounding box center [278, 103] width 22 height 22
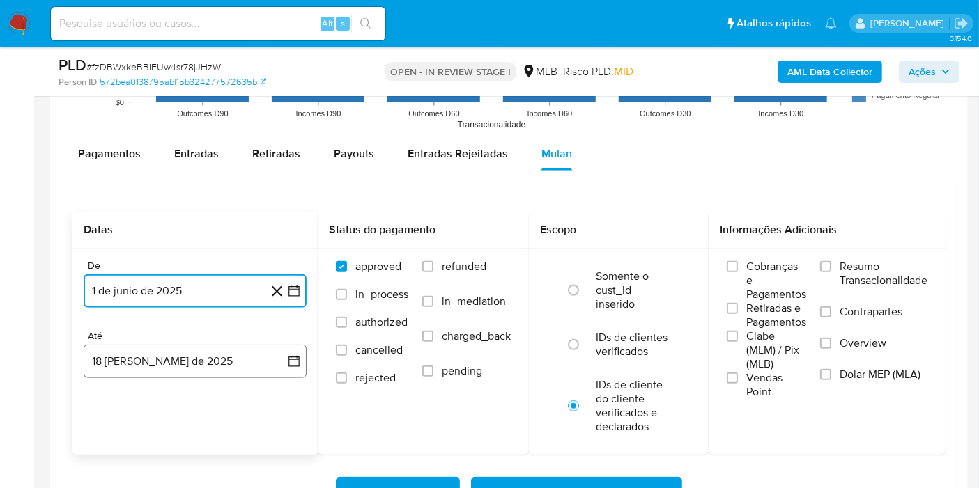
click at [200, 350] on button "18 [PERSON_NAME] de 2025" at bounding box center [195, 361] width 223 height 33
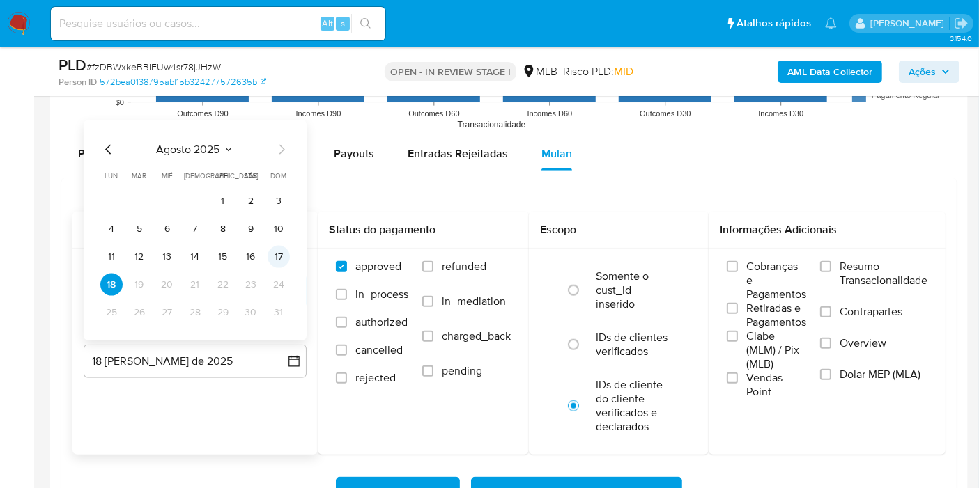
click at [279, 249] on button "17" at bounding box center [278, 257] width 22 height 22
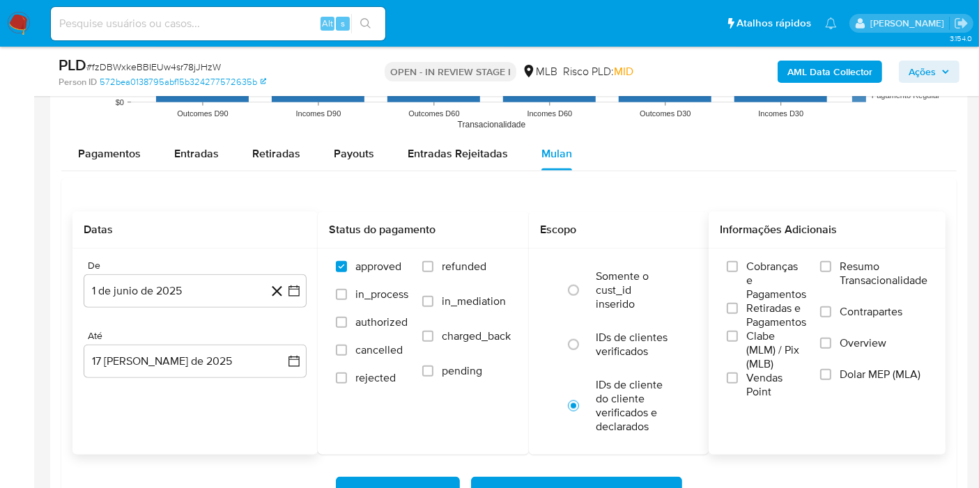
click at [835, 270] on label "Resumo Transacionalidade" at bounding box center [873, 282] width 107 height 45
click at [831, 270] on input "Resumo Transacionalidade" at bounding box center [825, 266] width 11 height 11
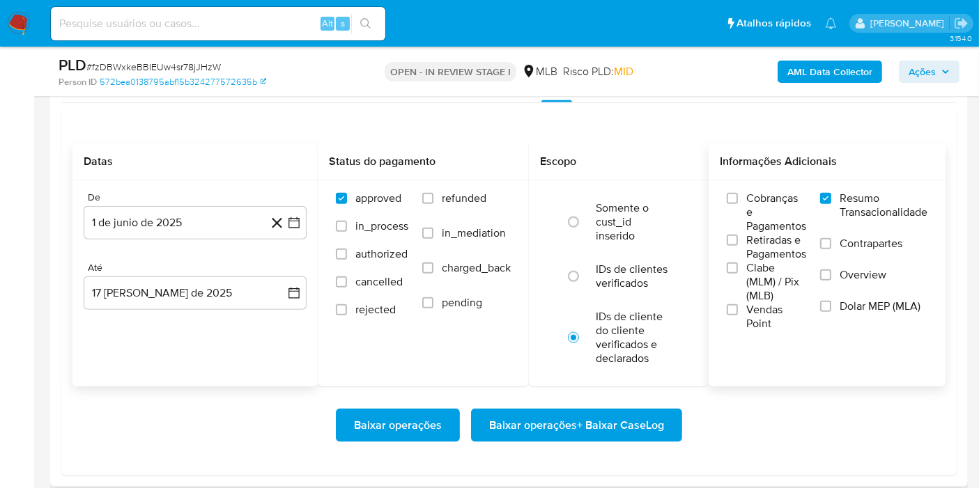
scroll to position [1584, 0]
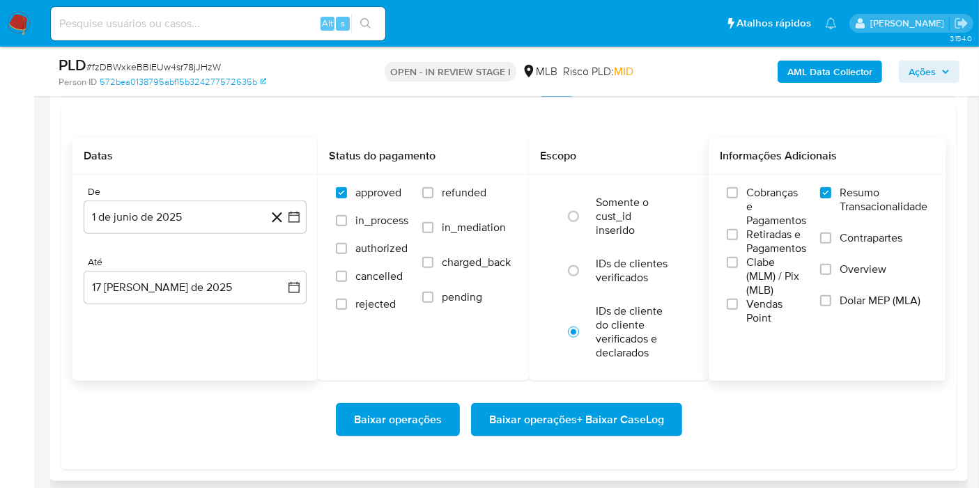
click at [539, 422] on span "Baixar operações + Baixar CaseLog" at bounding box center [576, 420] width 175 height 31
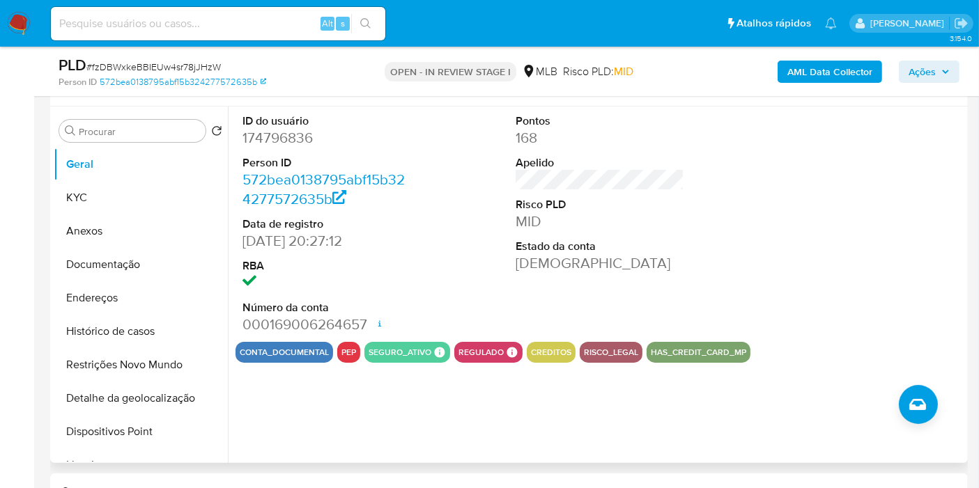
scroll to position [256, 0]
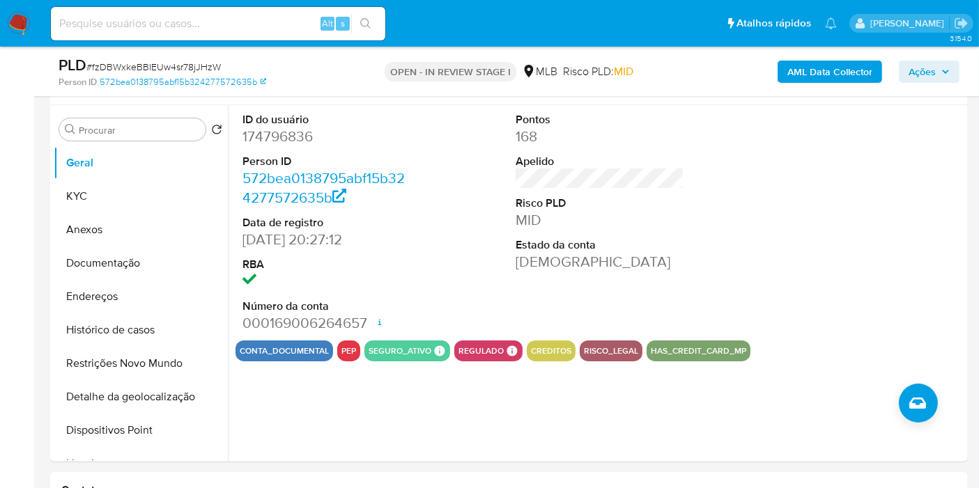
click at [920, 64] on span "Ações" at bounding box center [921, 72] width 27 height 22
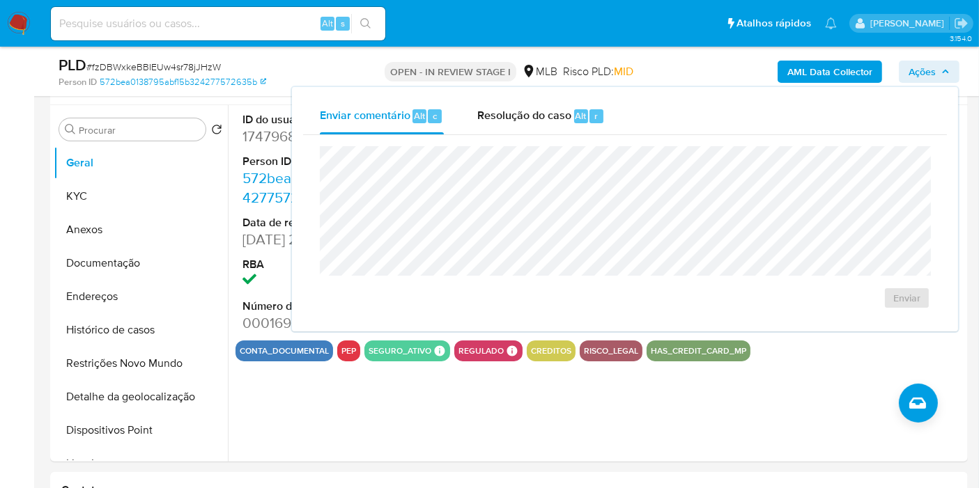
click at [920, 64] on span "Ações" at bounding box center [921, 72] width 27 height 22
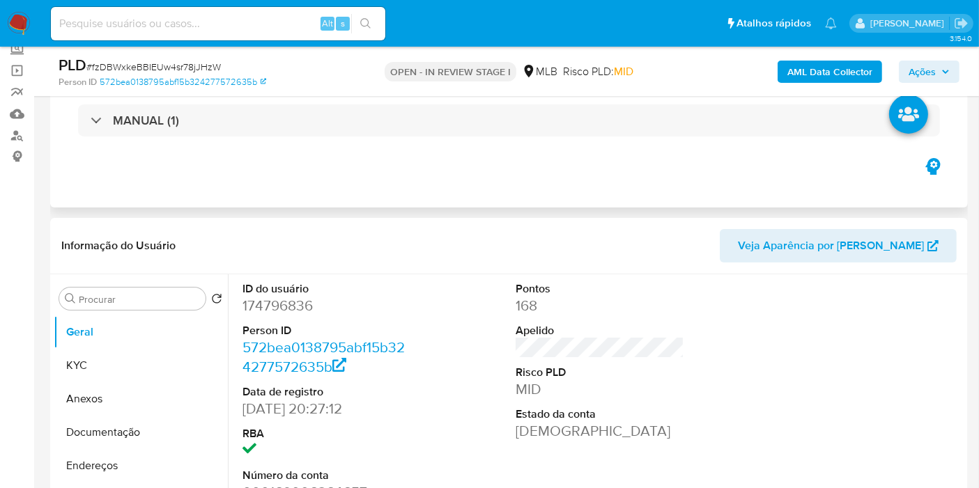
scroll to position [84, 0]
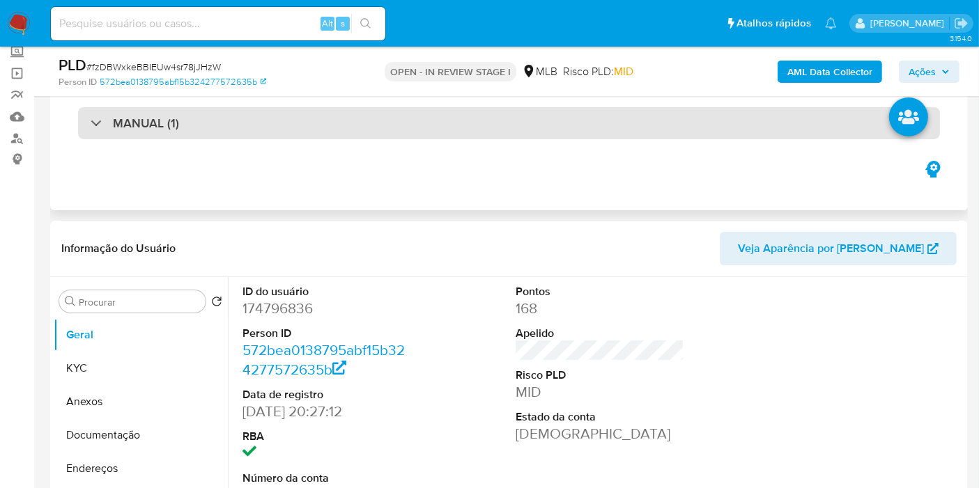
click at [457, 133] on div "MANUAL (1)" at bounding box center [509, 123] width 862 height 32
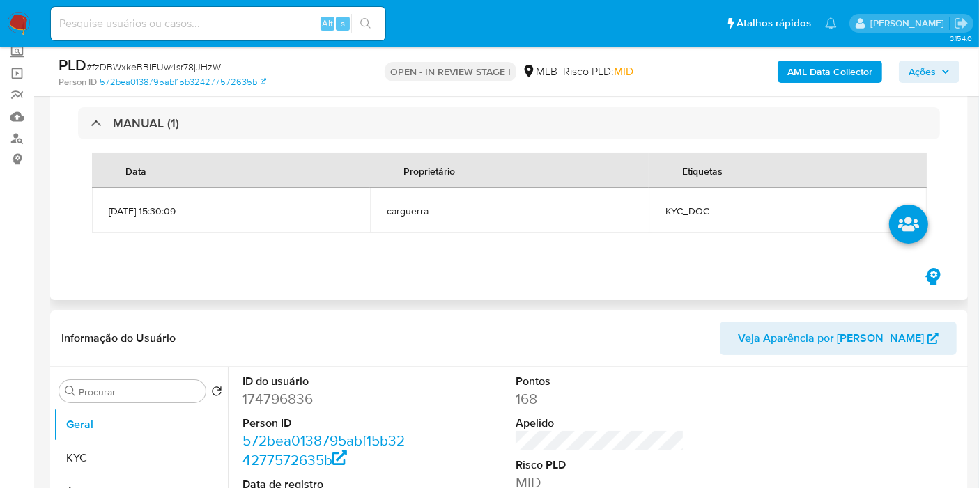
click at [699, 210] on span "KYC_DOC" at bounding box center [787, 211] width 244 height 13
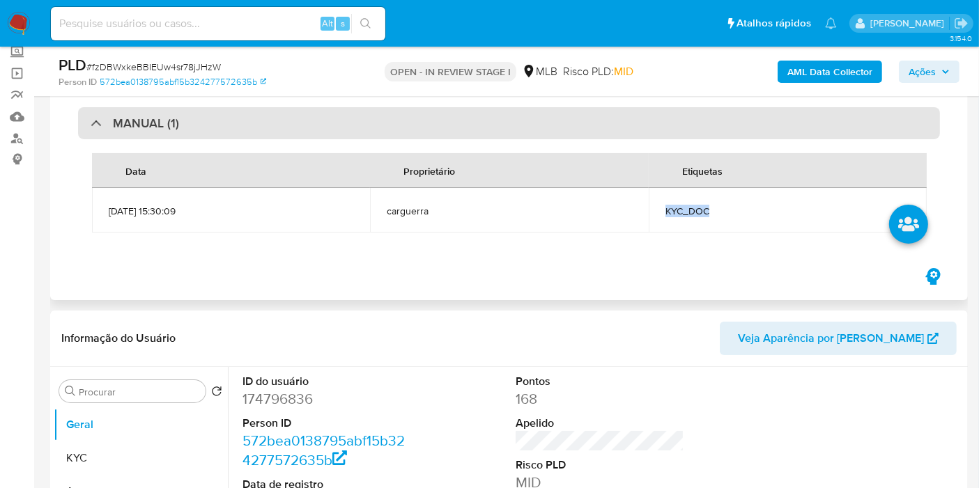
copy span "KYC_DOC"
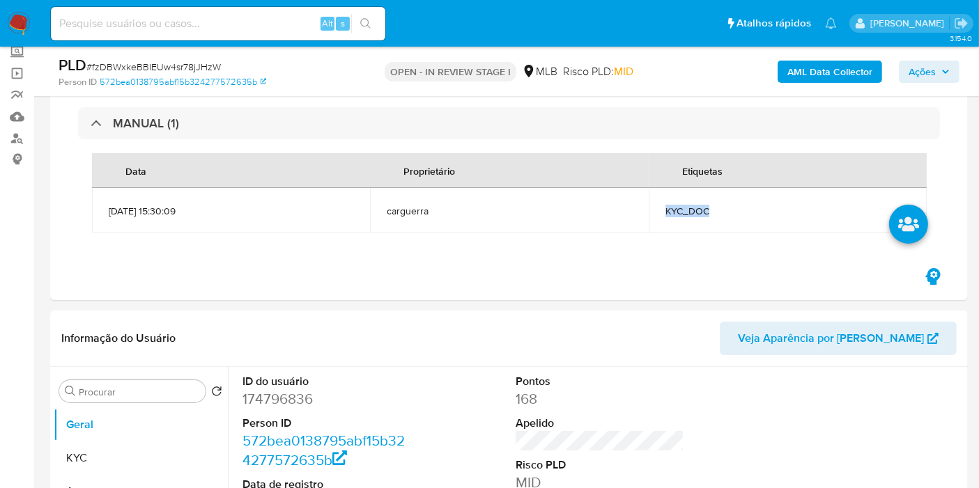
click at [929, 66] on span "Ações" at bounding box center [921, 72] width 27 height 22
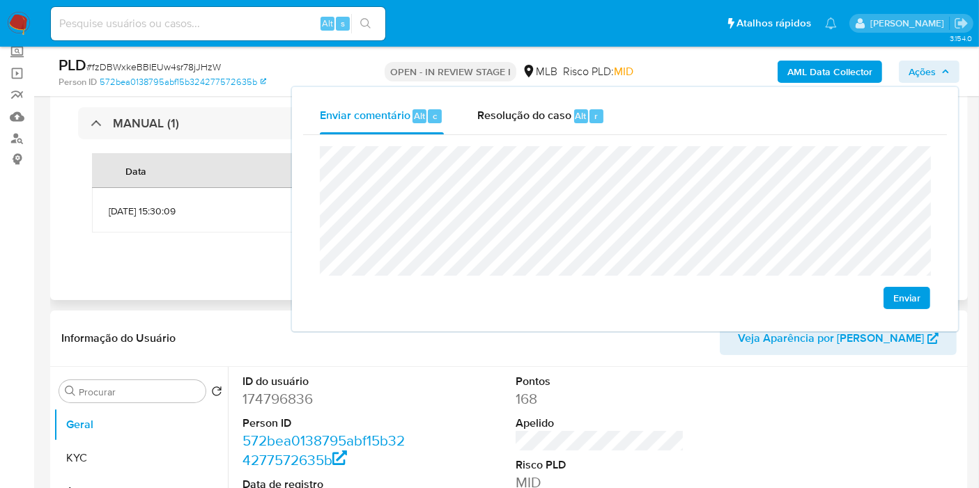
click at [218, 265] on div "Eventos ( 1 ) Ações MANUAL (1) Data Proprietário Etiquetas [DATE] 15:30:09 carg…" at bounding box center [508, 171] width 917 height 257
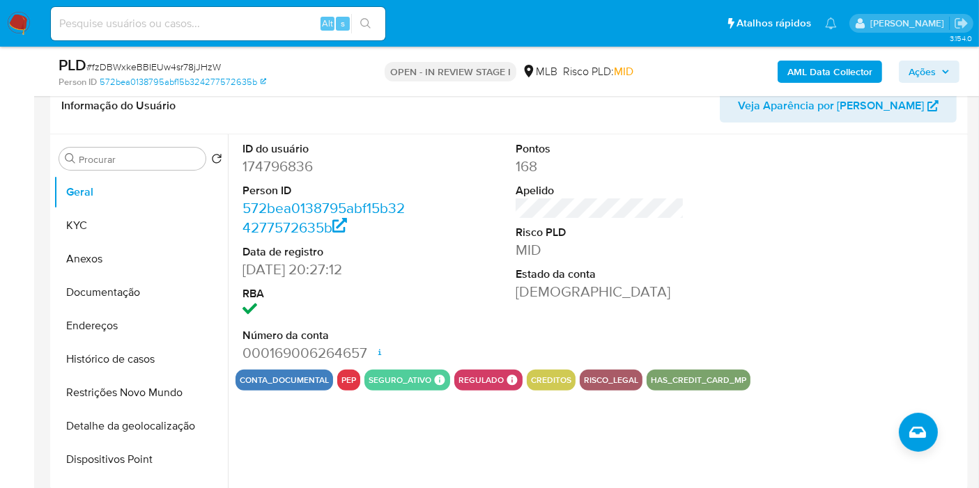
scroll to position [318, 0]
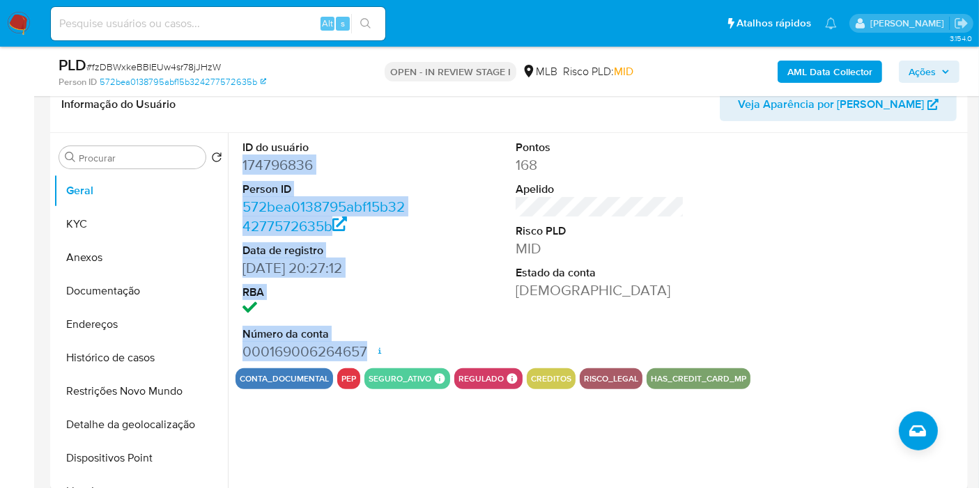
drag, startPoint x: 290, startPoint y: 206, endPoint x: 369, endPoint y: 351, distance: 164.9
click at [369, 351] on div "ID do usuário 174796836 Person ID 572bea0138795abf15b324277572635b Data de regi…" at bounding box center [326, 250] width 182 height 235
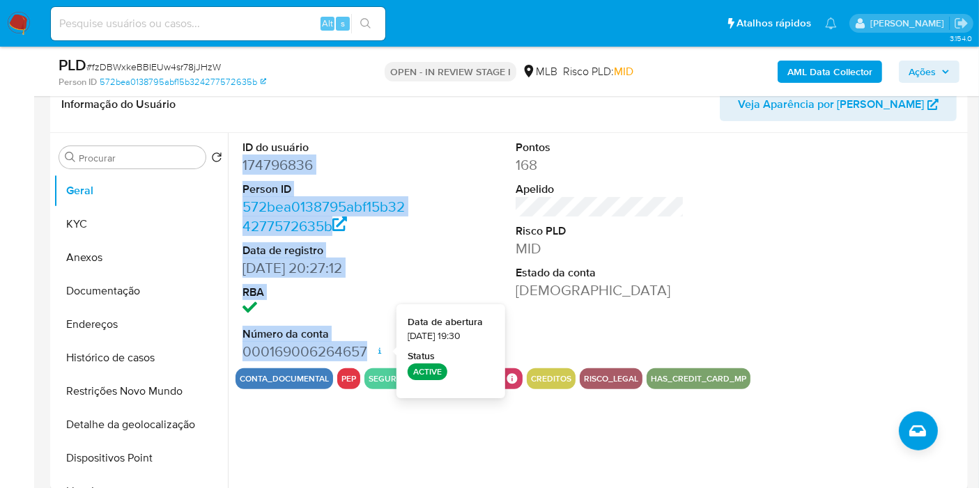
copy dl "174796836 Person ID 572bea0138795abf15b324277572635b Data de registro [DATE] 20…"
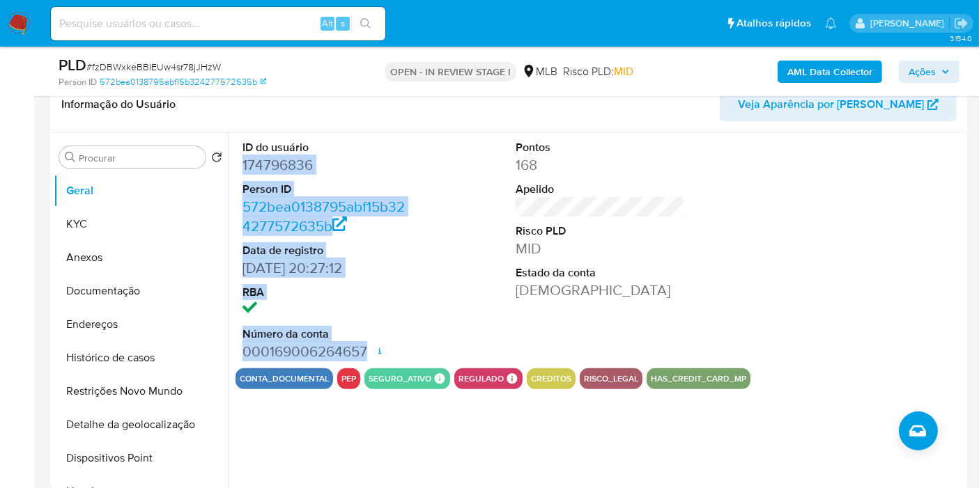
click at [931, 80] on span "Ações" at bounding box center [921, 72] width 27 height 22
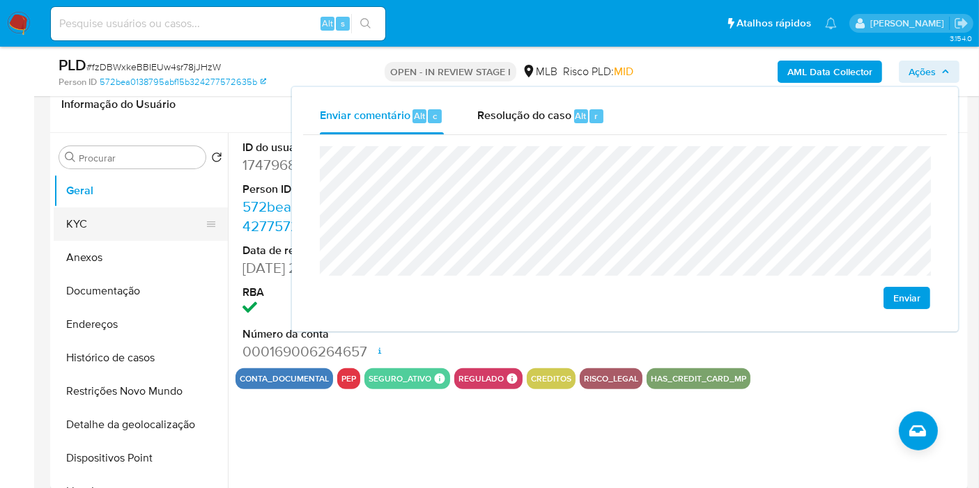
click at [97, 224] on button "KYC" at bounding box center [135, 224] width 163 height 33
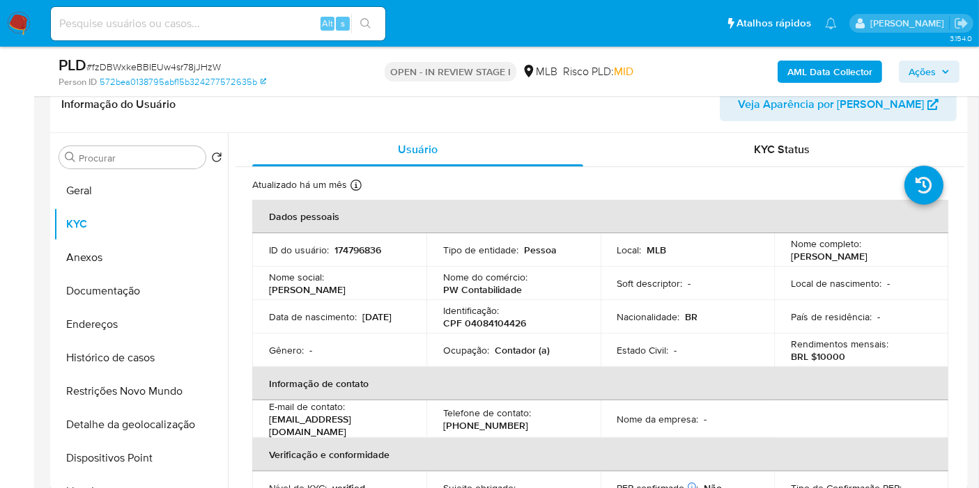
click at [519, 320] on p "CPF 04084104426" at bounding box center [484, 323] width 83 height 13
copy p "04084104426"
click at [936, 72] on span "Ações" at bounding box center [928, 72] width 41 height 20
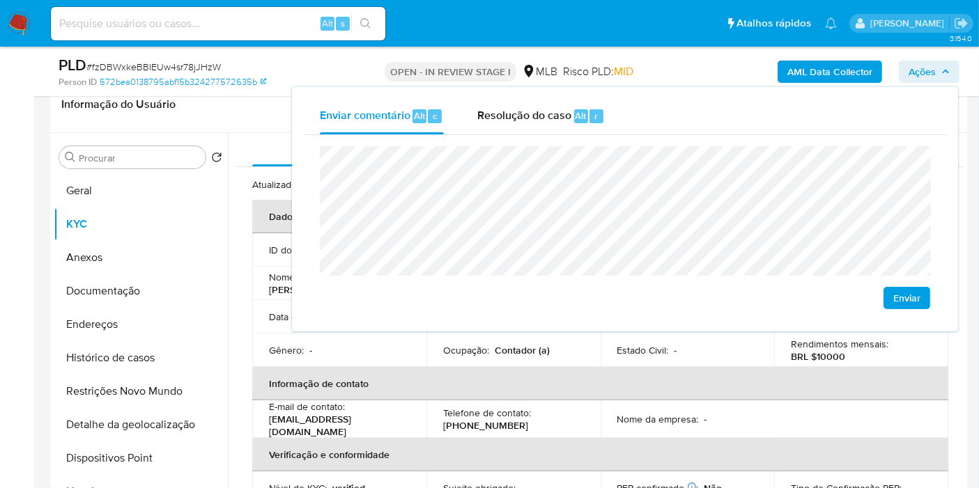
click at [409, 378] on th "Informação de contato" at bounding box center [600, 383] width 696 height 33
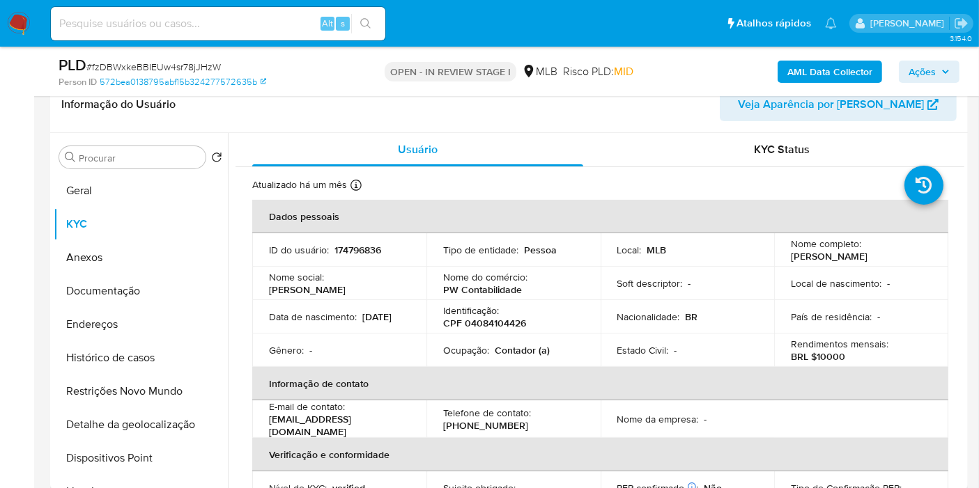
click at [519, 350] on p "Contador (a)" at bounding box center [522, 350] width 55 height 13
copy p "Contador"
click at [917, 64] on span "Ações" at bounding box center [921, 72] width 27 height 22
